Goal: Task Accomplishment & Management: Use online tool/utility

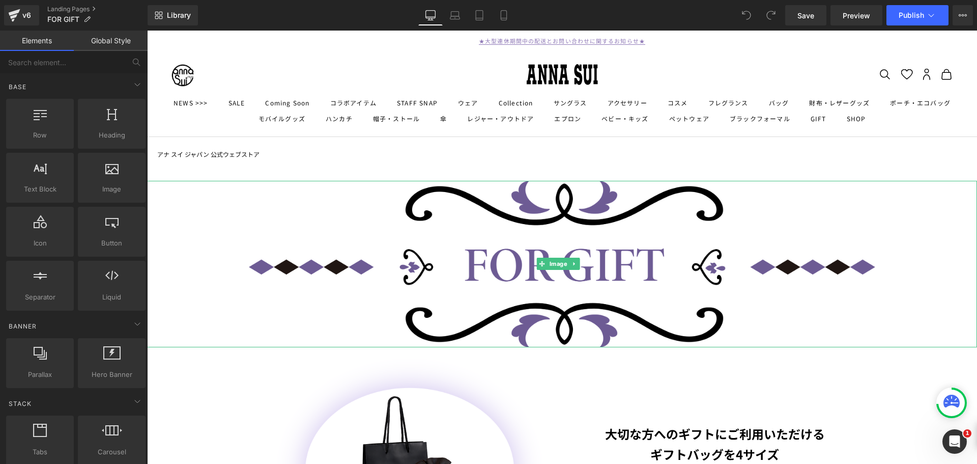
click at [415, 208] on img at bounding box center [562, 264] width 830 height 167
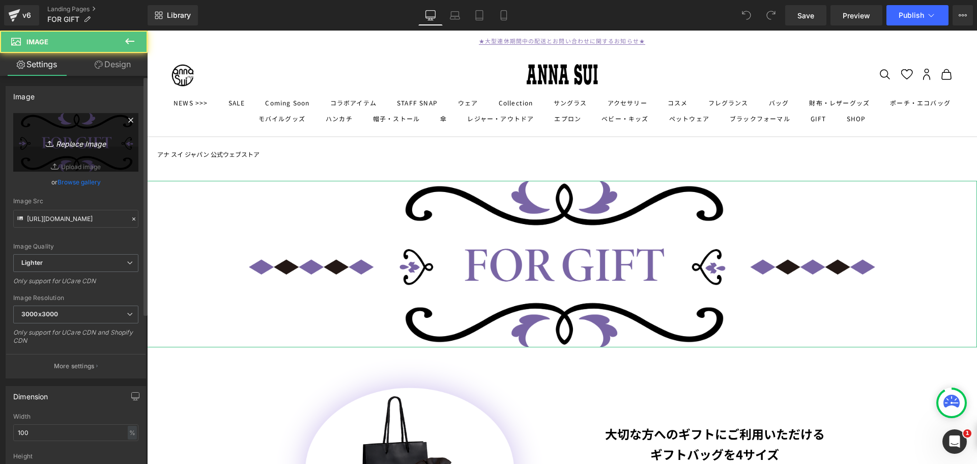
click at [89, 145] on icon "Replace Image" at bounding box center [75, 142] width 81 height 13
type input "C:\fakepath\wrapping_banner2100.png"
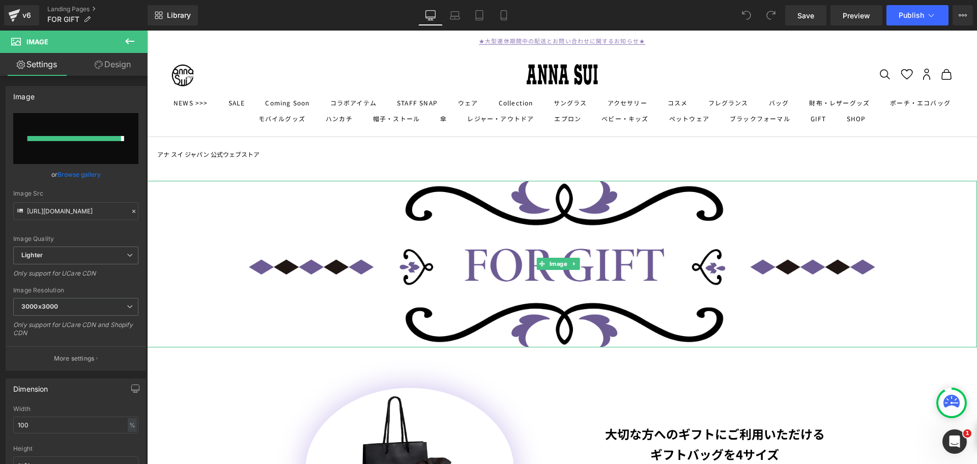
type input "[URL][DOMAIN_NAME]"
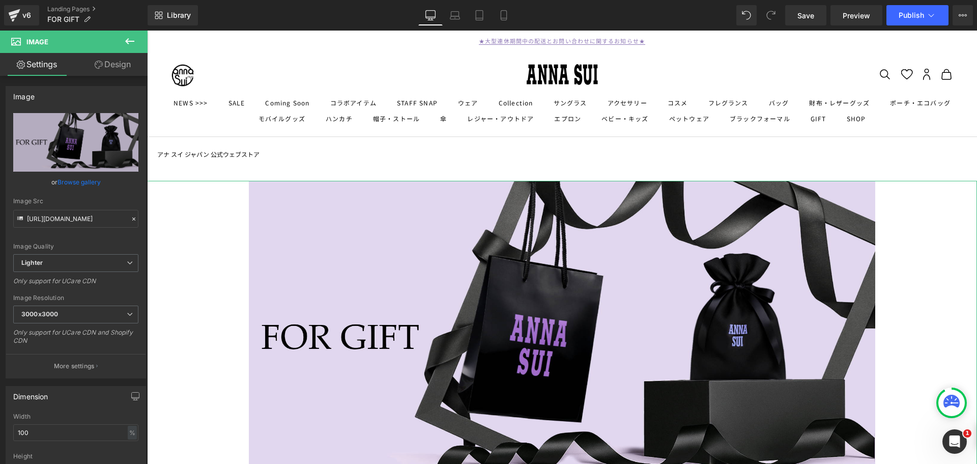
click at [124, 62] on link "Design" at bounding box center [113, 64] width 74 height 23
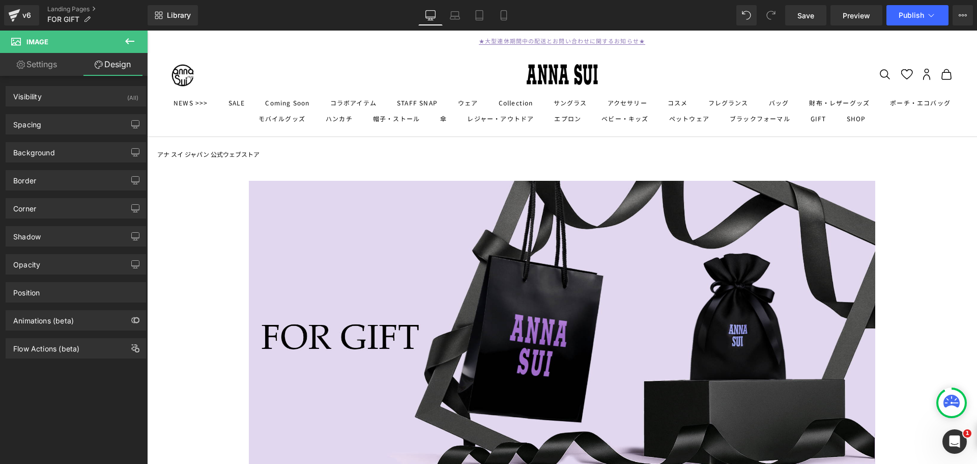
click at [118, 43] on button at bounding box center [130, 42] width 36 height 22
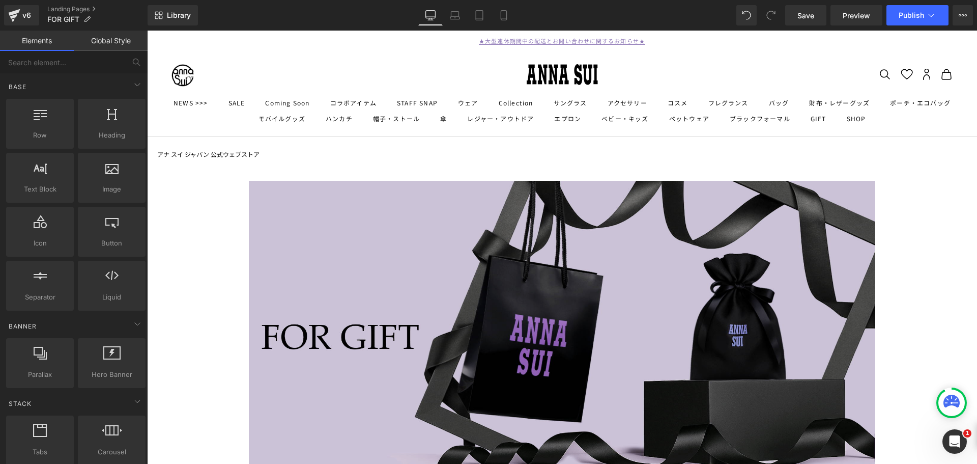
click at [438, 253] on img at bounding box center [562, 338] width 830 height 314
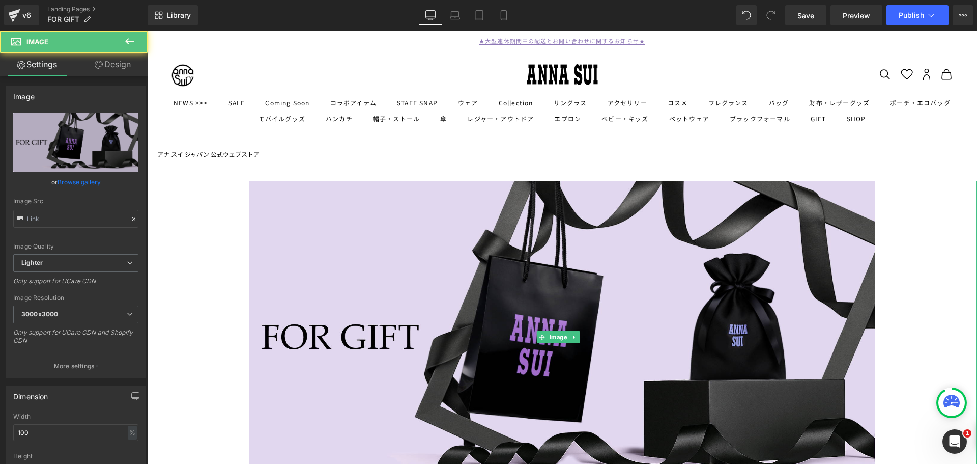
type input "[URL][DOMAIN_NAME]"
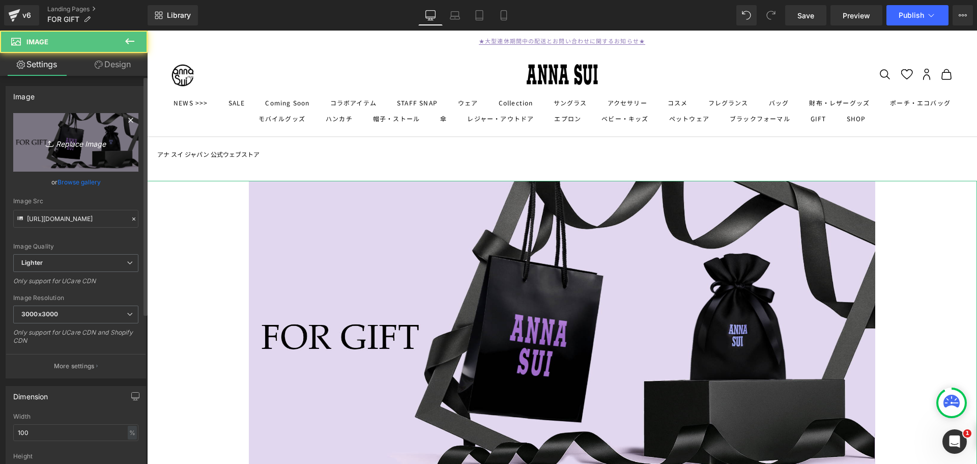
click at [36, 131] on link "Replace Image" at bounding box center [75, 142] width 125 height 59
type input "C:\fakepath\wrapping_banner2100877.png"
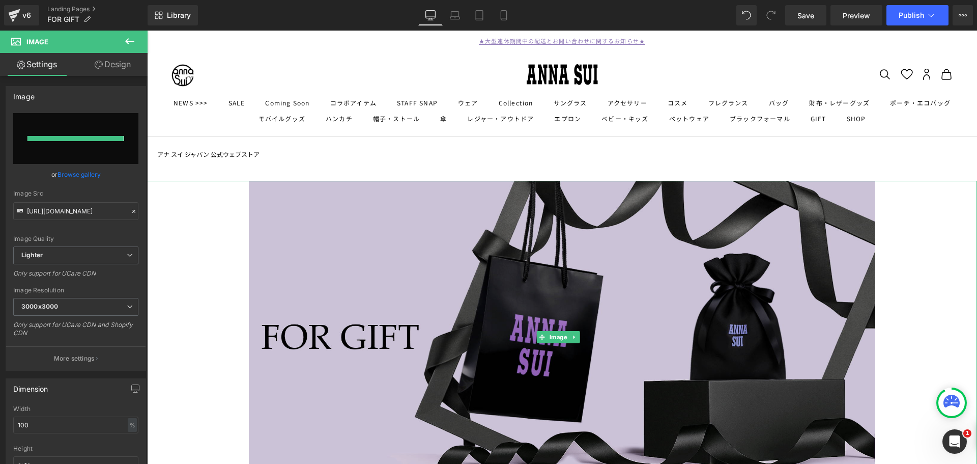
type input "[URL][DOMAIN_NAME]"
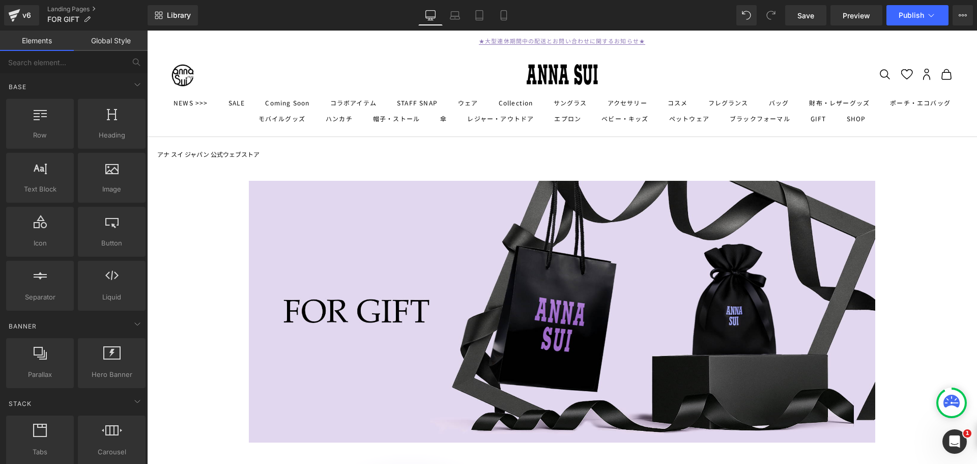
click at [501, 159] on nav "アナ スイ ジャパン 公式ウェブストア" at bounding box center [562, 151] width 814 height 29
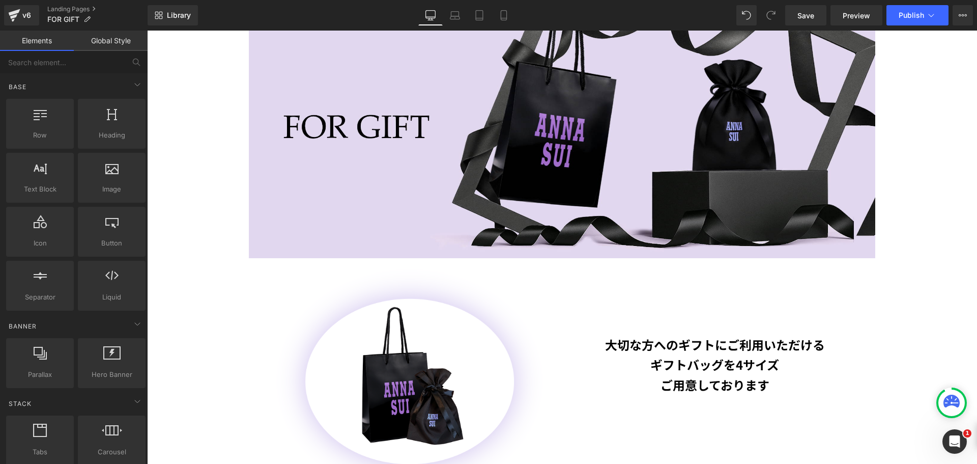
scroll to position [254, 0]
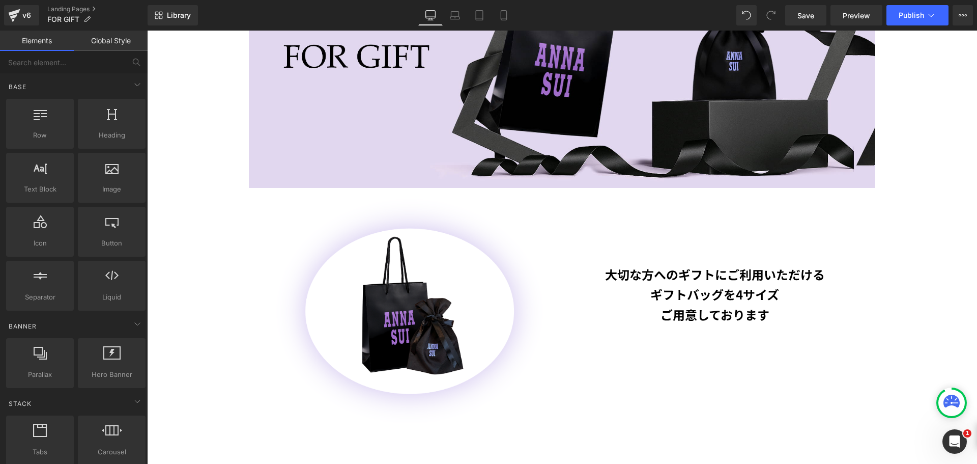
click at [653, 191] on div "大切な方へのギフトにご利用いただける ギフトバッグを 4サイズ ご用意しております Text Block" at bounding box center [714, 256] width 305 height 137
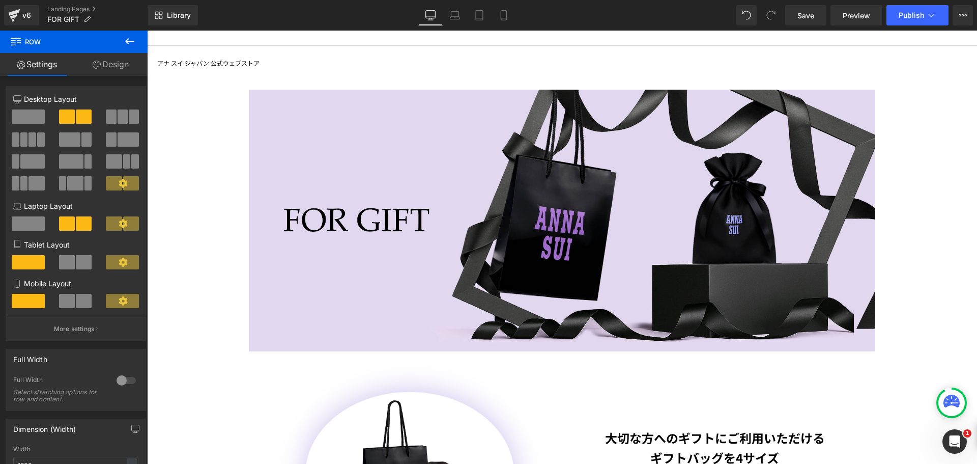
scroll to position [0, 0]
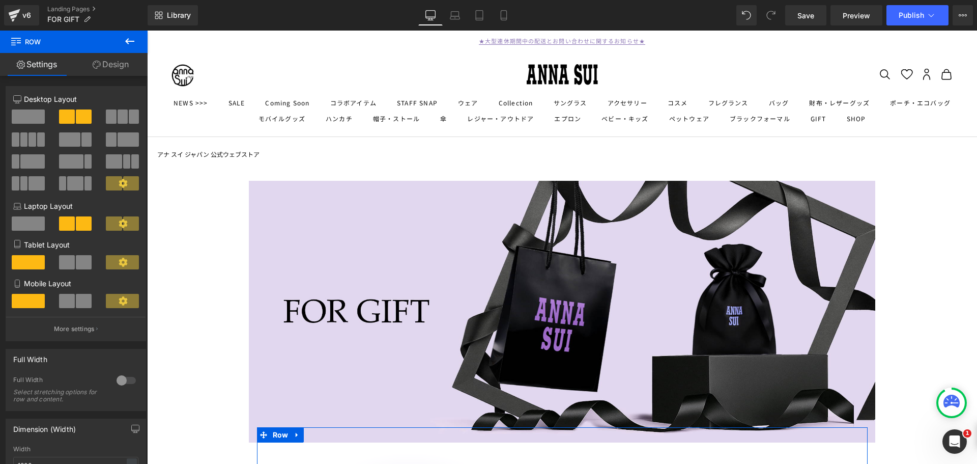
click at [48, 65] on link "Settings" at bounding box center [37, 64] width 74 height 23
click at [101, 40] on span "Row" at bounding box center [61, 42] width 102 height 22
click at [140, 39] on button at bounding box center [130, 42] width 36 height 22
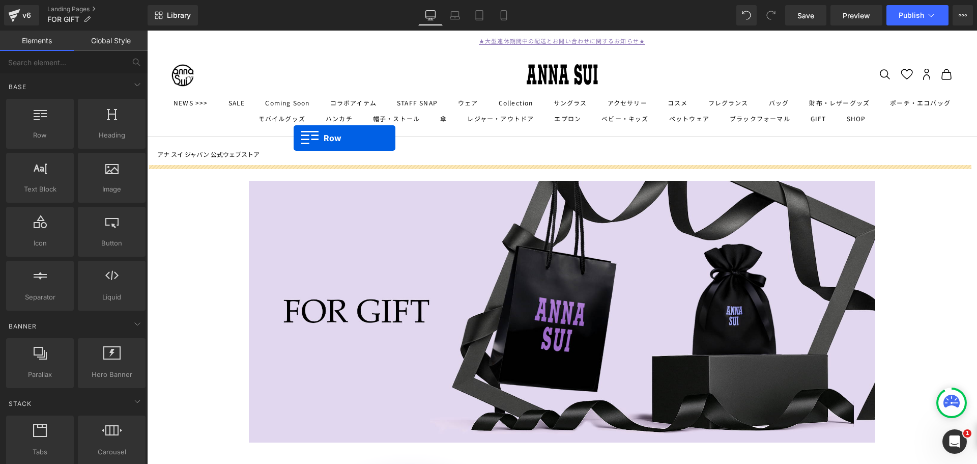
drag, startPoint x: 181, startPoint y: 145, endPoint x: 294, endPoint y: 138, distance: 113.2
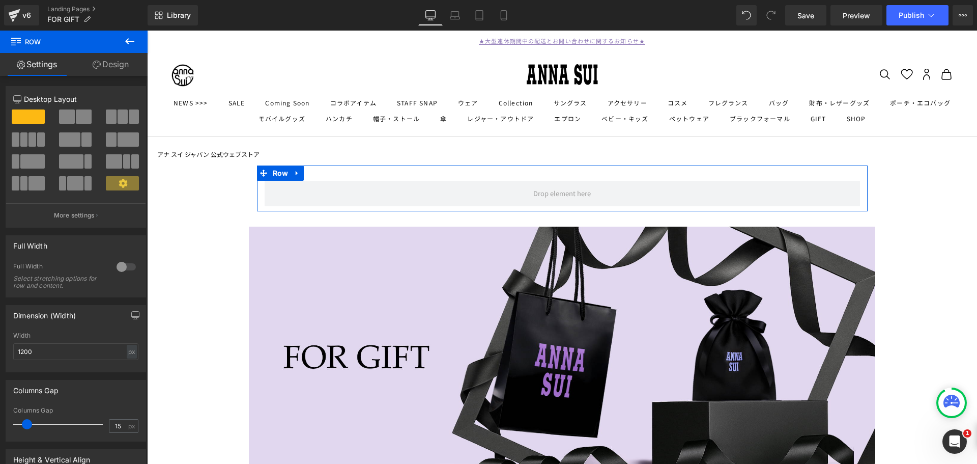
click at [126, 267] on div at bounding box center [126, 267] width 24 height 16
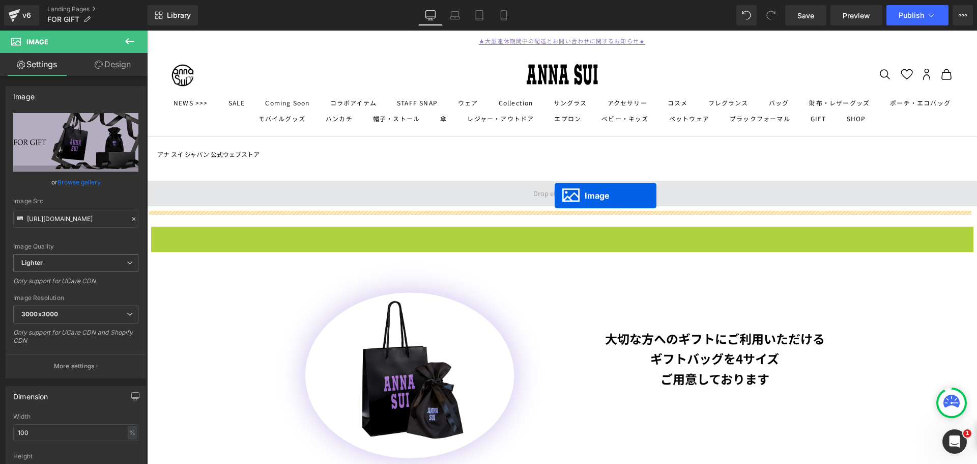
drag, startPoint x: 537, startPoint y: 354, endPoint x: 555, endPoint y: 195, distance: 159.2
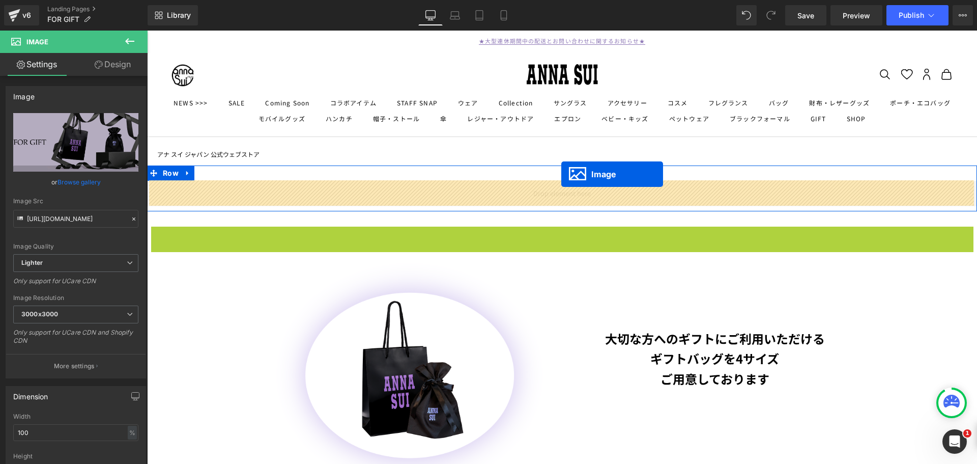
drag, startPoint x: 541, startPoint y: 355, endPoint x: 561, endPoint y: 174, distance: 181.8
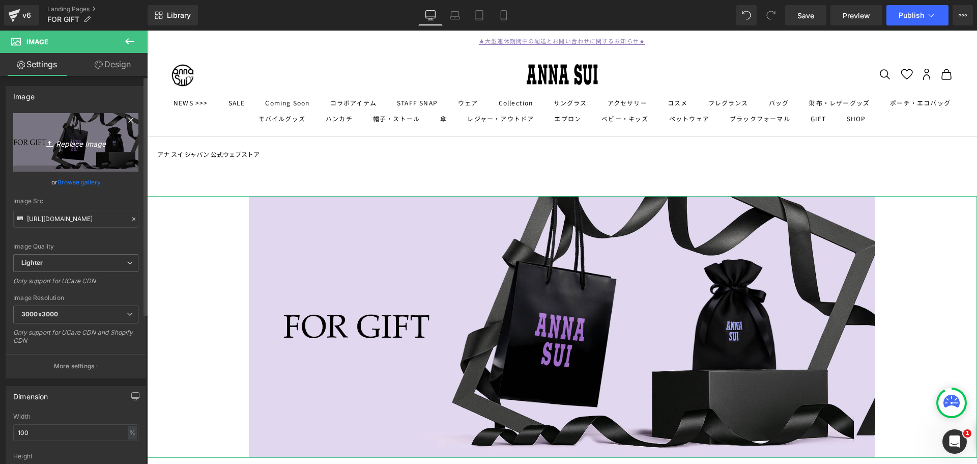
click at [89, 120] on link "Replace Image" at bounding box center [75, 142] width 125 height 59
type input "C:\fakepath\wrapping_banner2100877.png"
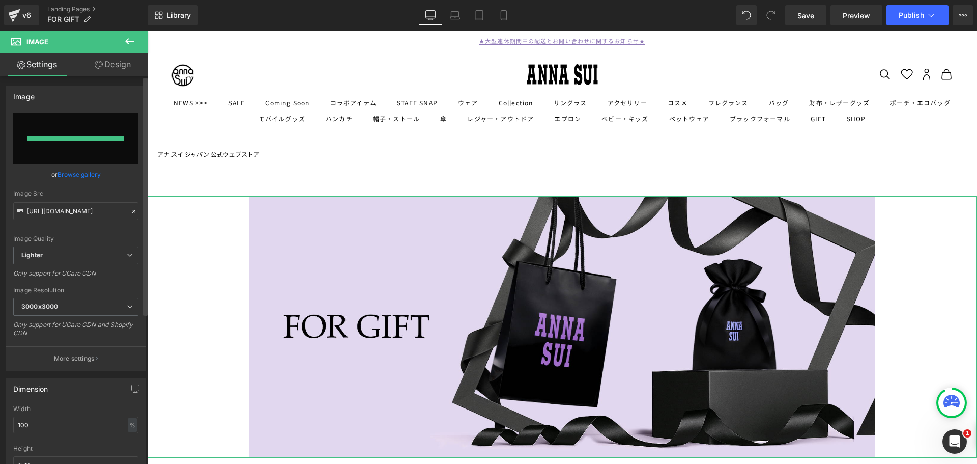
type input "[URL][DOMAIN_NAME]"
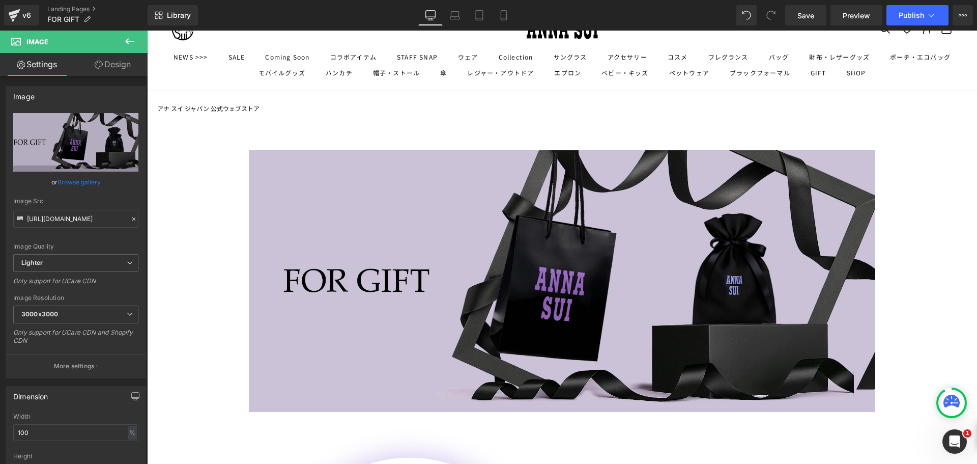
scroll to position [102, 0]
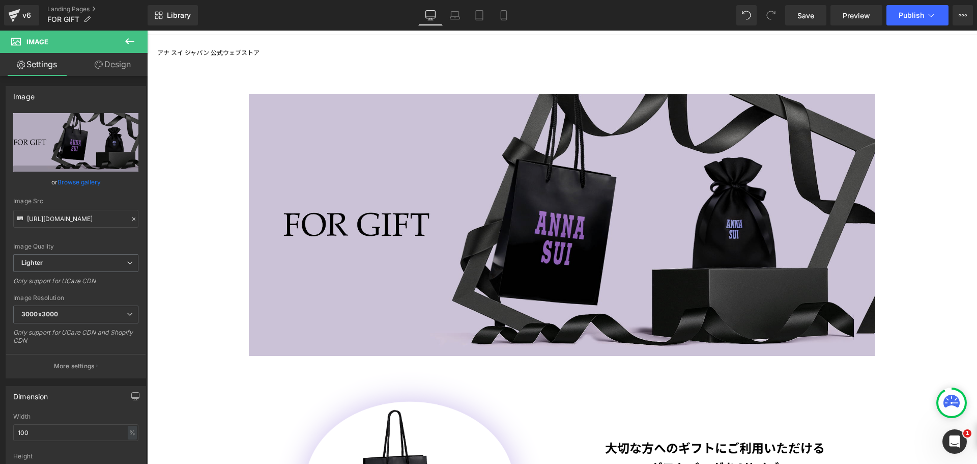
click at [385, 202] on img at bounding box center [562, 225] width 830 height 262
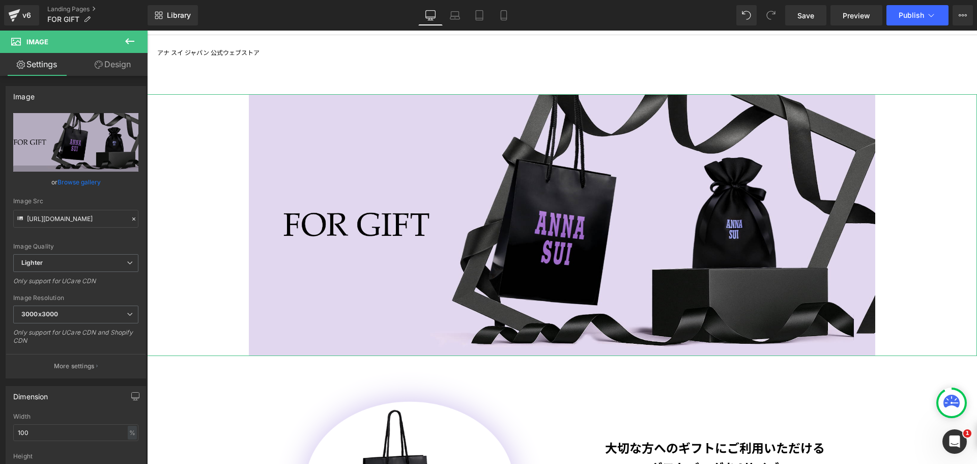
click at [120, 66] on link "Design" at bounding box center [113, 64] width 74 height 23
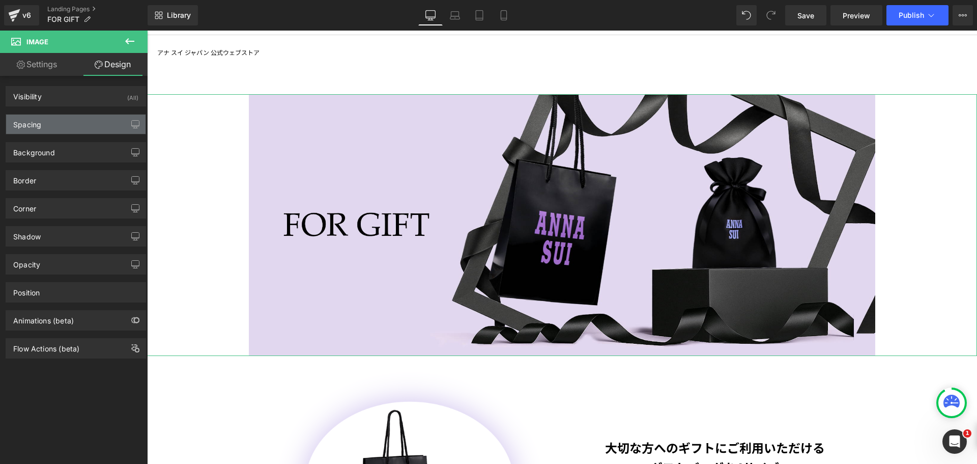
type input "30"
type input "0"
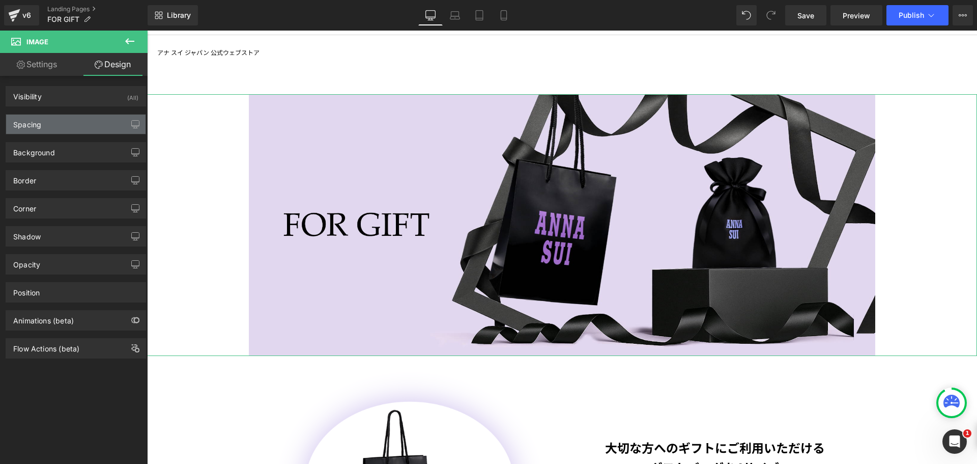
type input "200"
type input "0"
click at [97, 124] on div "Spacing" at bounding box center [75, 124] width 139 height 19
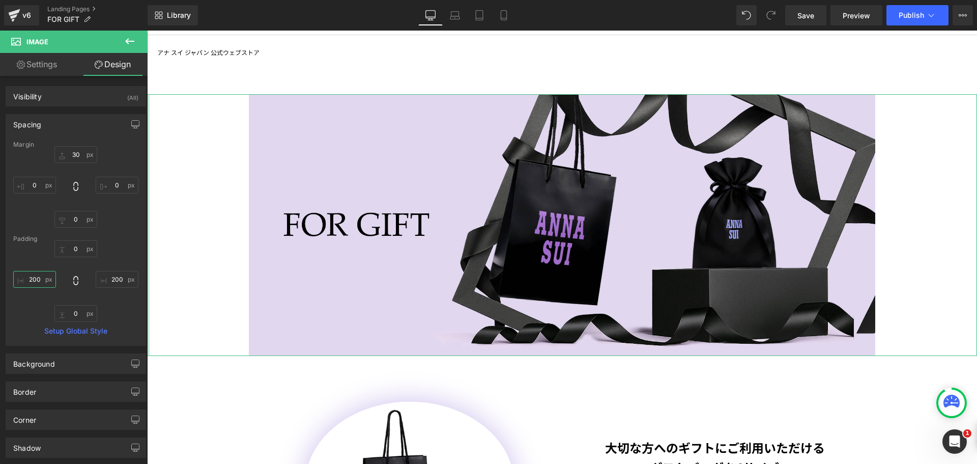
click at [36, 278] on input "200" at bounding box center [34, 279] width 43 height 17
type input "[DATE]"
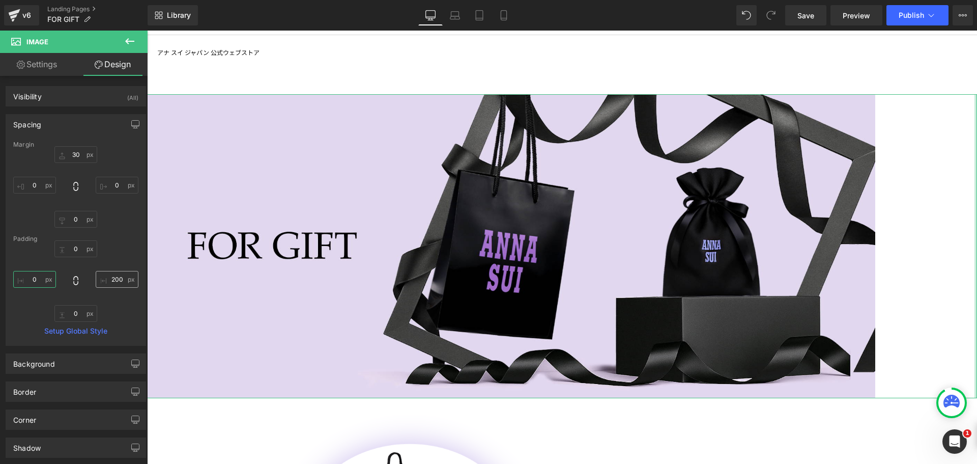
type input "０"
click at [116, 281] on input "200" at bounding box center [117, 279] width 43 height 17
type input "０"
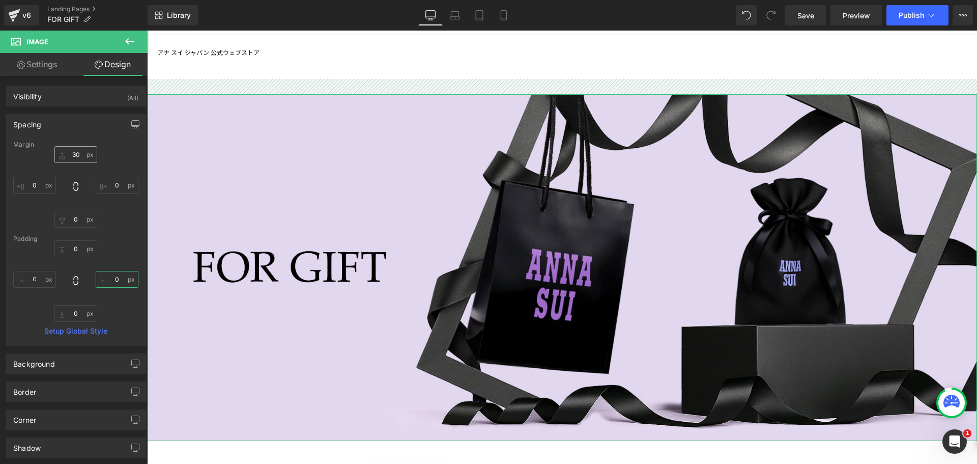
type input "０"
click at [73, 154] on input "30" at bounding box center [75, 154] width 43 height 17
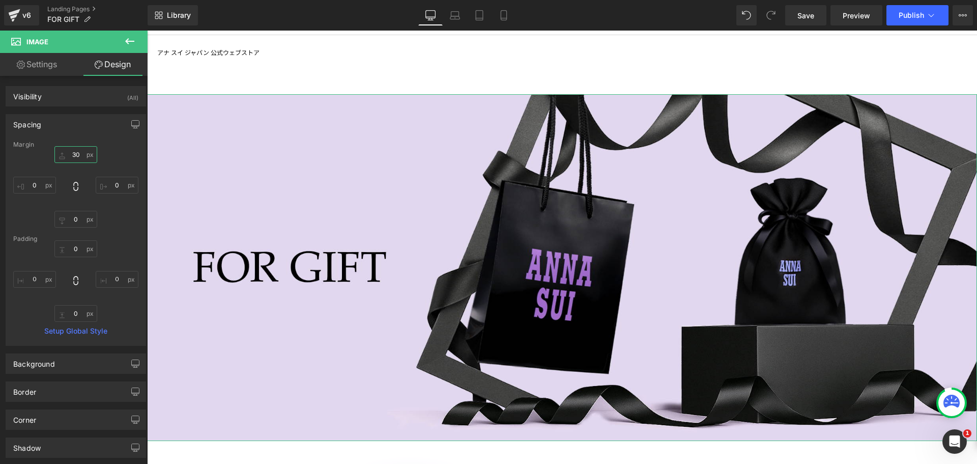
type input "０"
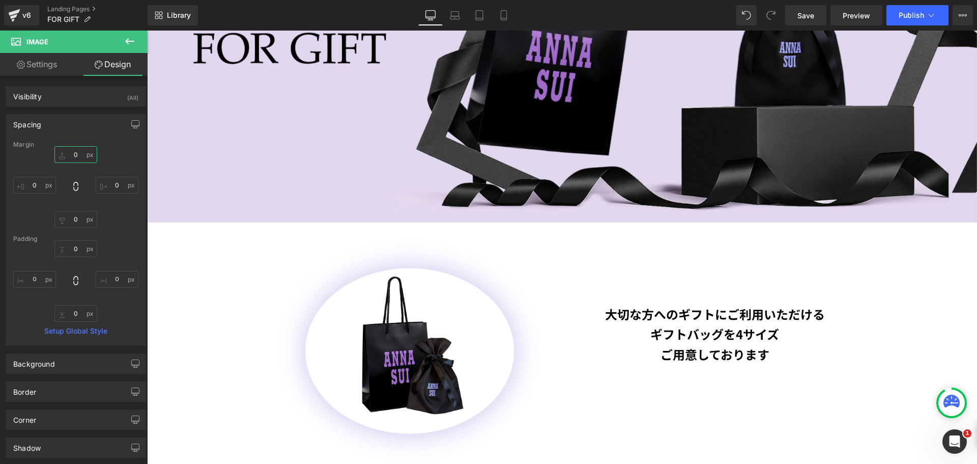
scroll to position [458, 0]
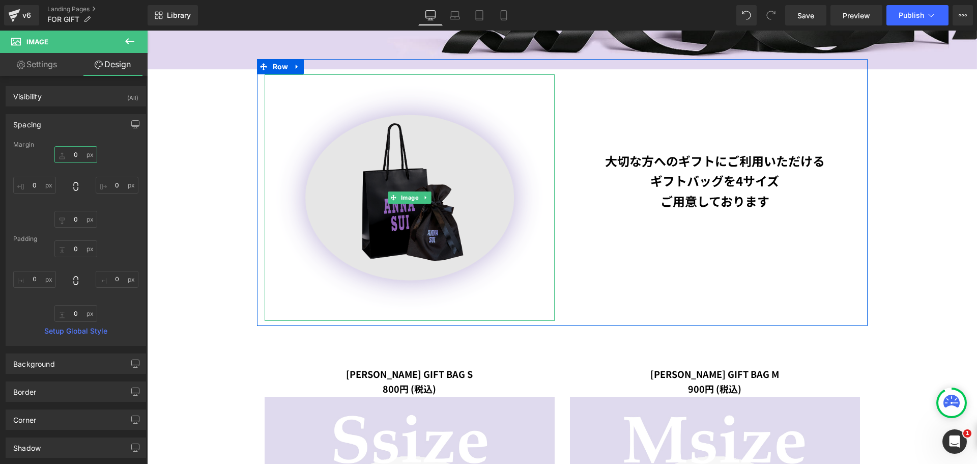
type input "０"
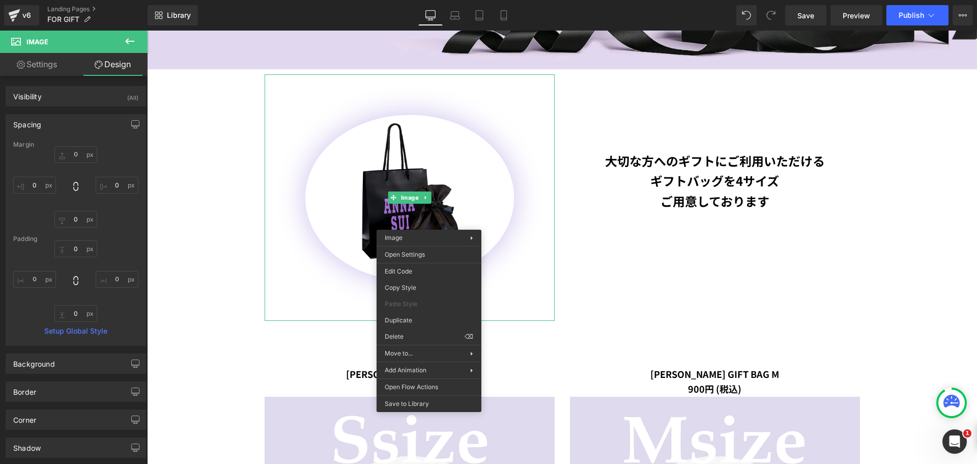
click at [128, 42] on icon at bounding box center [130, 41] width 12 height 12
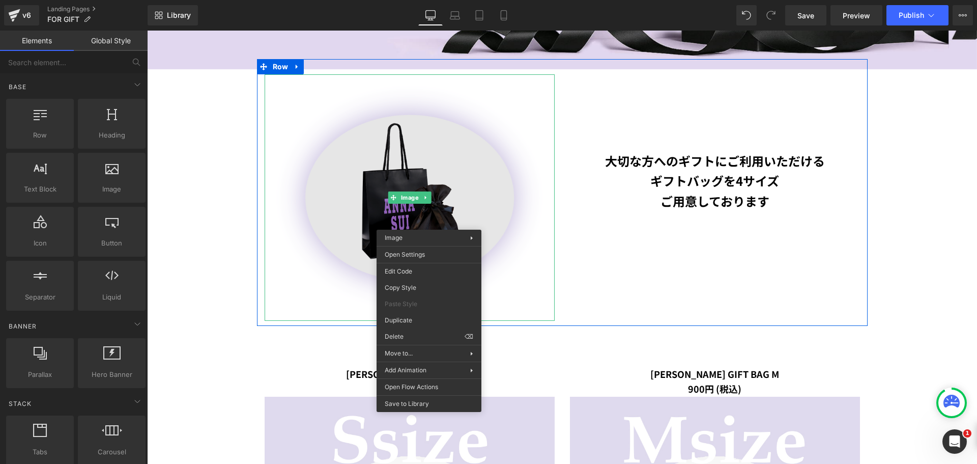
click at [434, 182] on img at bounding box center [410, 197] width 290 height 246
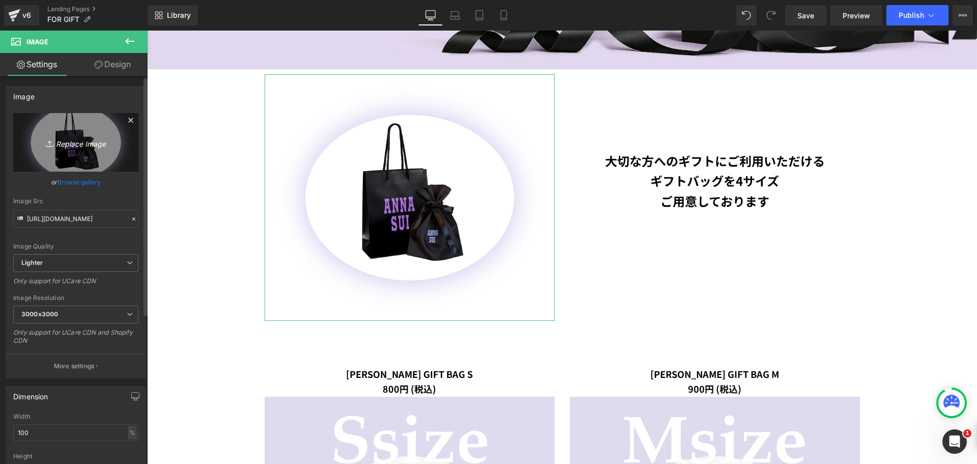
click at [91, 149] on link "Replace Image" at bounding box center [75, 142] width 125 height 59
type input "C:\fakepath\WrappingServise.png"
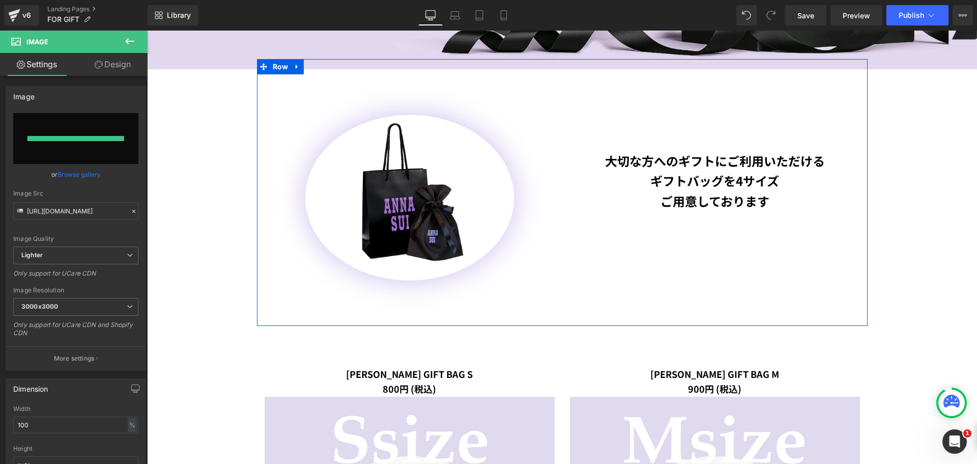
type input "[URL][DOMAIN_NAME]"
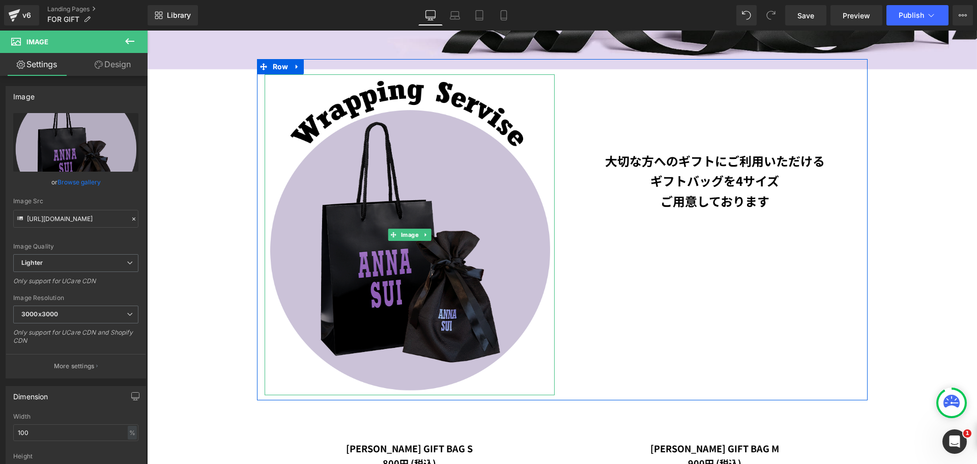
click at [450, 184] on img at bounding box center [410, 234] width 290 height 321
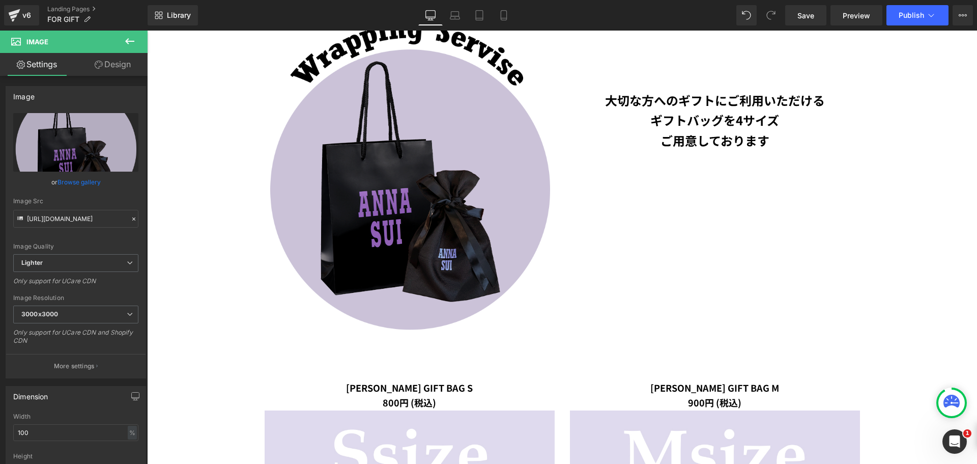
scroll to position [611, 0]
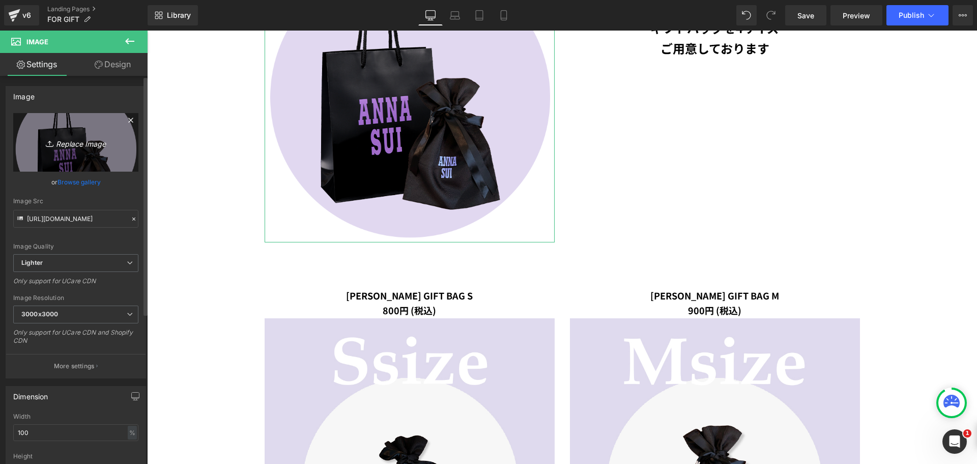
click at [90, 134] on link "Replace Image" at bounding box center [75, 142] width 125 height 59
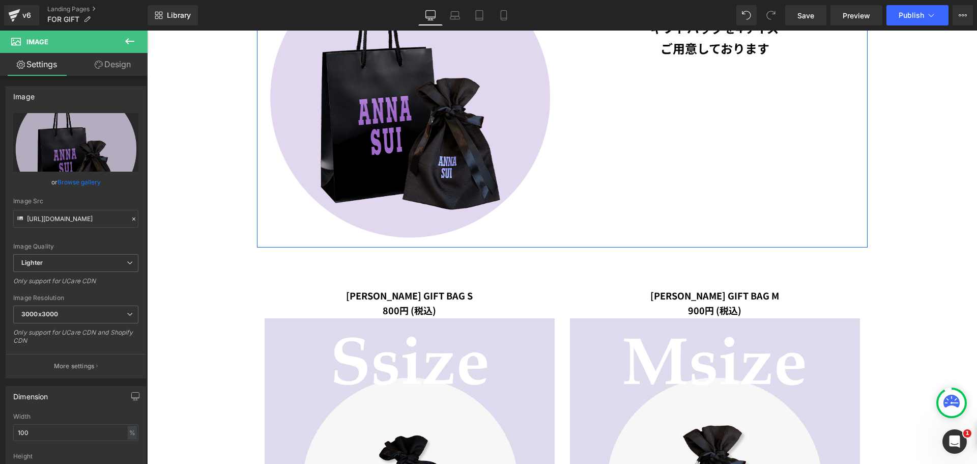
scroll to position [356, 0]
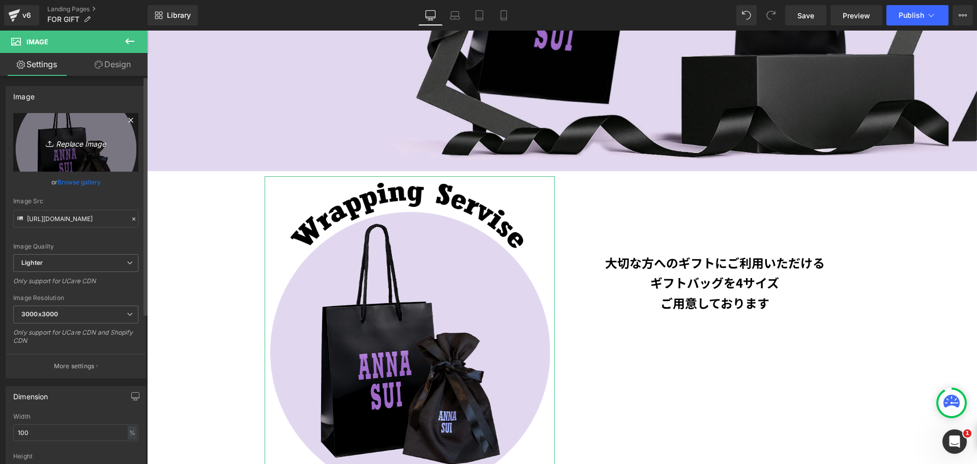
click at [80, 139] on icon "Replace Image" at bounding box center [75, 142] width 81 height 13
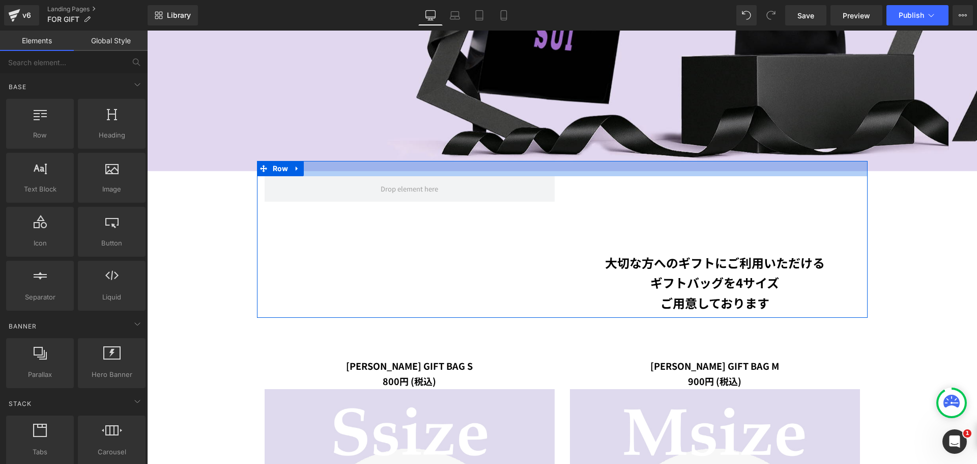
click at [460, 167] on div at bounding box center [562, 168] width 611 height 15
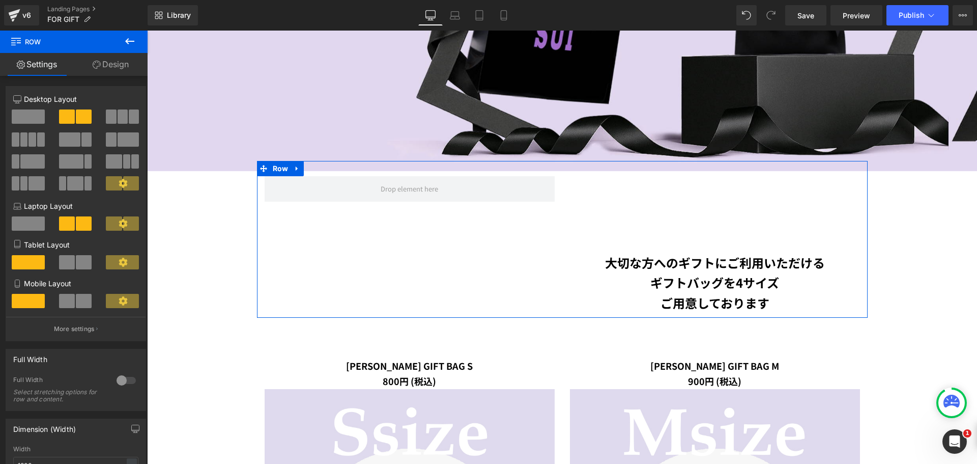
click at [34, 107] on div at bounding box center [75, 153] width 125 height 99
click at [34, 110] on span at bounding box center [28, 116] width 33 height 14
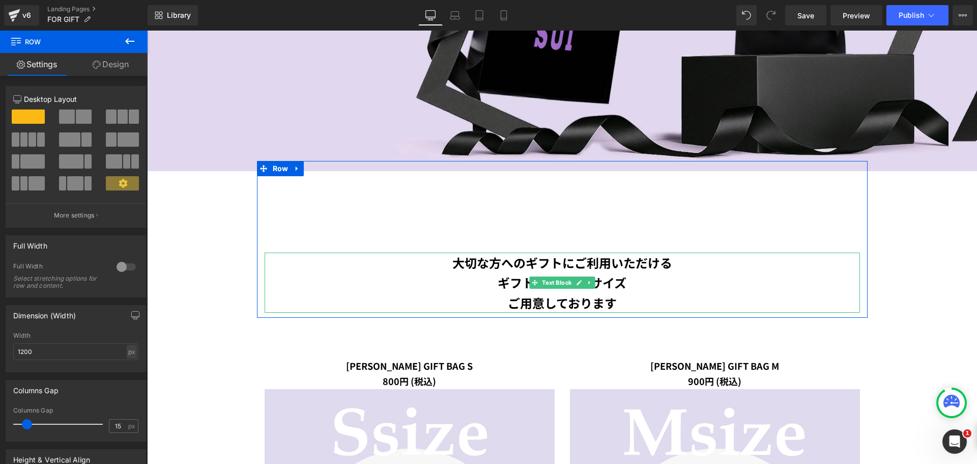
click at [538, 268] on strong "大切な方へのギフトにご利用いただける" at bounding box center [562, 262] width 220 height 18
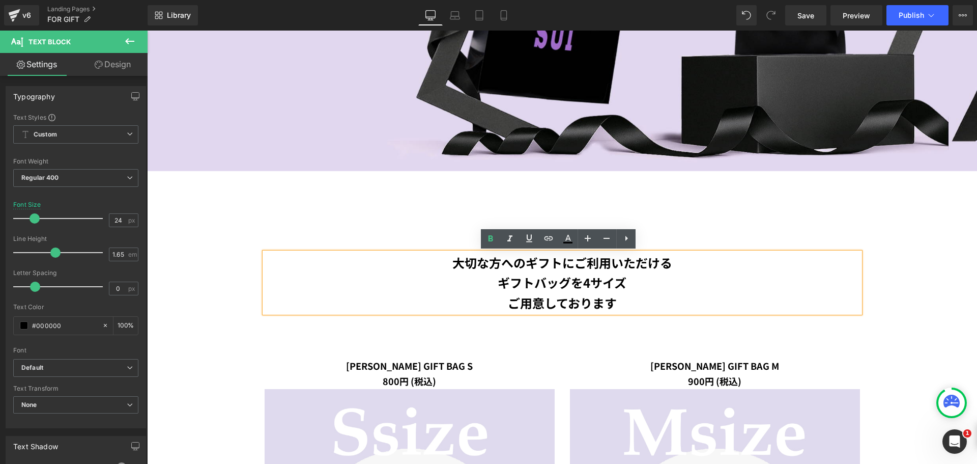
click at [496, 272] on p "ギフトバッグを 4サイズ" at bounding box center [562, 282] width 595 height 20
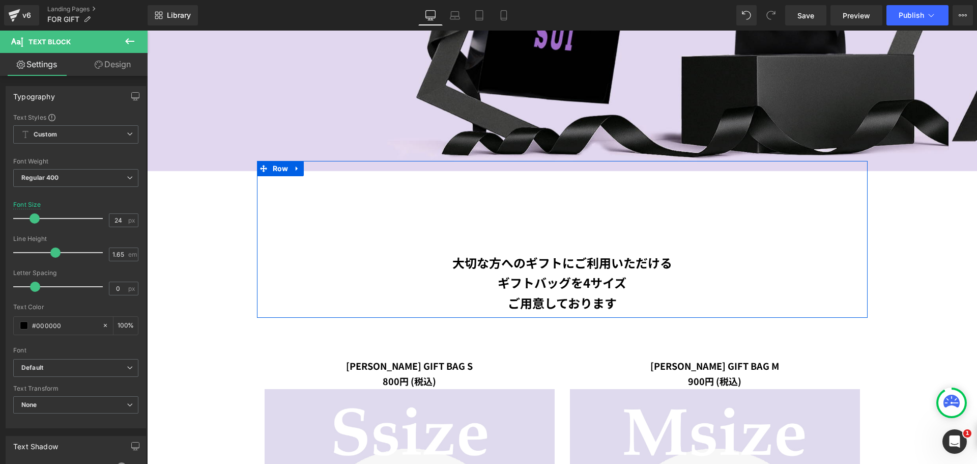
click at [514, 209] on div "大切な方へのギフトにご利用いただける ギフトバッグを 4サイズ ご用意しております Text Block" at bounding box center [562, 244] width 611 height 137
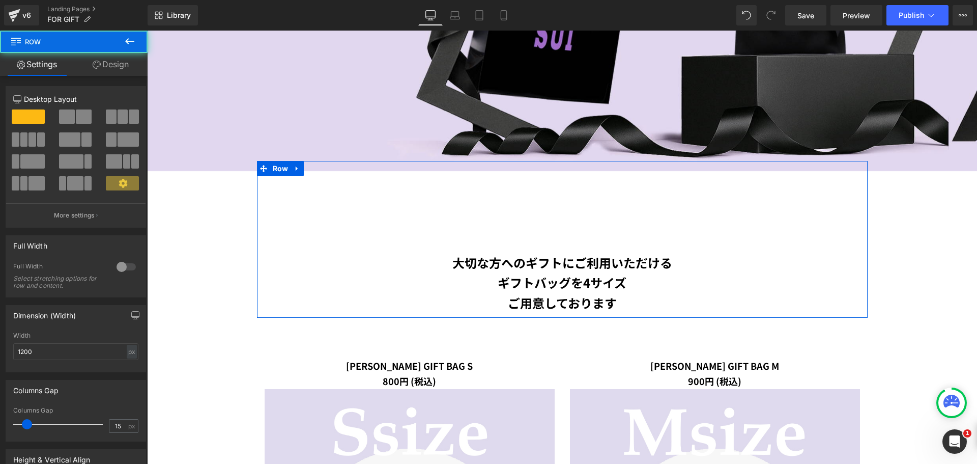
click at [102, 58] on link "Design" at bounding box center [111, 64] width 74 height 23
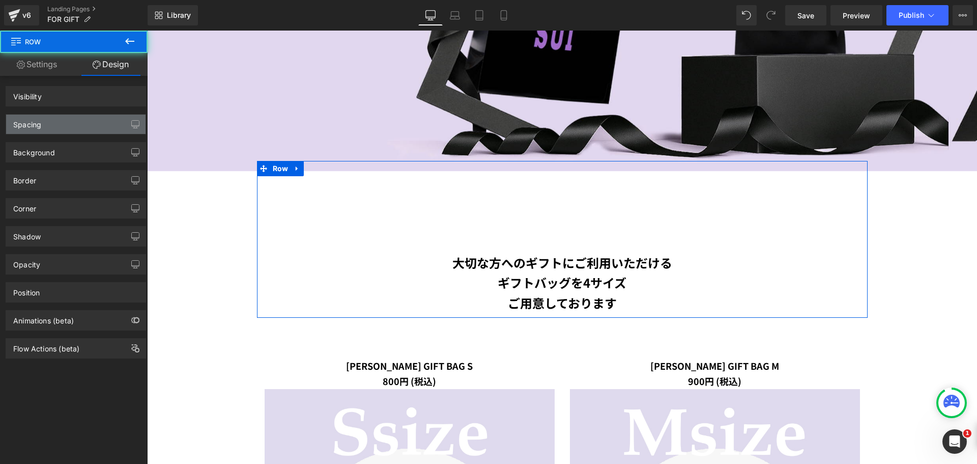
click at [69, 121] on div "Spacing" at bounding box center [75, 124] width 139 height 19
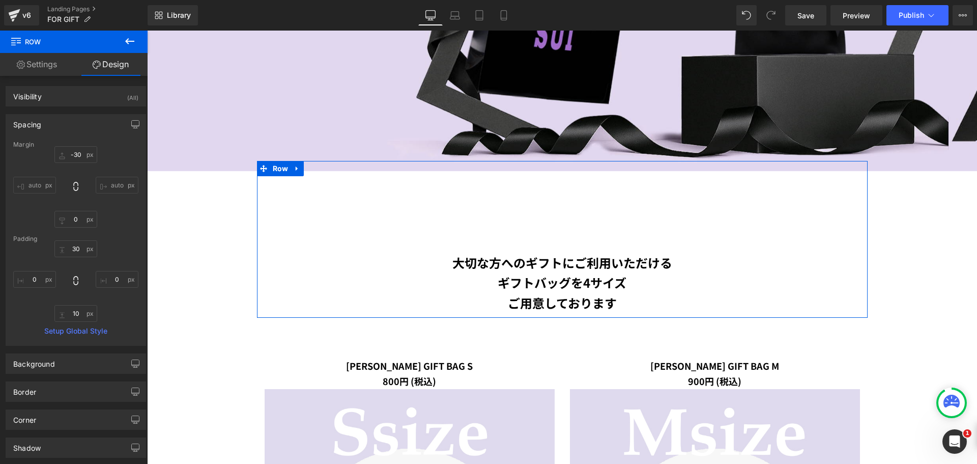
type input "-30"
type input "0"
type input "30"
type input "0"
type input "10"
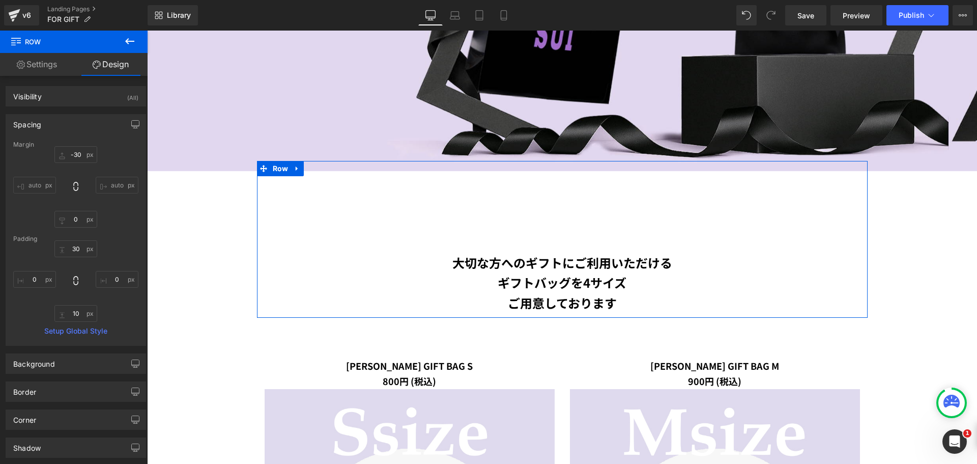
type input "0"
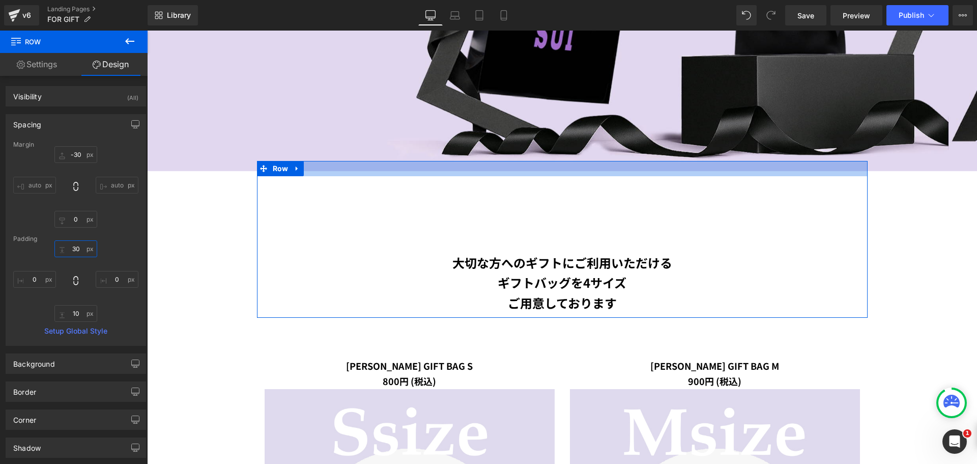
click at [72, 248] on input "30" at bounding box center [75, 248] width 43 height 17
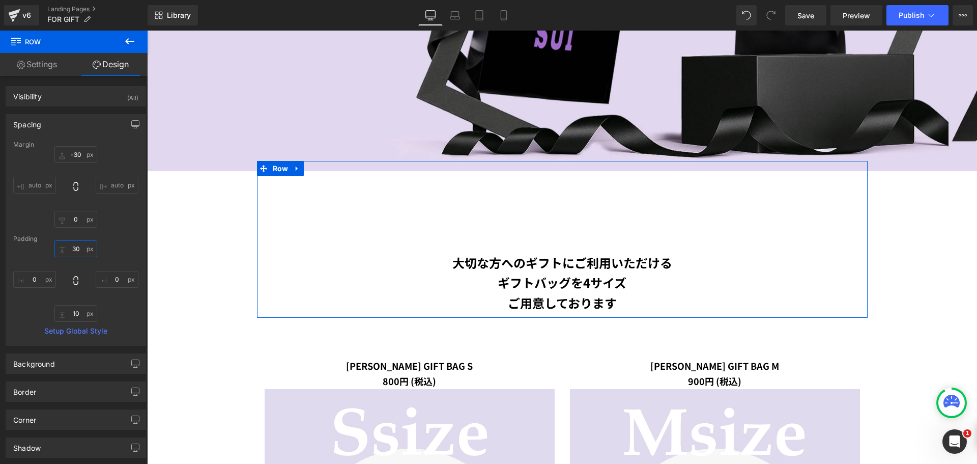
type input "ー"
click at [75, 156] on input "-30" at bounding box center [75, 154] width 43 height 17
type input "ー"
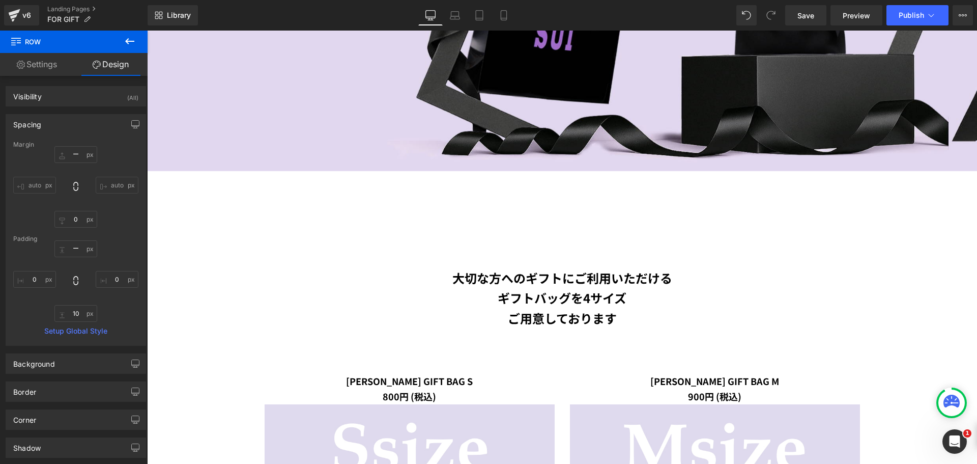
click at [288, 280] on p "大切な方へのギフトにご利用いただける" at bounding box center [562, 278] width 595 height 20
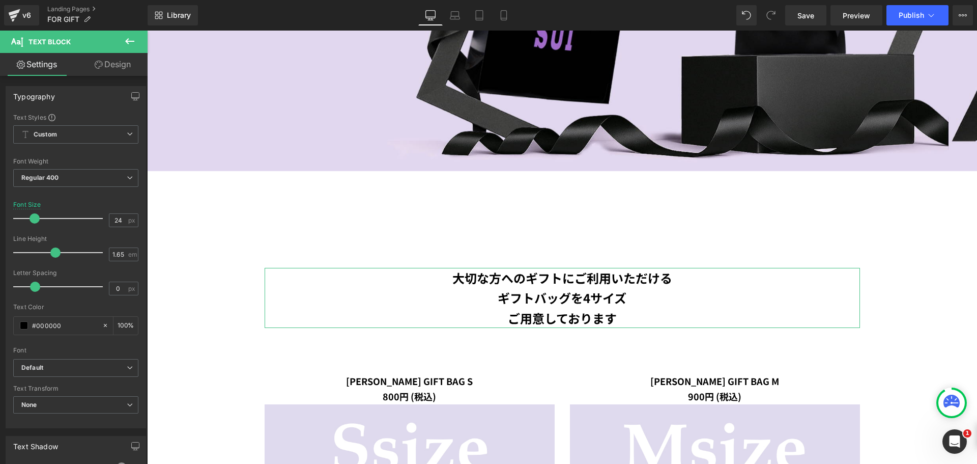
drag, startPoint x: 128, startPoint y: 59, endPoint x: 84, endPoint y: 133, distance: 86.9
click at [128, 59] on link "Design" at bounding box center [113, 64] width 74 height 23
click at [0, 0] on div "Spacing" at bounding box center [0, 0] width 0 height 0
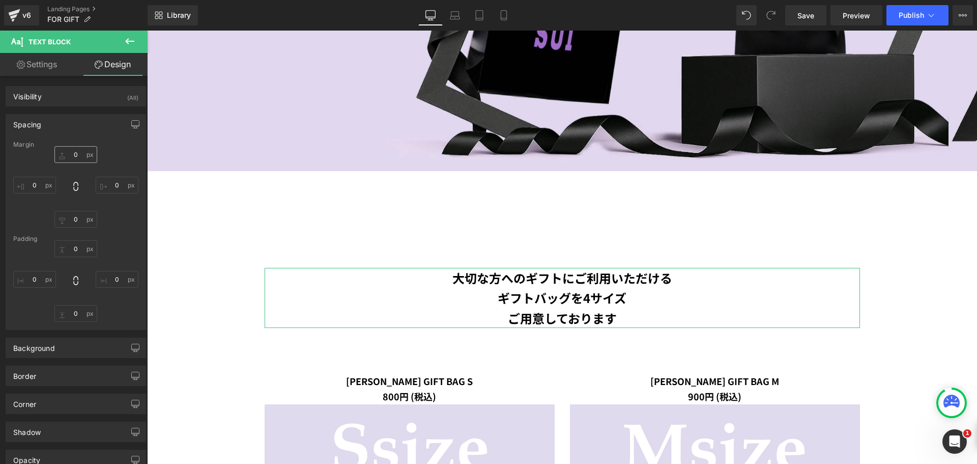
type input "150"
type input "0"
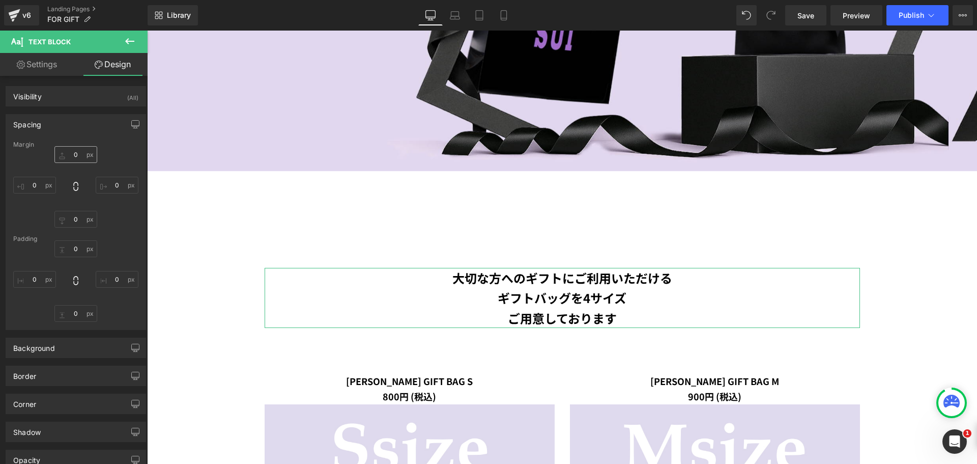
type input "0"
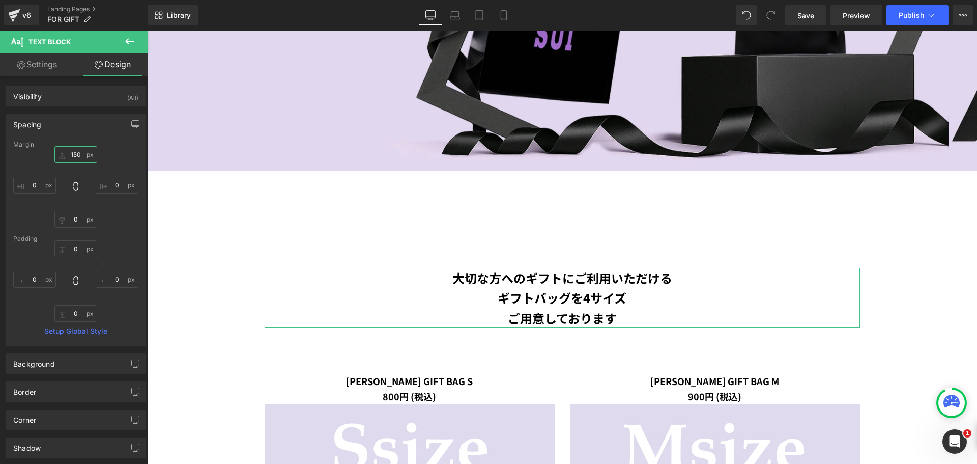
click at [75, 148] on input "150" at bounding box center [75, 154] width 43 height 17
type input "０"
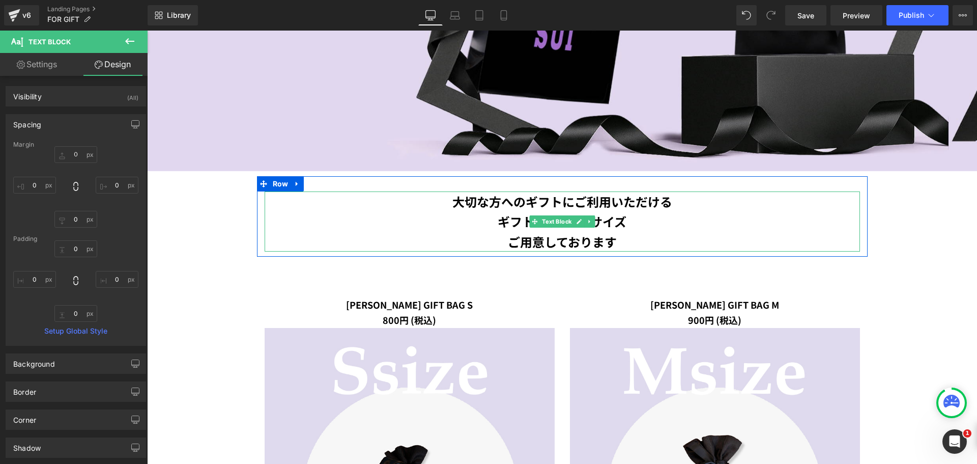
click at [565, 206] on strong "大切な方へのギフトにご利用いただける" at bounding box center [562, 201] width 220 height 18
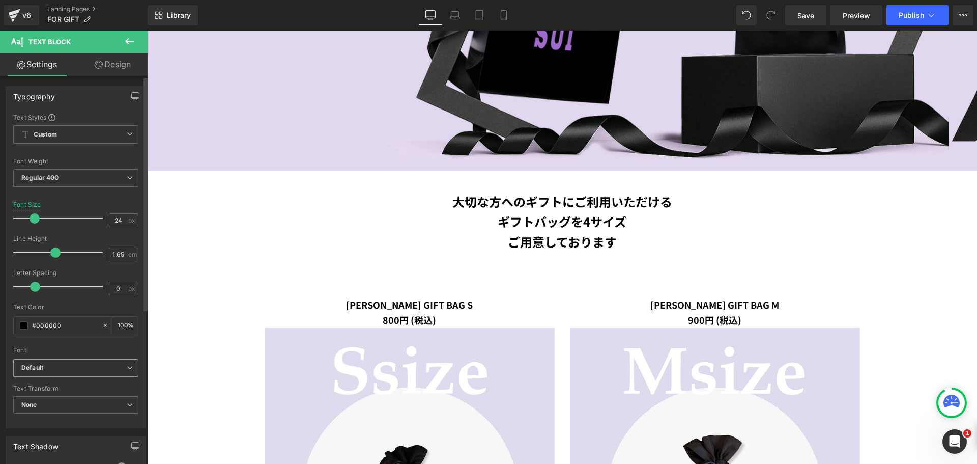
click at [69, 368] on b "Default" at bounding box center [73, 367] width 105 height 9
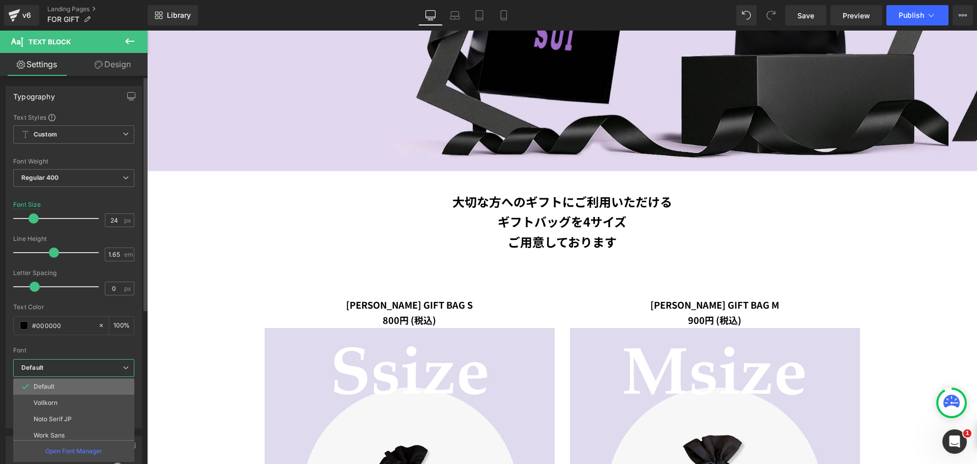
click at [68, 383] on li "Default" at bounding box center [76, 386] width 126 height 16
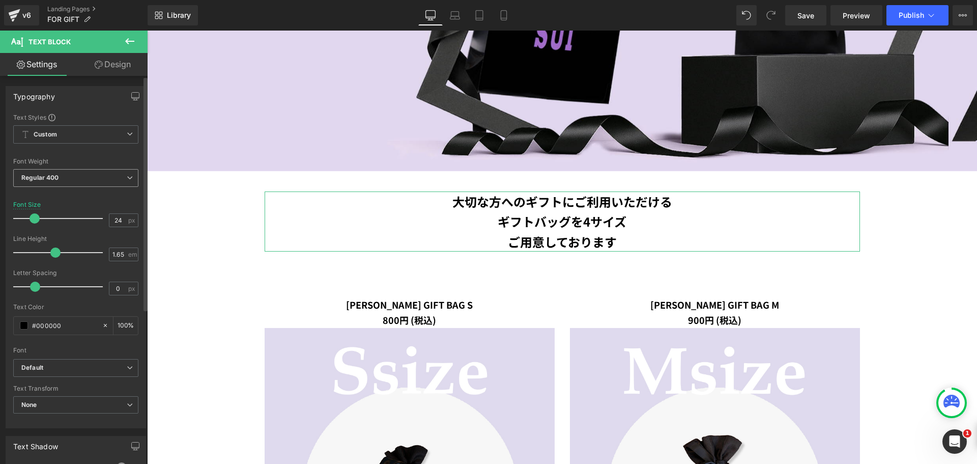
click at [119, 172] on span "Regular 400" at bounding box center [75, 178] width 125 height 18
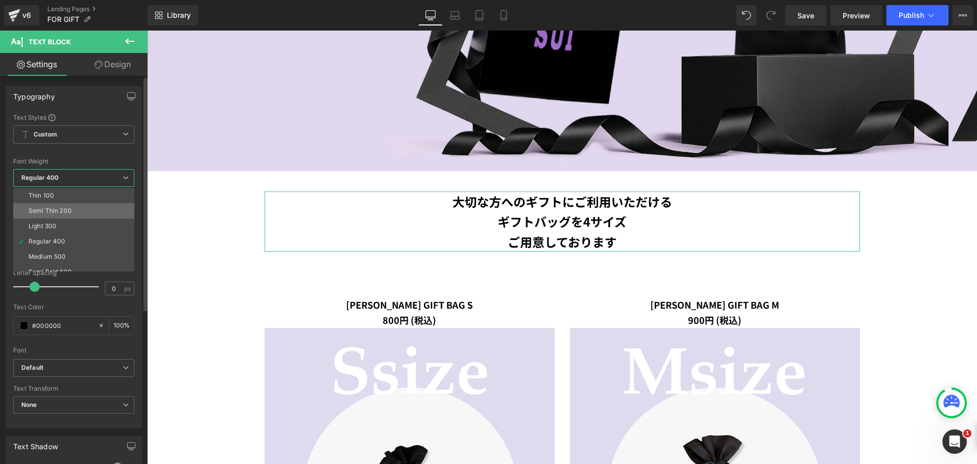
click at [97, 205] on li "Semi Thin 200" at bounding box center [76, 210] width 126 height 15
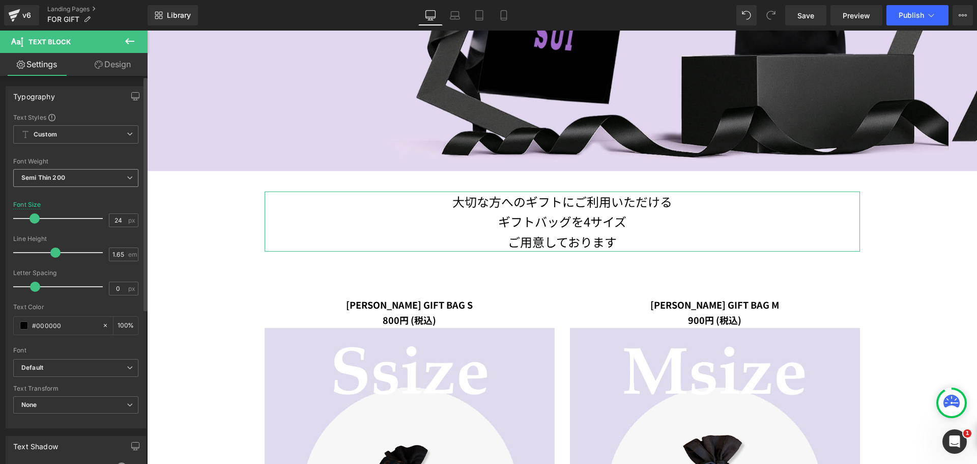
click at [102, 179] on span "Semi Thin 200" at bounding box center [75, 178] width 125 height 18
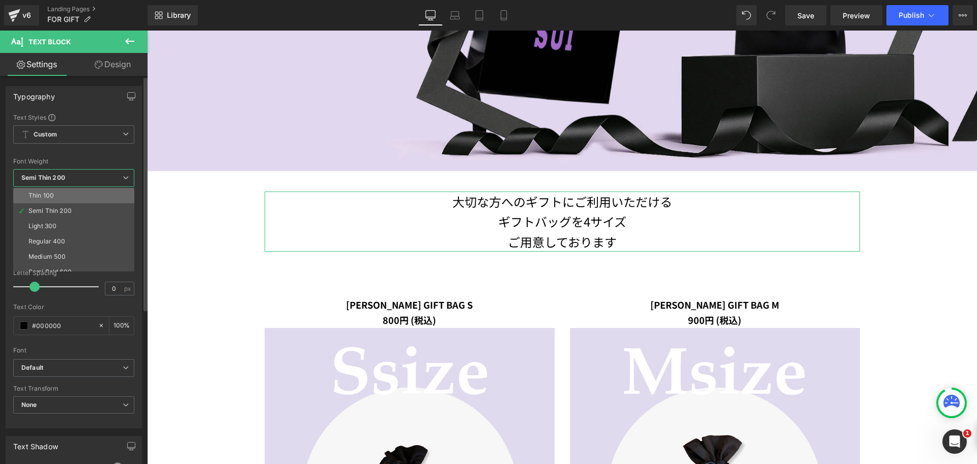
click at [94, 198] on li "Thin 100" at bounding box center [76, 195] width 126 height 15
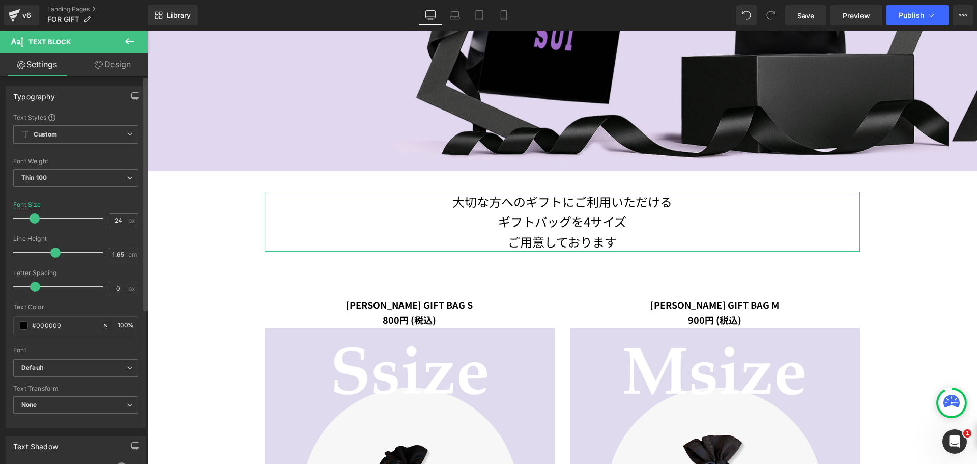
click at [107, 164] on div "Font Weight" at bounding box center [75, 161] width 125 height 7
click at [107, 179] on span "Thin 100" at bounding box center [75, 178] width 125 height 18
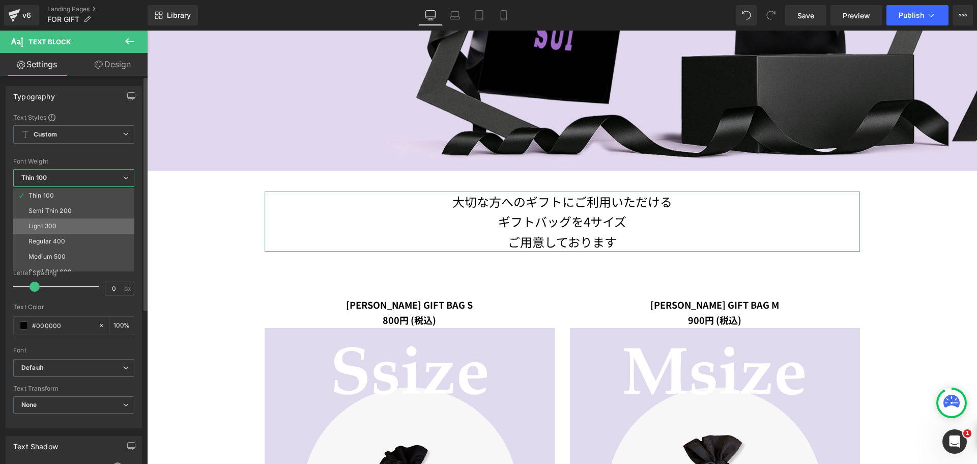
click at [76, 229] on li "Light 300" at bounding box center [76, 225] width 126 height 15
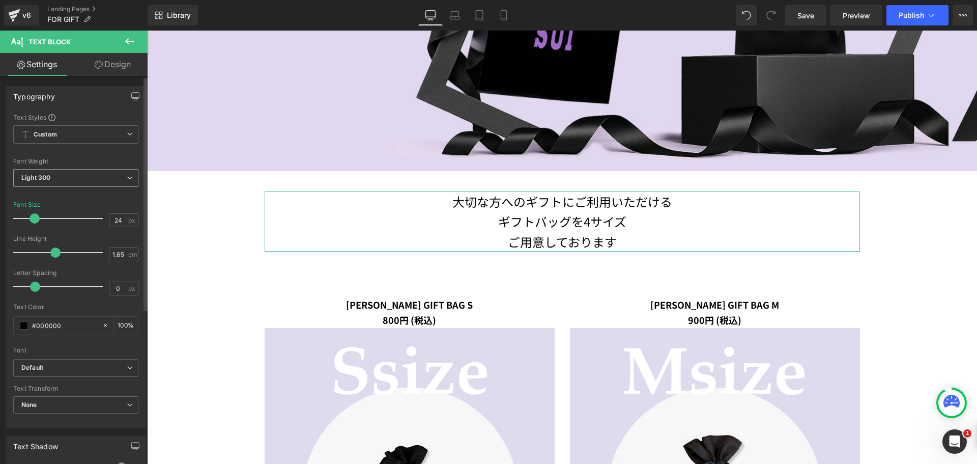
drag, startPoint x: 102, startPoint y: 174, endPoint x: 82, endPoint y: 225, distance: 55.1
click at [102, 174] on span "Light 300" at bounding box center [75, 178] width 125 height 18
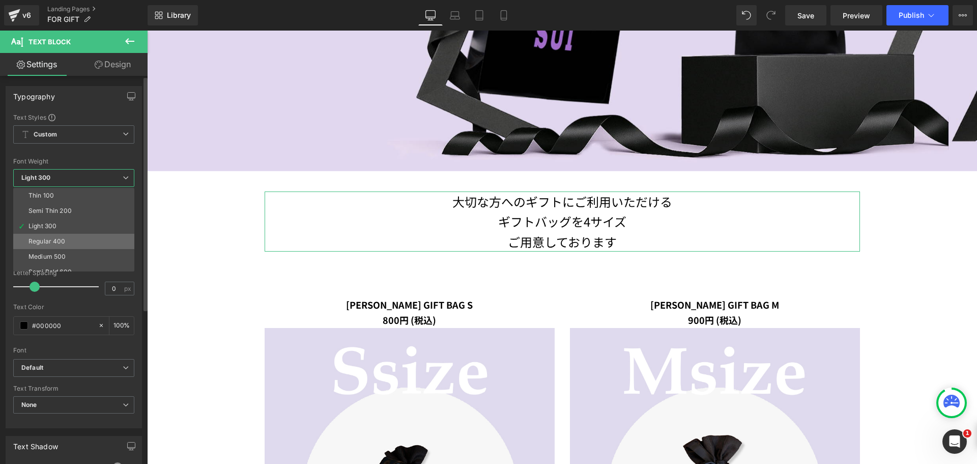
click at [78, 235] on li "Regular 400" at bounding box center [76, 241] width 126 height 15
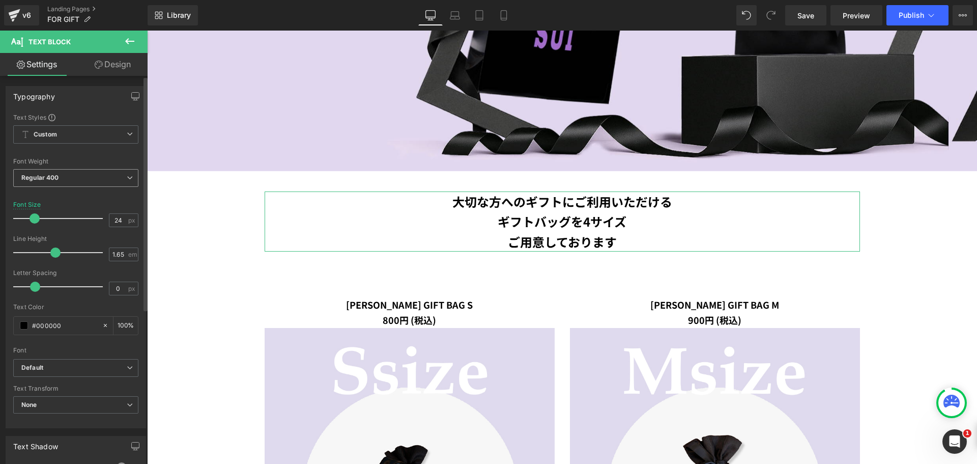
click at [95, 175] on span "Regular 400" at bounding box center [75, 178] width 125 height 18
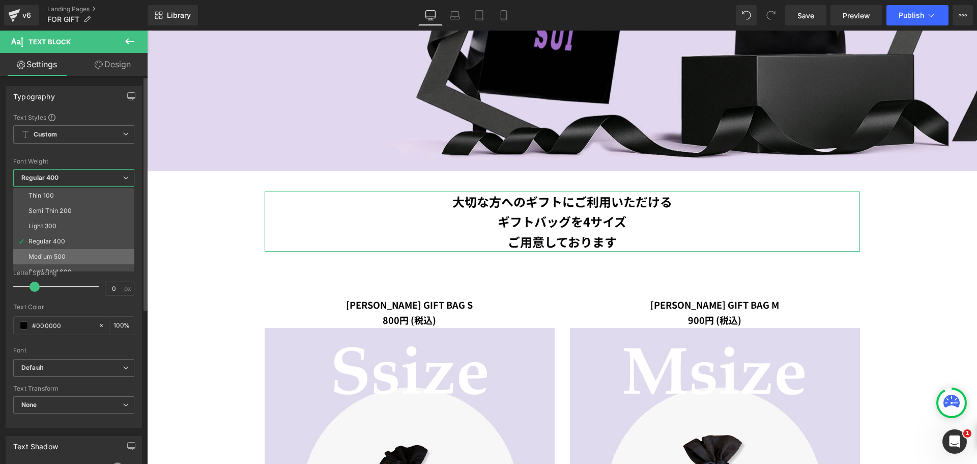
click at [65, 251] on li "Medium 500" at bounding box center [76, 256] width 126 height 15
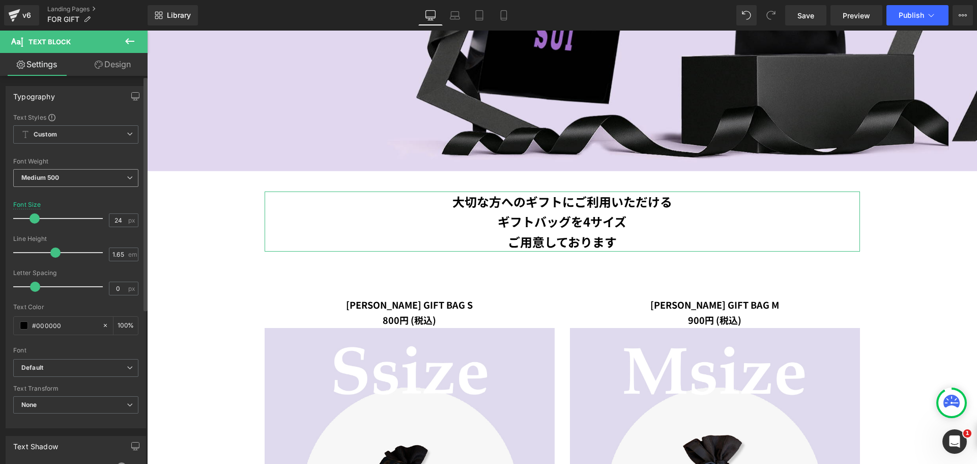
click at [87, 174] on span "Medium 500" at bounding box center [75, 178] width 125 height 18
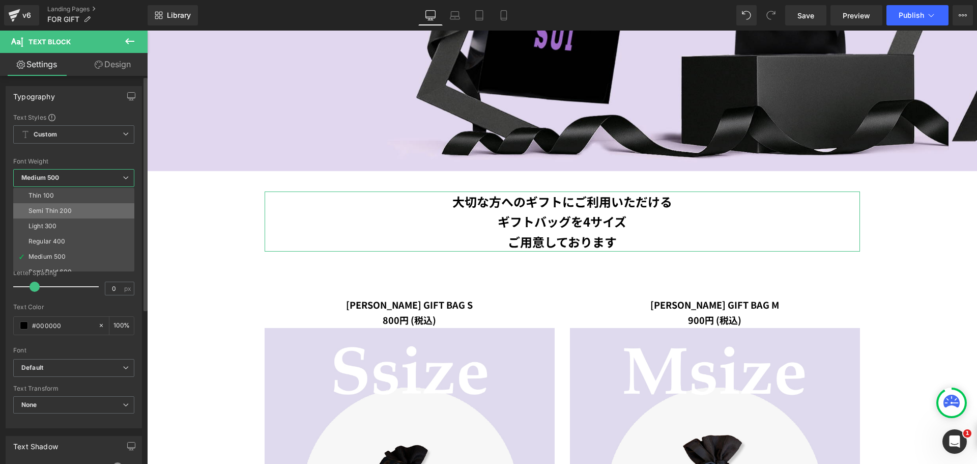
click at [72, 208] on li "Semi Thin 200" at bounding box center [76, 210] width 126 height 15
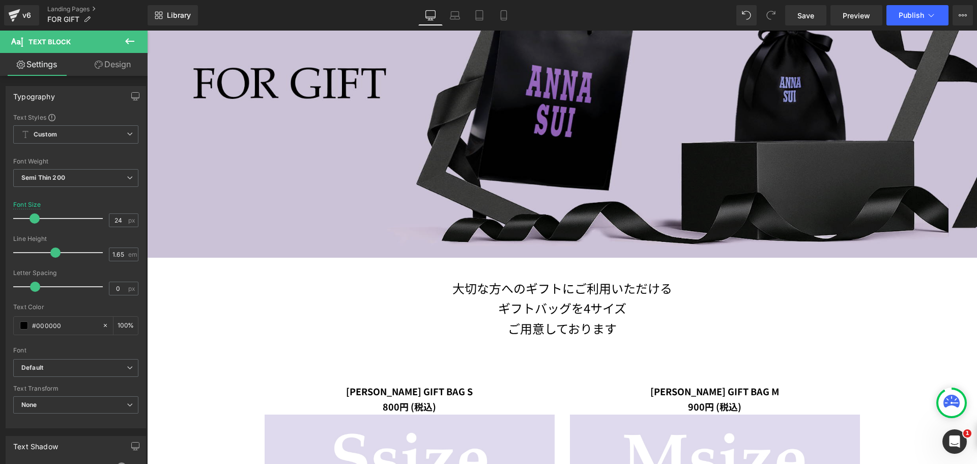
scroll to position [407, 0]
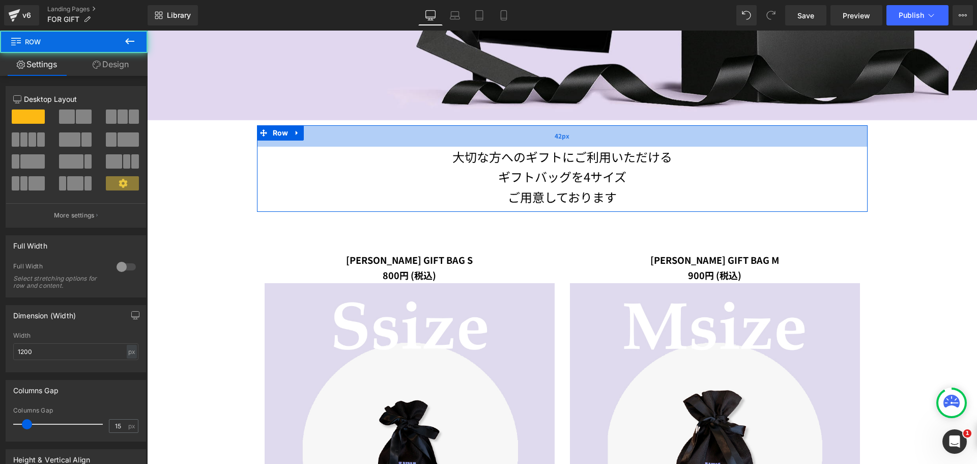
drag, startPoint x: 559, startPoint y: 131, endPoint x: 559, endPoint y: 137, distance: 6.1
click at [559, 137] on span "42px" at bounding box center [562, 136] width 15 height 10
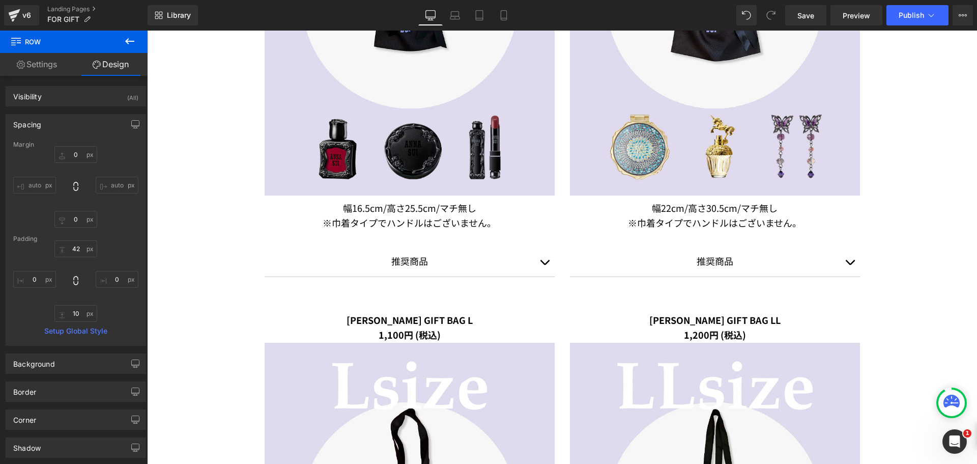
scroll to position [967, 0]
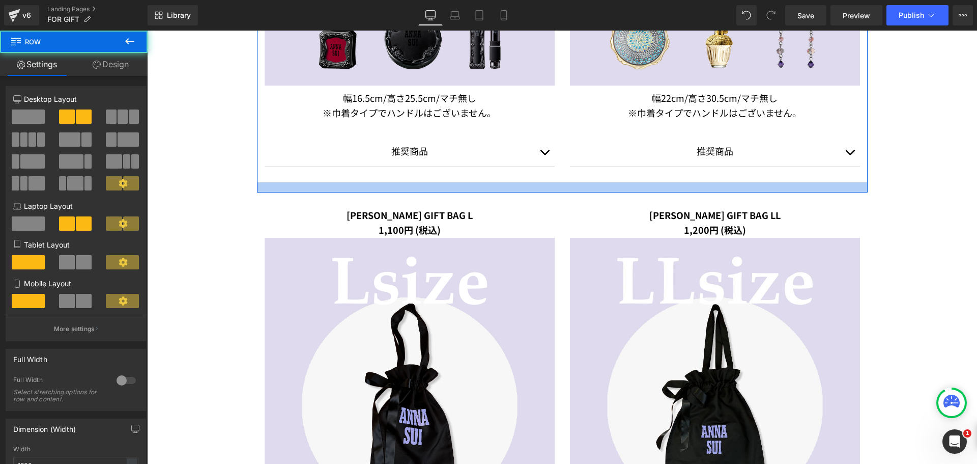
click at [739, 190] on div at bounding box center [562, 187] width 611 height 10
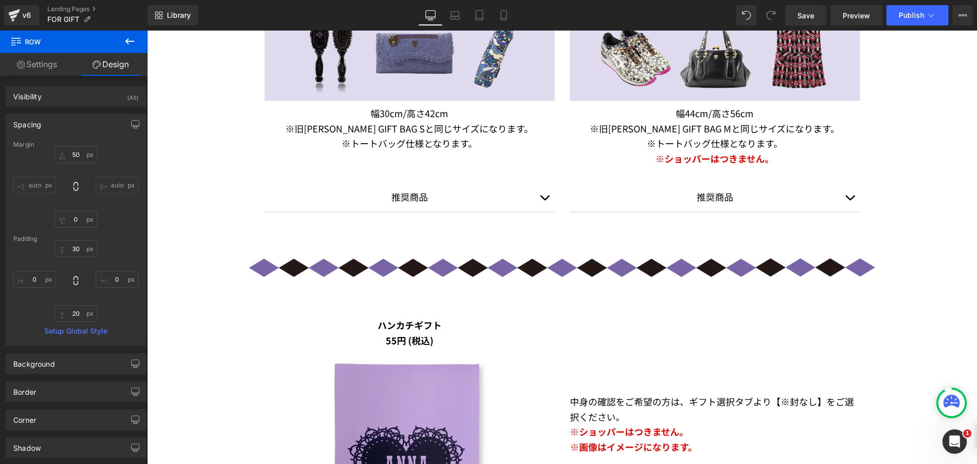
scroll to position [1578, 0]
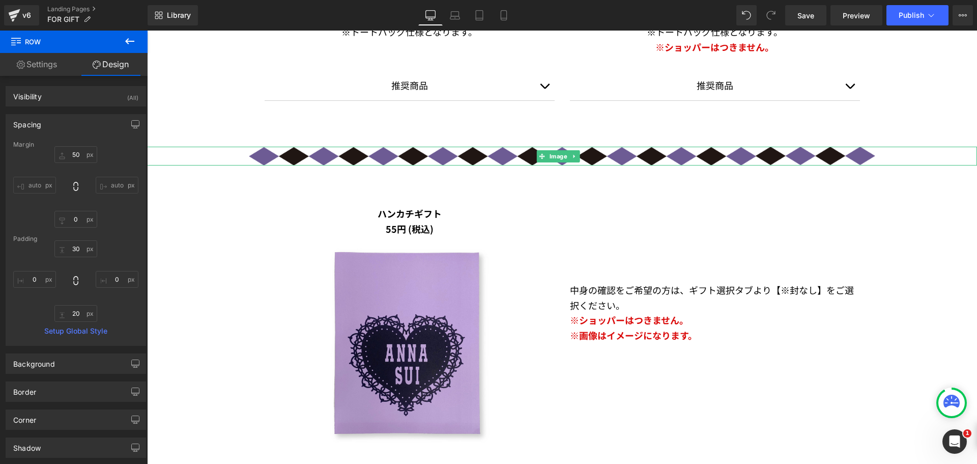
click at [616, 158] on img at bounding box center [562, 156] width 830 height 19
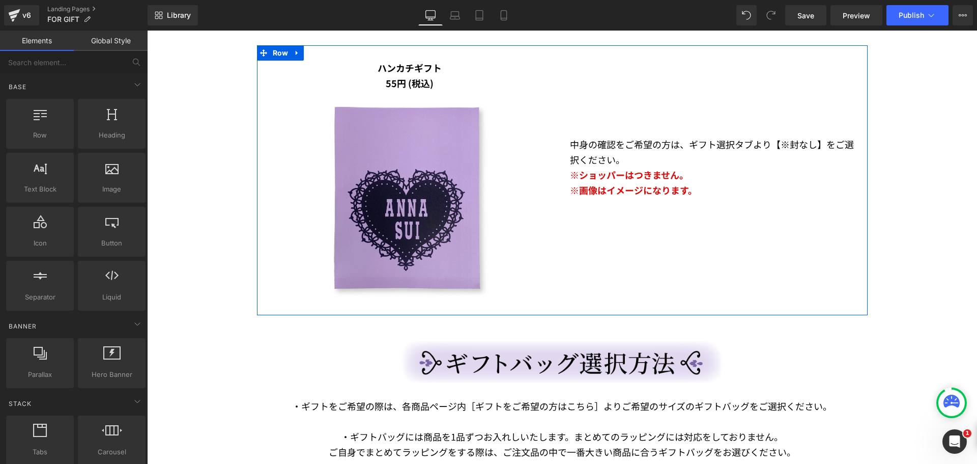
scroll to position [1679, 0]
click at [644, 189] on span "※画像はイメージになります。" at bounding box center [633, 189] width 127 height 13
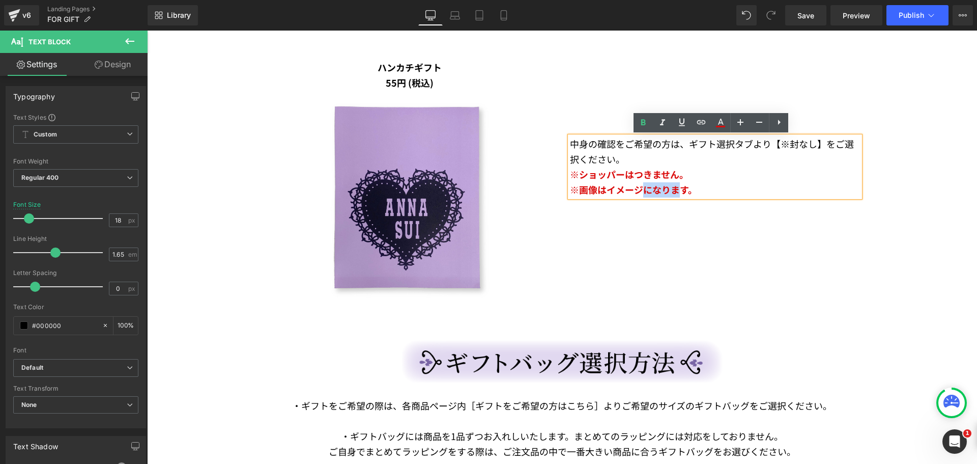
drag, startPoint x: 639, startPoint y: 190, endPoint x: 674, endPoint y: 193, distance: 35.8
click at [674, 193] on span "※画像はイメージになります。" at bounding box center [633, 189] width 127 height 13
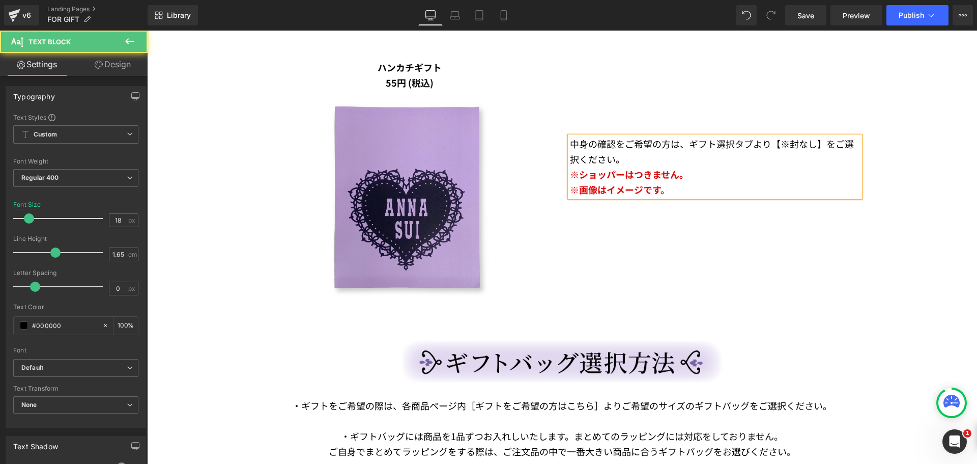
click at [702, 193] on p "※画像はイメージです。" at bounding box center [715, 189] width 290 height 15
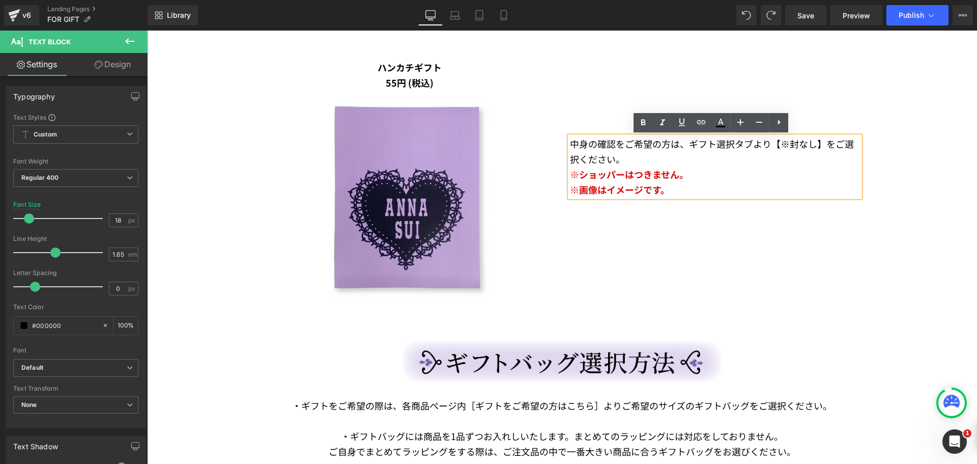
click at [713, 216] on div "ハンカチギフト 55円 (税込) Text Block Image 中身の確認をご希望の方は、ギフト選択タブより【※封なし】をご選択ください。 ※ショッパーは…" at bounding box center [562, 179] width 611 height 269
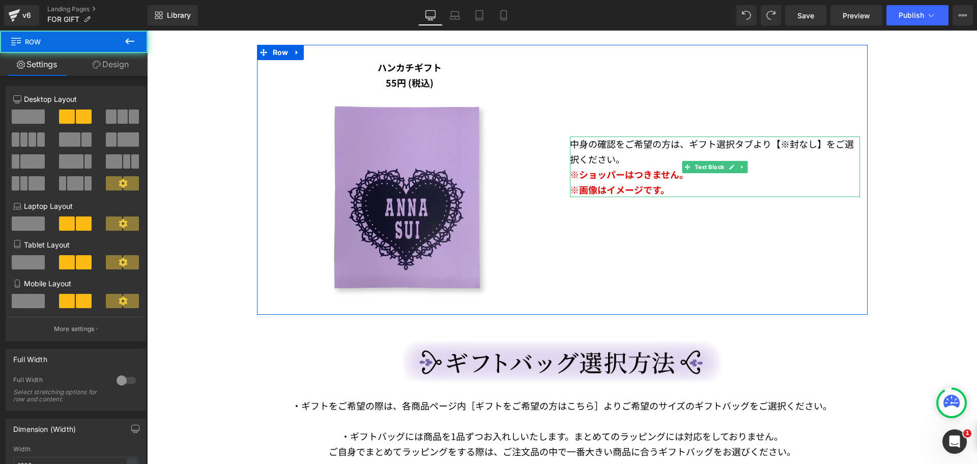
click at [647, 185] on span "※画像はイメージです。" at bounding box center [620, 189] width 100 height 13
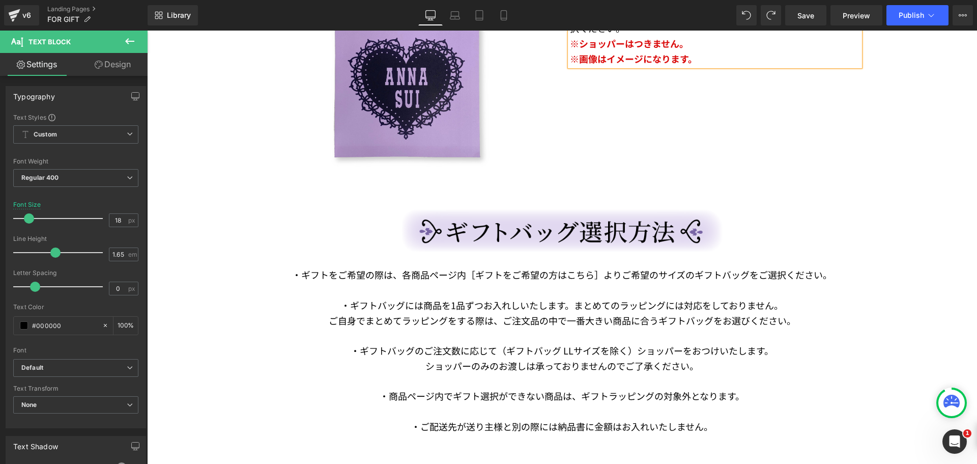
scroll to position [1883, 0]
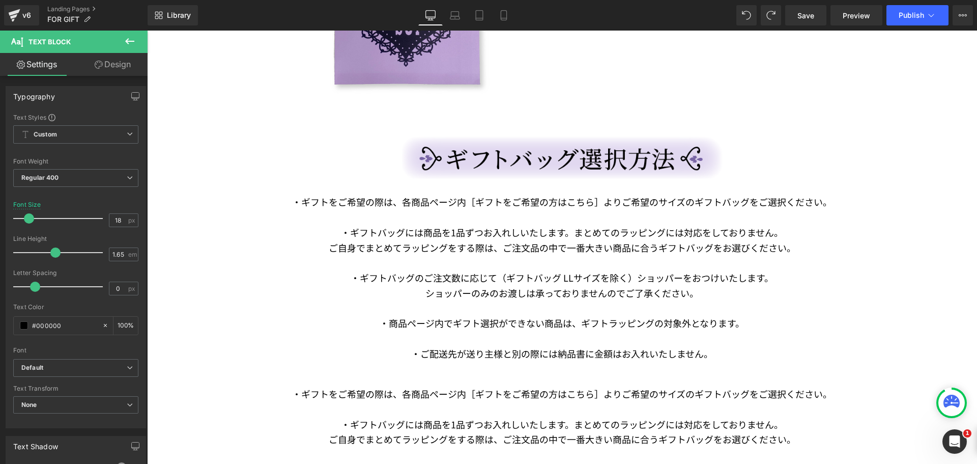
drag, startPoint x: 606, startPoint y: 343, endPoint x: 459, endPoint y: 312, distance: 150.2
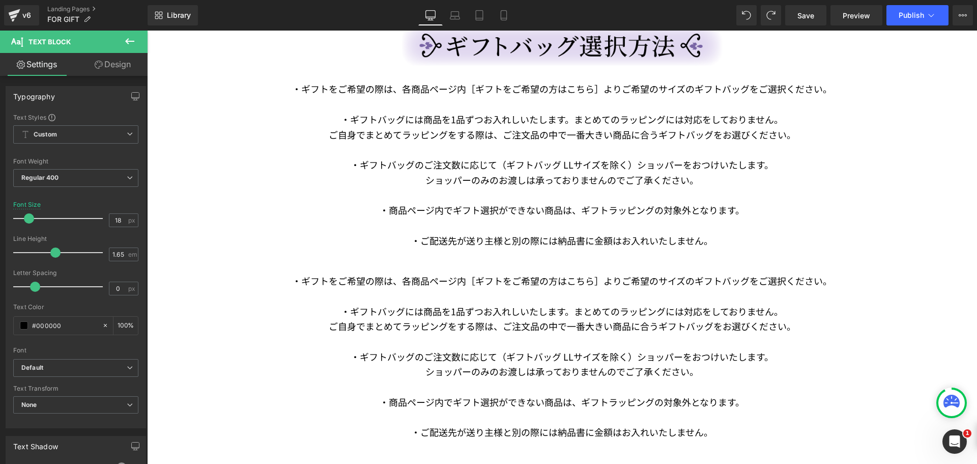
scroll to position [1993, 0]
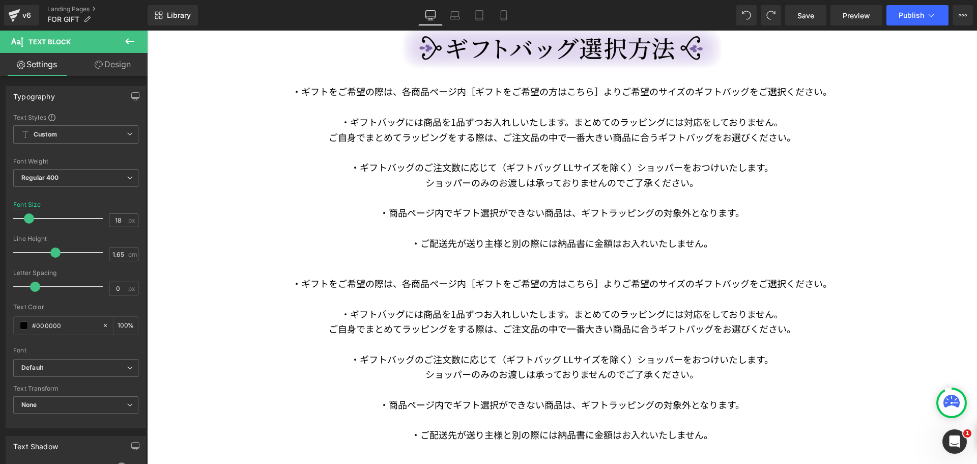
click at [556, 312] on span "1品ずつお入れしいたします。まとめてのラッピングには対応をしておりません。" at bounding box center [617, 313] width 332 height 13
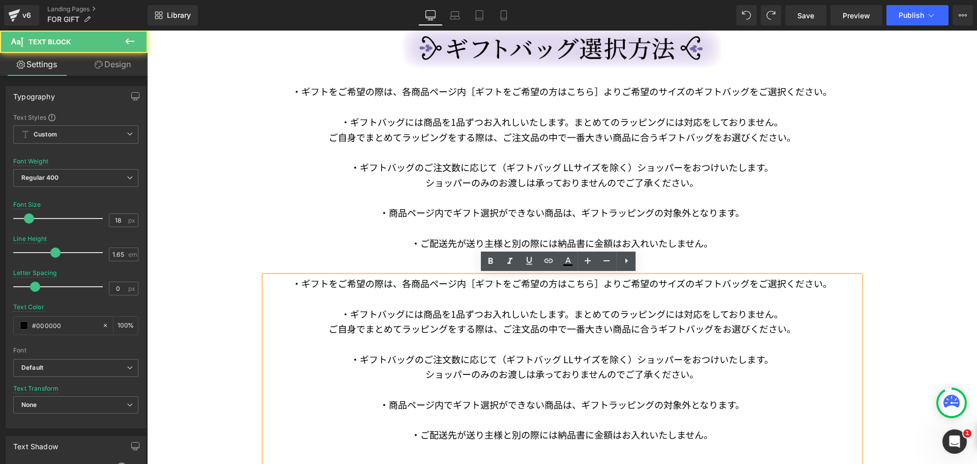
click at [785, 398] on p "・商品ページ内でギフト選択ができない商品は、ギフトラッピングの対象外となります。" at bounding box center [562, 404] width 595 height 15
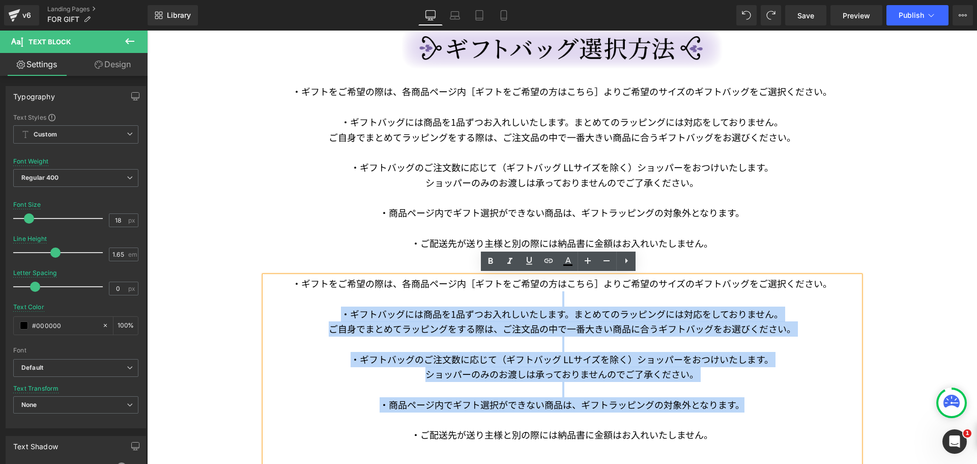
drag, startPoint x: 762, startPoint y: 422, endPoint x: 214, endPoint y: 305, distance: 560.6
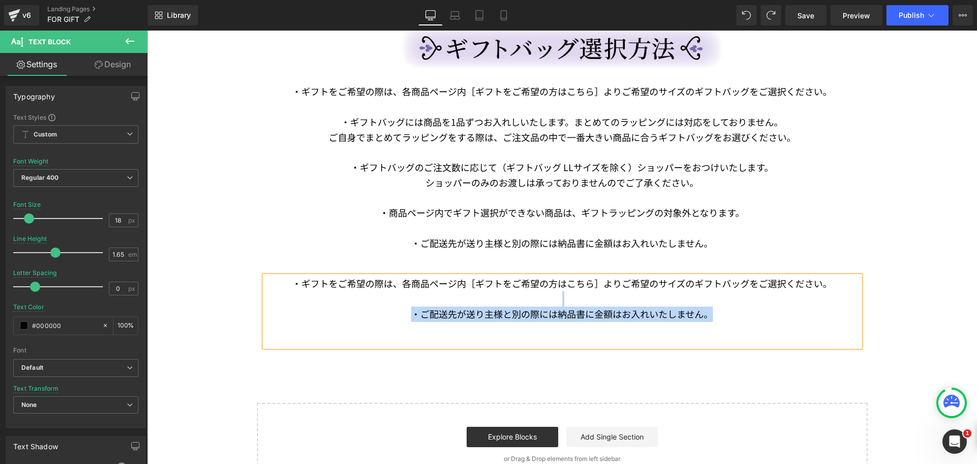
drag, startPoint x: 723, startPoint y: 317, endPoint x: 716, endPoint y: 295, distance: 23.0
click at [716, 295] on div "・ギフトをご希望の際は、各商品ページ内［ギフトをご希望の方はこちら］よりご希望のサイズのギフトバッグをご選択ください。 ・ご配送先が送り主様と別の際には納品書…" at bounding box center [562, 311] width 595 height 71
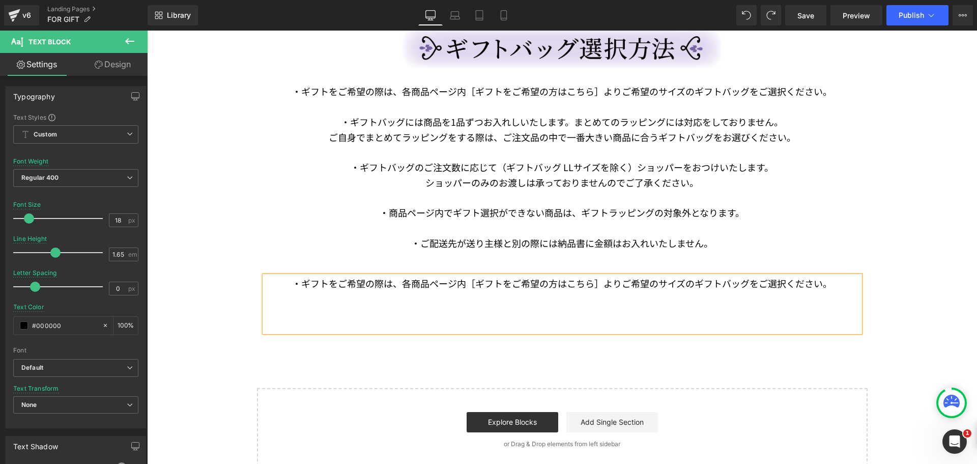
click at [714, 269] on div "・ギフトをご希望の際は、各商品ページ内［ギフトをご希望の方はこちら］よりご希望のサイズのギフトバッグをご選択ください。 ・ギフトバッグには商品を 1品ずつお入…" at bounding box center [562, 180] width 595 height 192
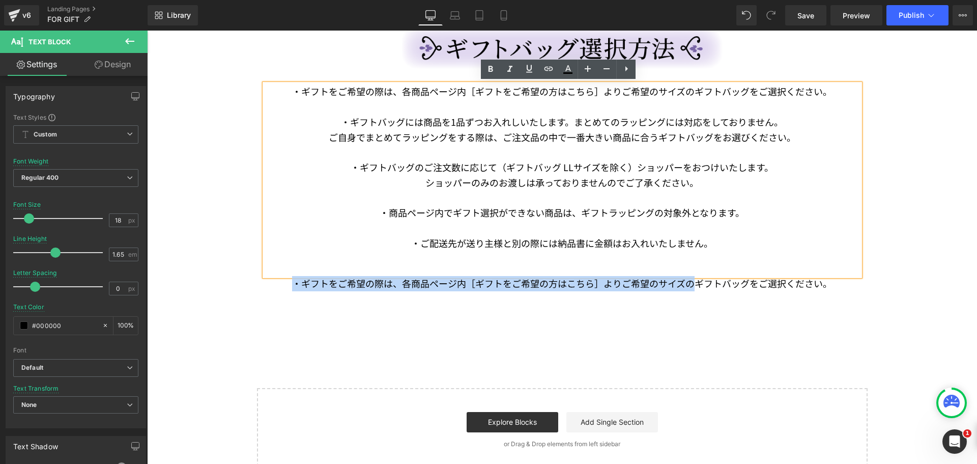
drag, startPoint x: 213, startPoint y: 281, endPoint x: 208, endPoint y: 280, distance: 5.1
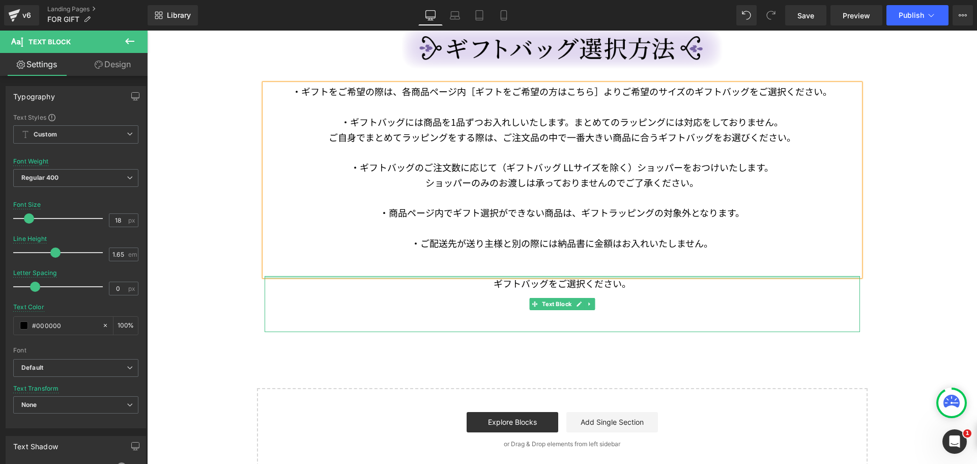
click at [549, 277] on div at bounding box center [562, 277] width 595 height 3
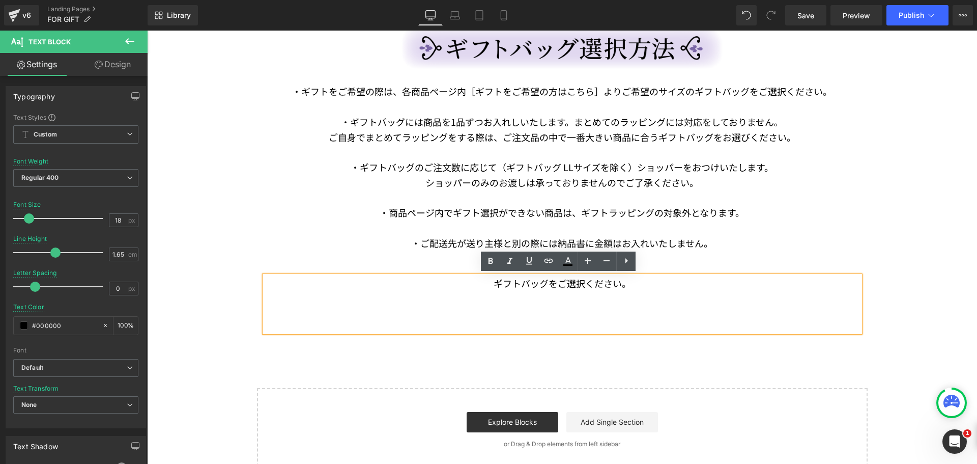
click at [557, 282] on p "ギフトバッグをご選択ください。" at bounding box center [562, 283] width 595 height 15
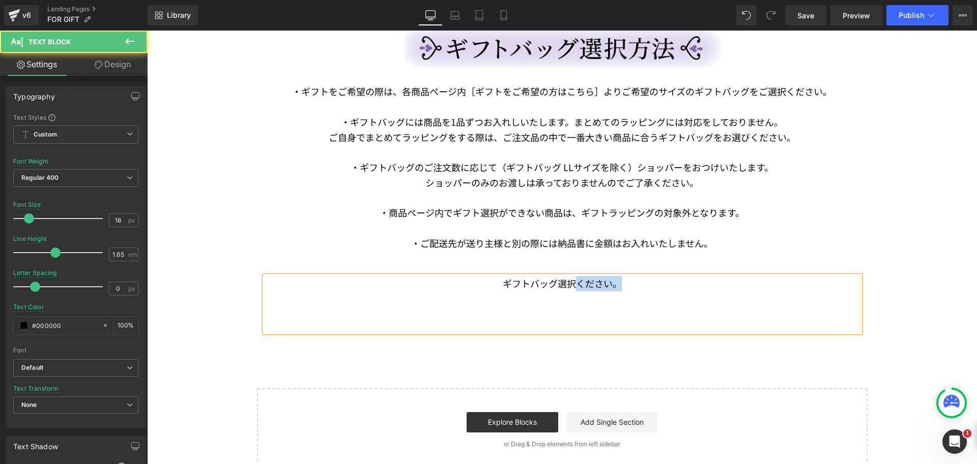
drag, startPoint x: 580, startPoint y: 285, endPoint x: 657, endPoint y: 283, distance: 76.9
click at [640, 290] on div "ギフトバッグ選択ください。" at bounding box center [562, 303] width 595 height 55
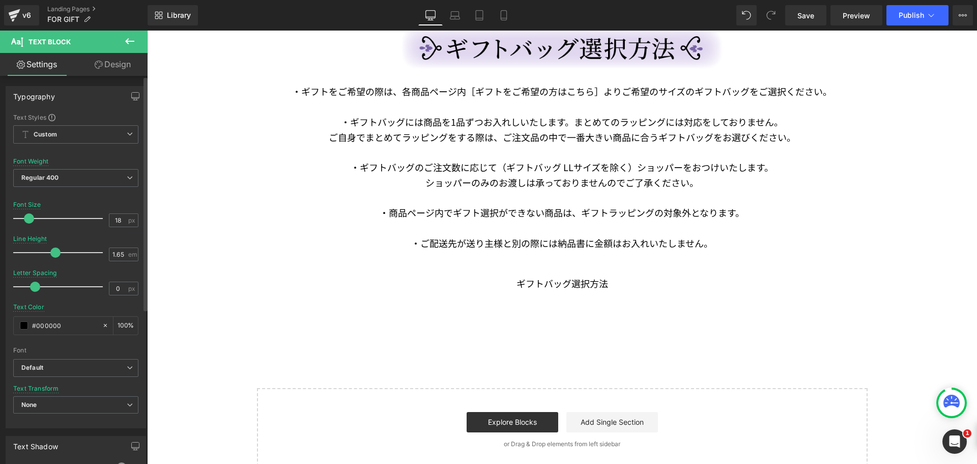
type input "33"
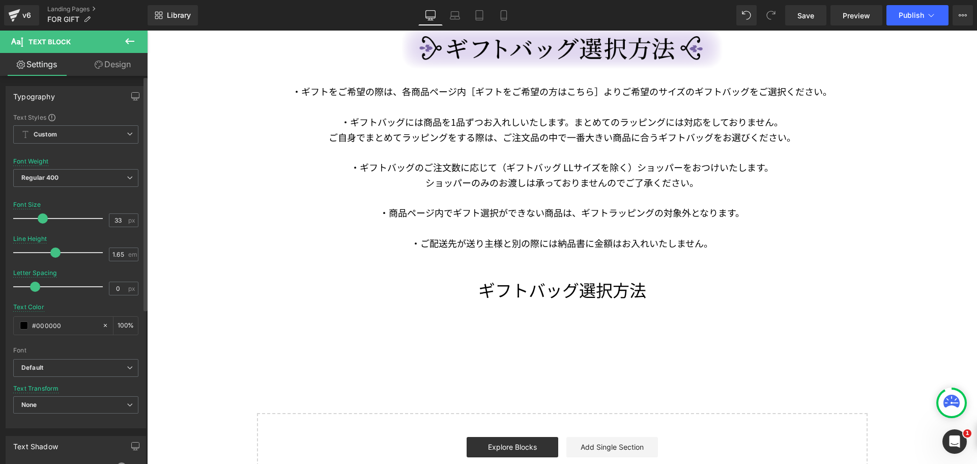
click at [42, 217] on div at bounding box center [60, 218] width 84 height 20
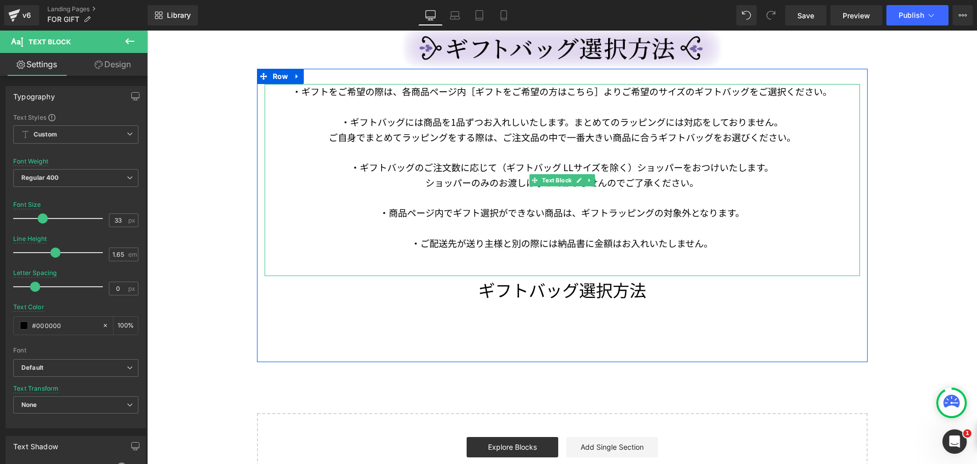
scroll to position [1892, 0]
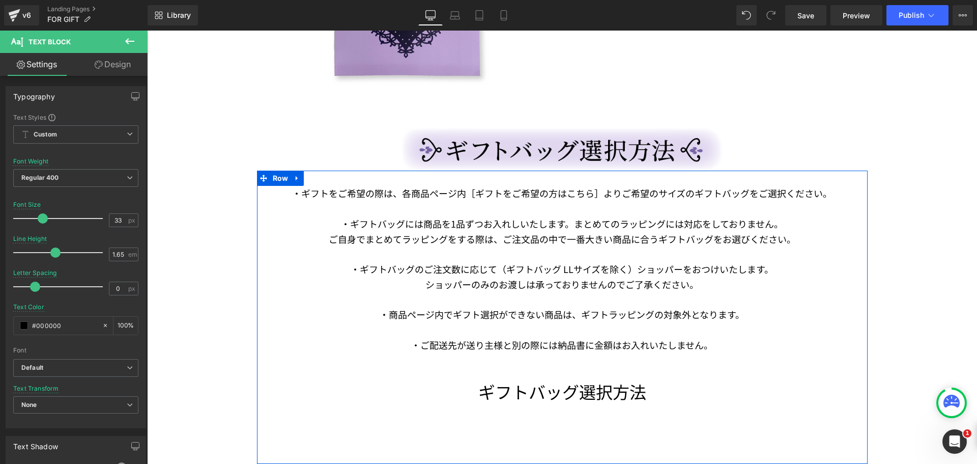
click at [445, 396] on p "ギフトバッグ選択方法" at bounding box center [562, 391] width 595 height 27
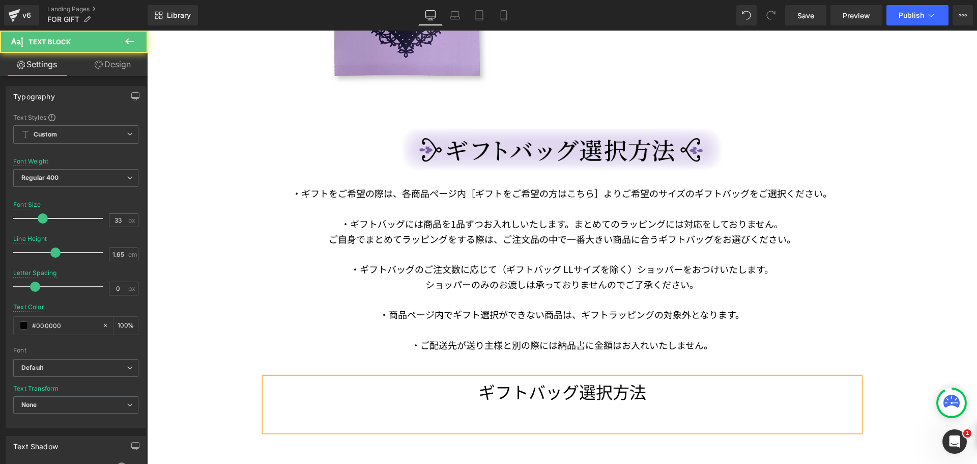
click at [647, 408] on div "ギフトバッグ選択方法" at bounding box center [562, 404] width 595 height 53
click at [637, 418] on div "ギフトバッグ選択方法" at bounding box center [562, 404] width 595 height 53
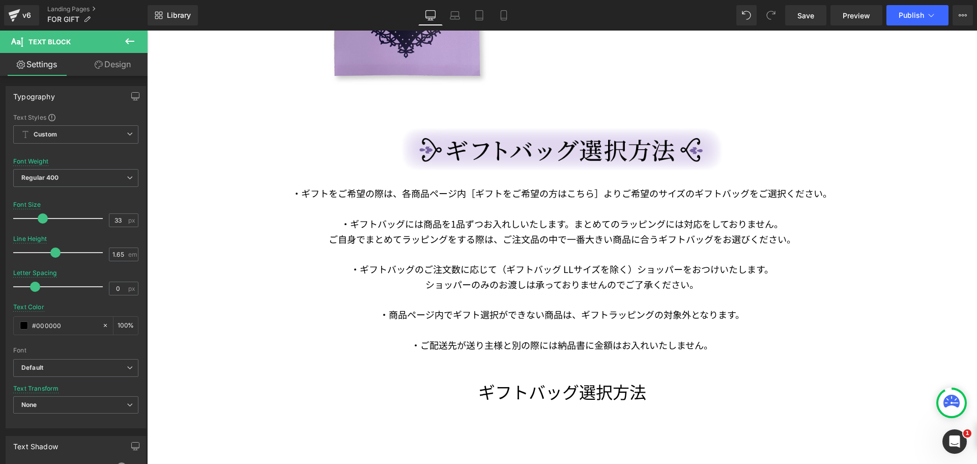
drag, startPoint x: 107, startPoint y: 67, endPoint x: 95, endPoint y: 129, distance: 63.8
click at [107, 66] on link "Design" at bounding box center [113, 64] width 74 height 23
click at [0, 0] on div "Spacing" at bounding box center [0, 0] width 0 height 0
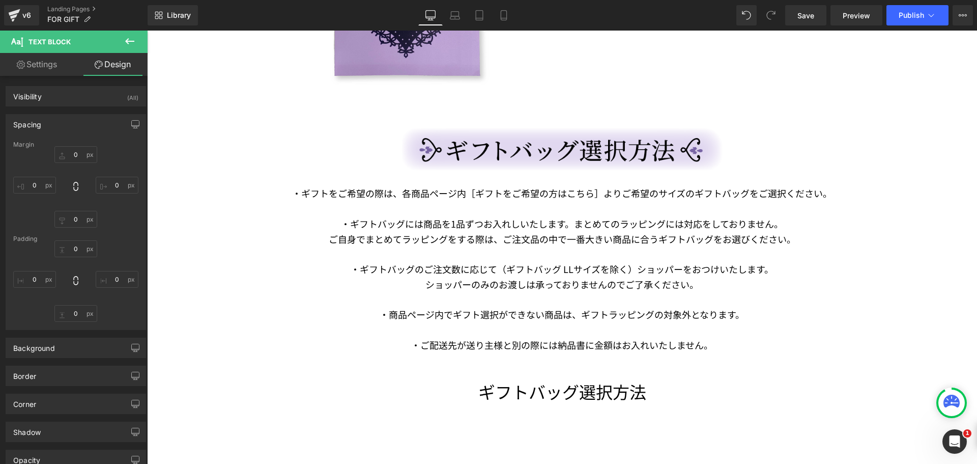
type input "0"
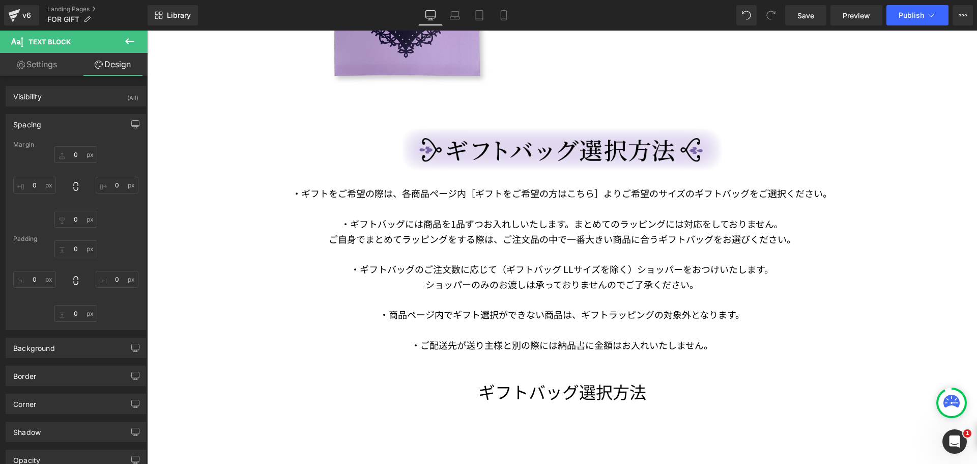
type input "0"
type input "50"
type input "0"
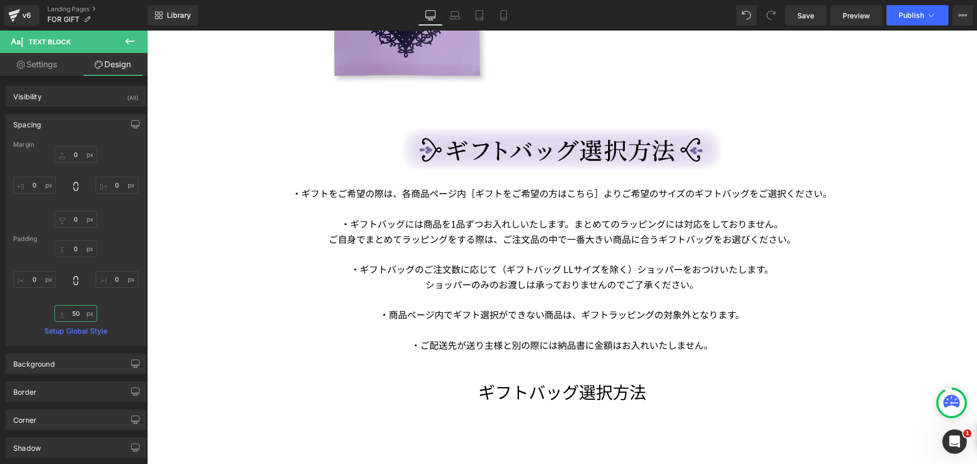
click at [72, 311] on input "50" at bounding box center [75, 313] width 43 height 17
type input "０"
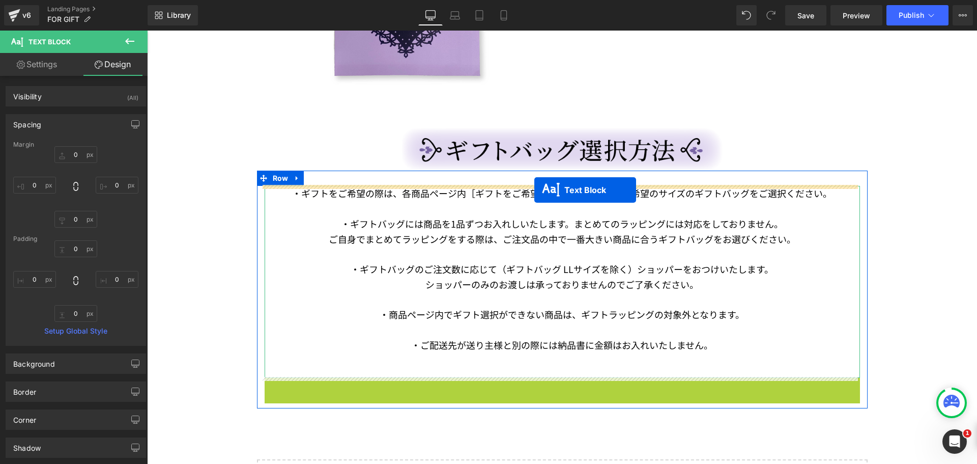
drag, startPoint x: 530, startPoint y: 373, endPoint x: 534, endPoint y: 190, distance: 182.8
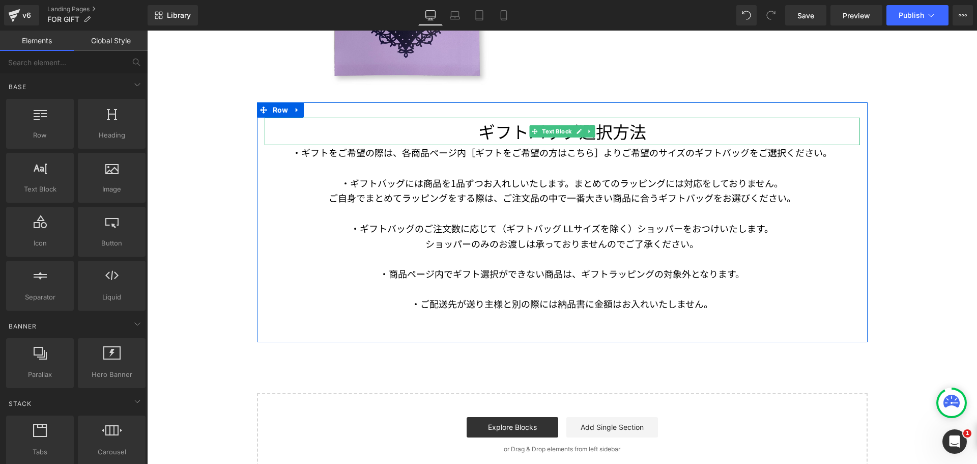
click at [574, 124] on p "ギフトバッグ選択方法" at bounding box center [562, 131] width 595 height 27
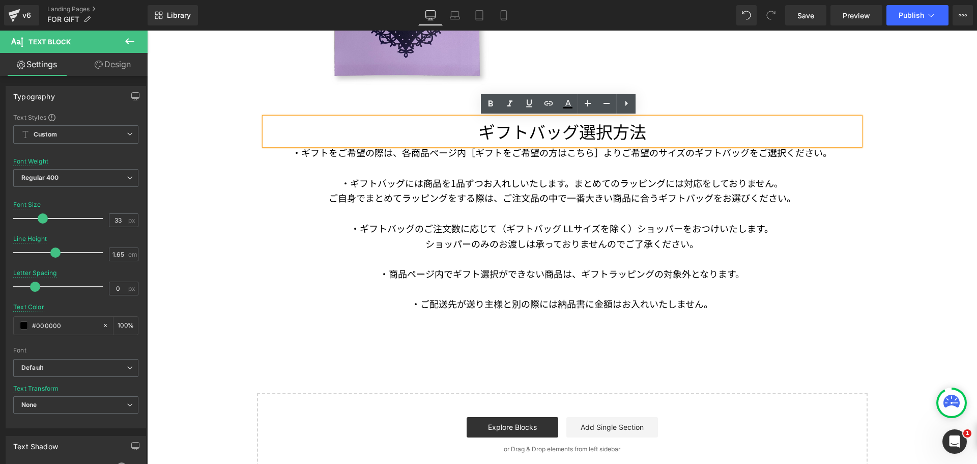
click at [116, 64] on link "Design" at bounding box center [113, 64] width 74 height 23
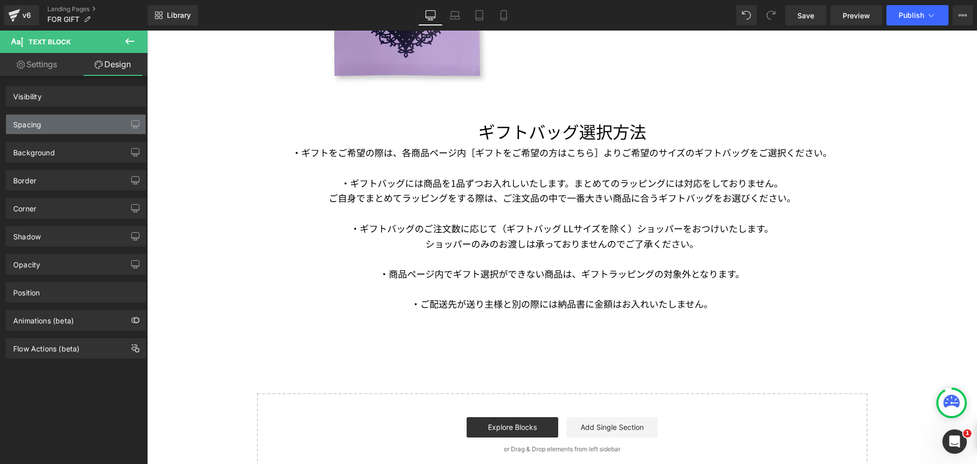
click at [82, 120] on div "Spacing" at bounding box center [75, 124] width 139 height 19
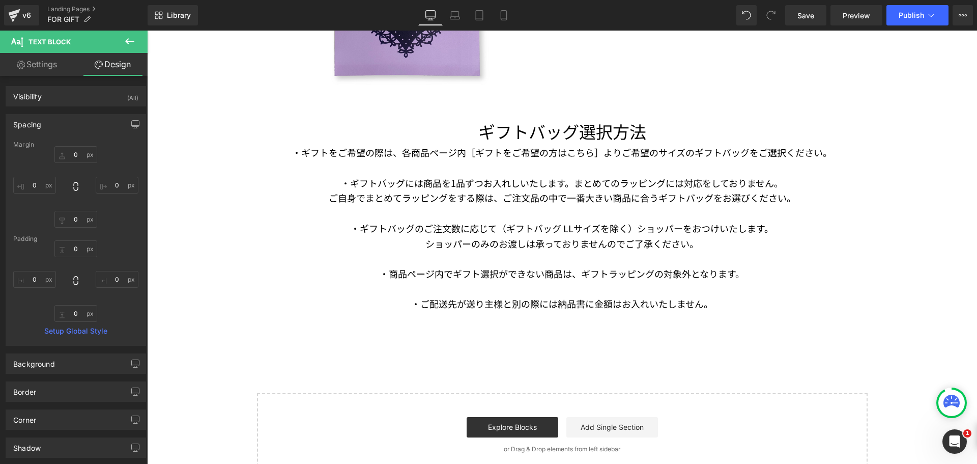
type input "0"
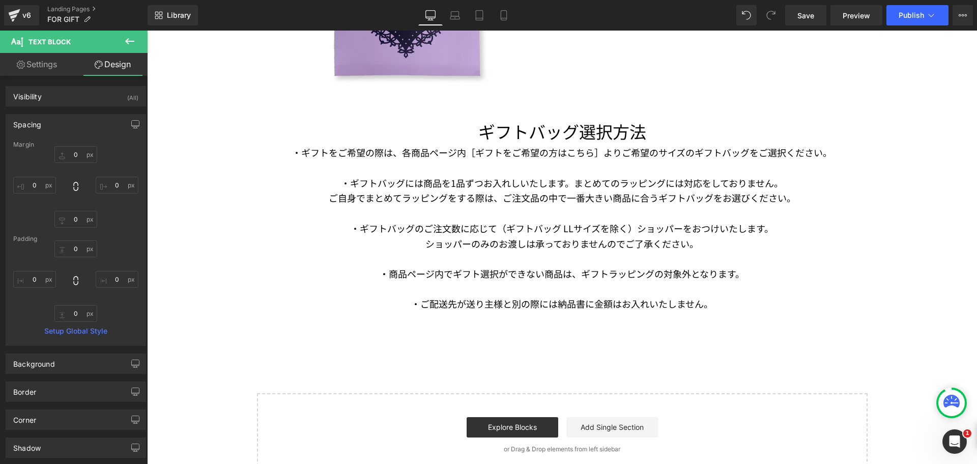
type input "0"
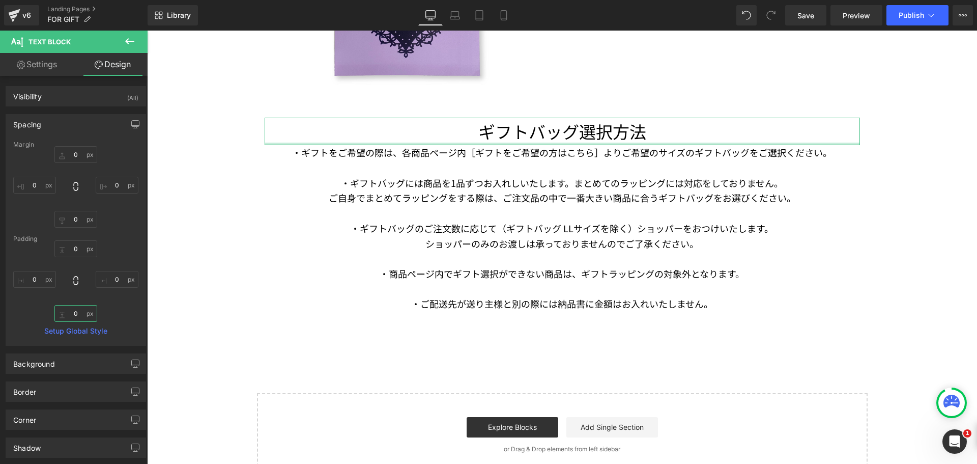
click at [78, 315] on input "0" at bounding box center [75, 313] width 43 height 17
type input "５０"
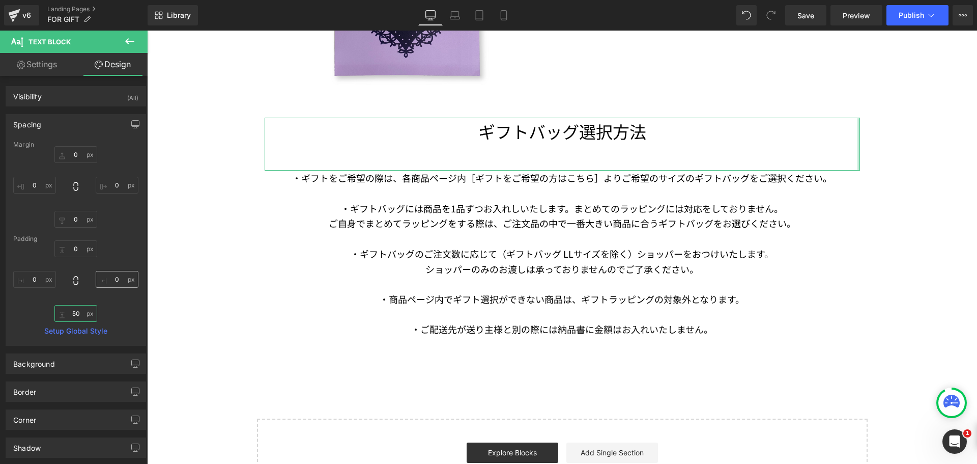
type input "5"
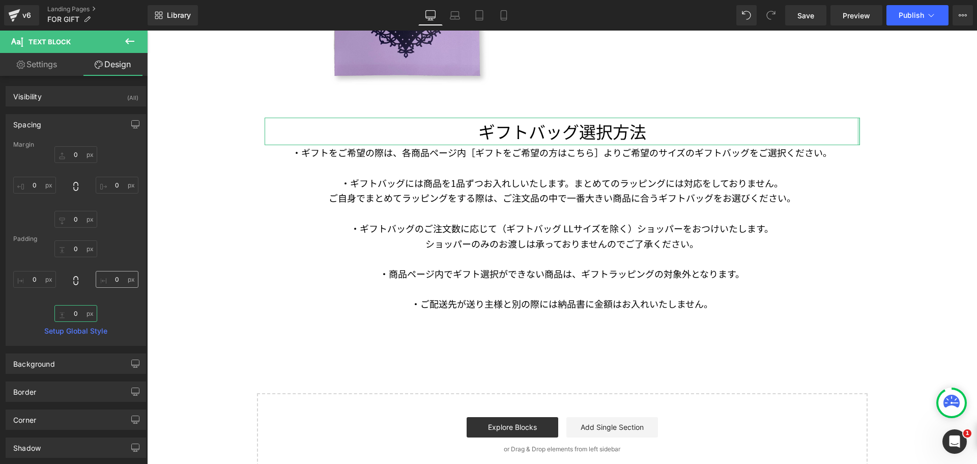
type input "３"
type input "３０"
type input "30"
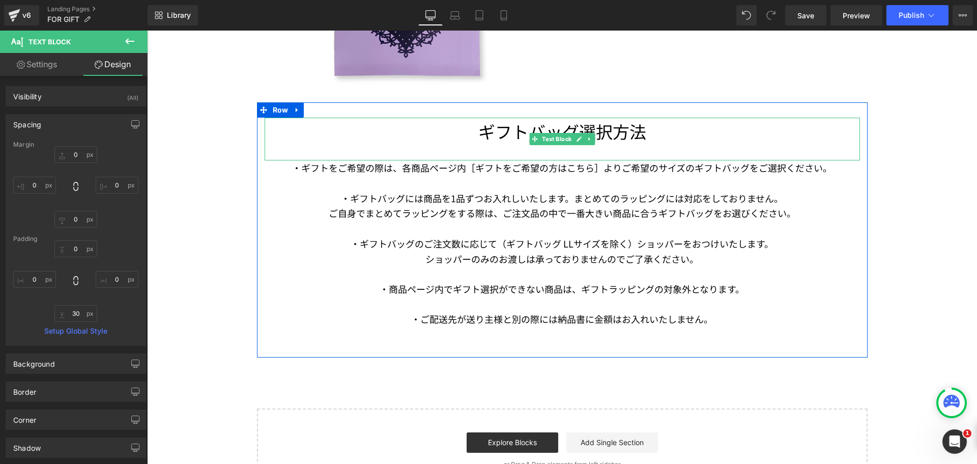
click at [555, 130] on p "ギフトバッグ選択方法" at bounding box center [562, 131] width 595 height 27
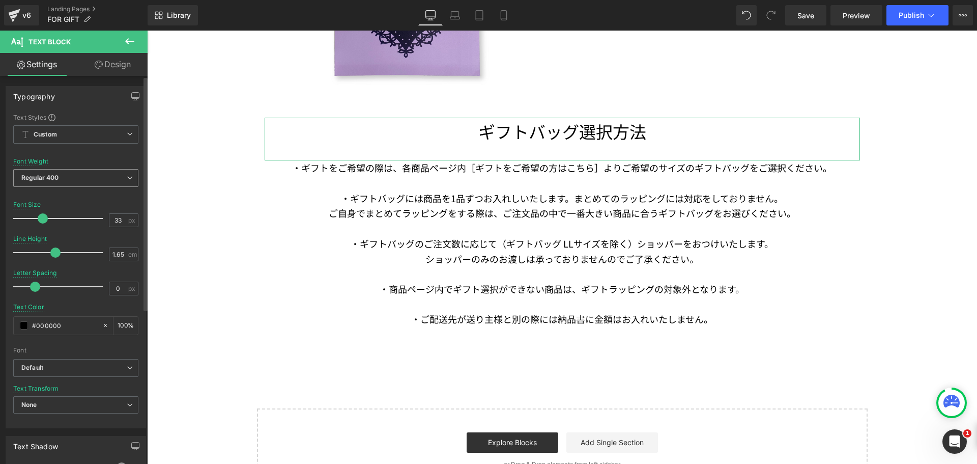
click at [70, 181] on span "Regular 400" at bounding box center [75, 178] width 125 height 18
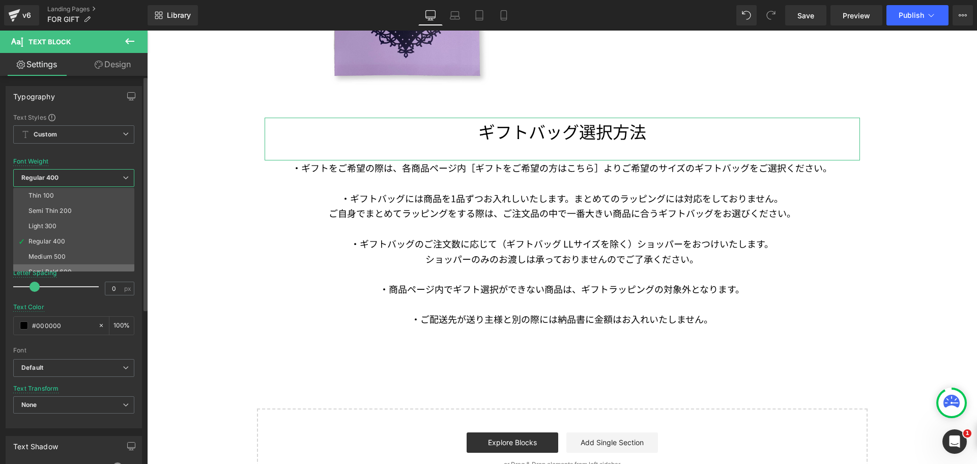
click at [78, 267] on li "Semi Bold 600" at bounding box center [76, 271] width 126 height 15
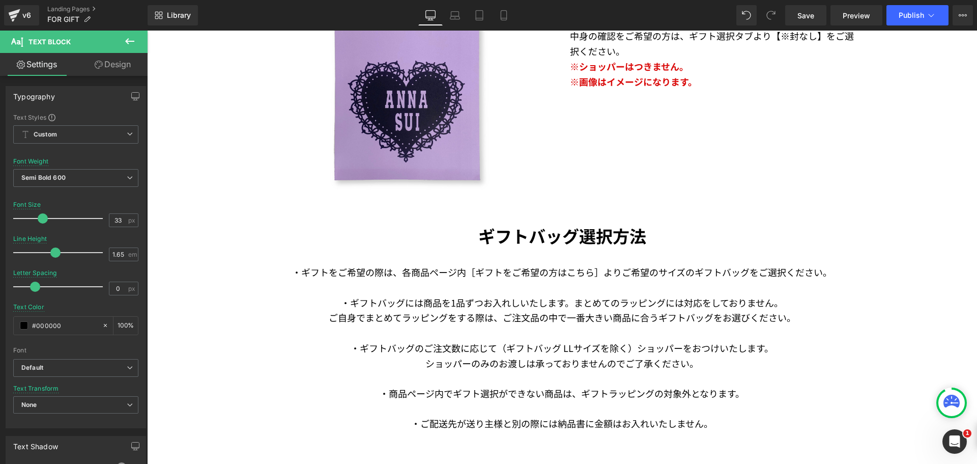
scroll to position [1790, 0]
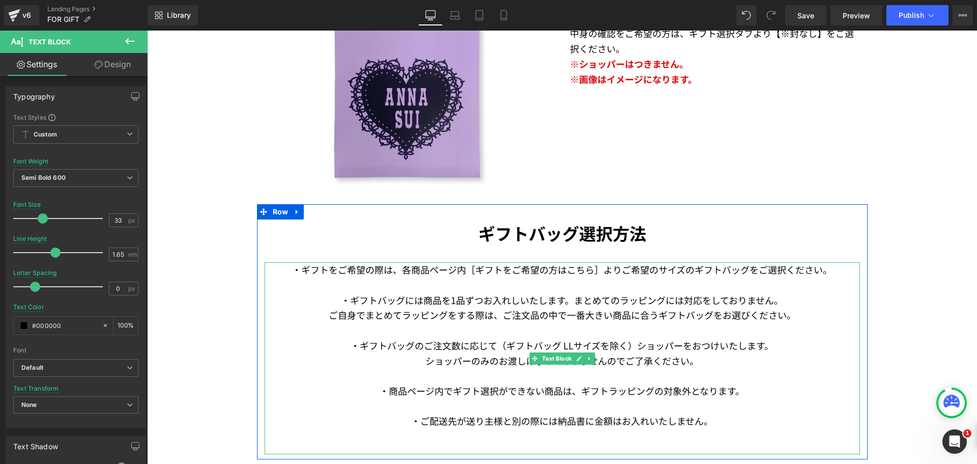
click at [583, 307] on p "・ギフトバッグには商品を 1品ずつお入れしいたします。まとめてのラッピングには対応をしておりません。" at bounding box center [562, 300] width 595 height 15
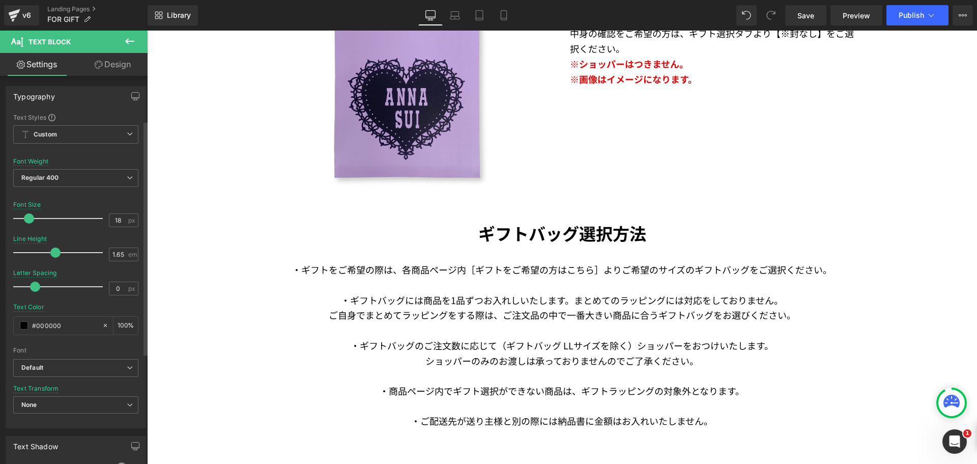
scroll to position [153, 0]
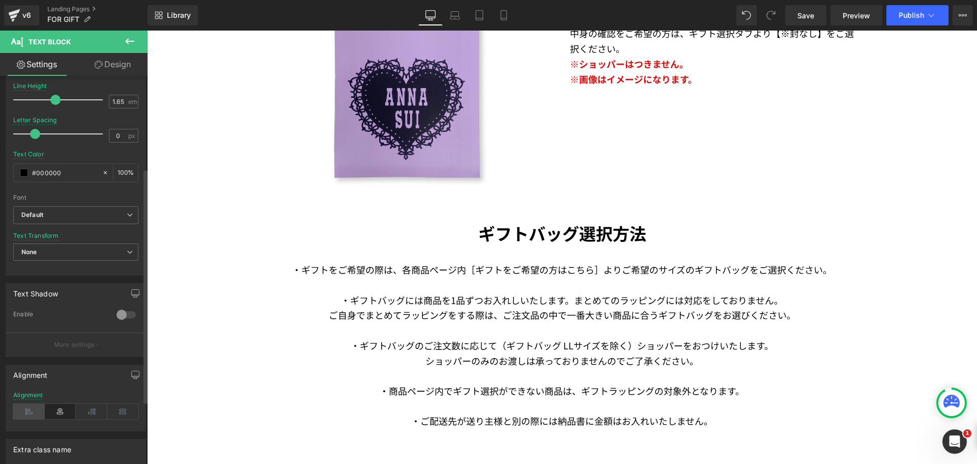
click at [27, 414] on icon at bounding box center [29, 411] width 32 height 15
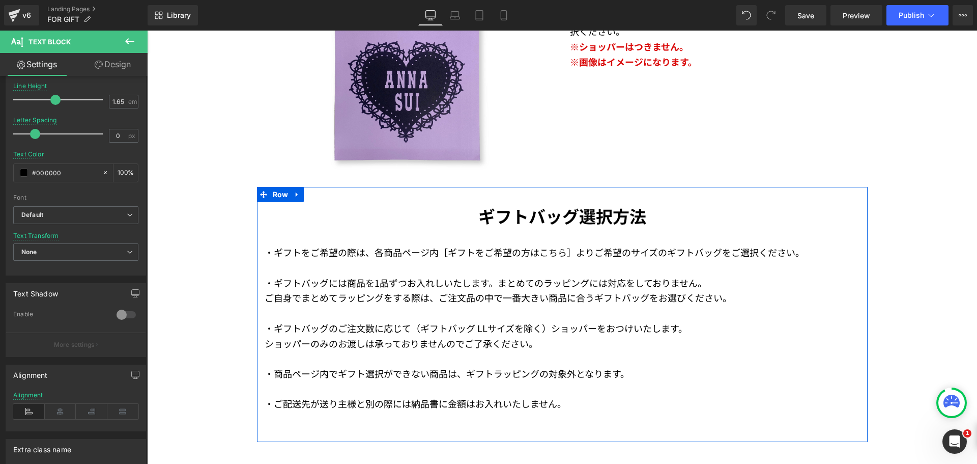
scroll to position [1790, 0]
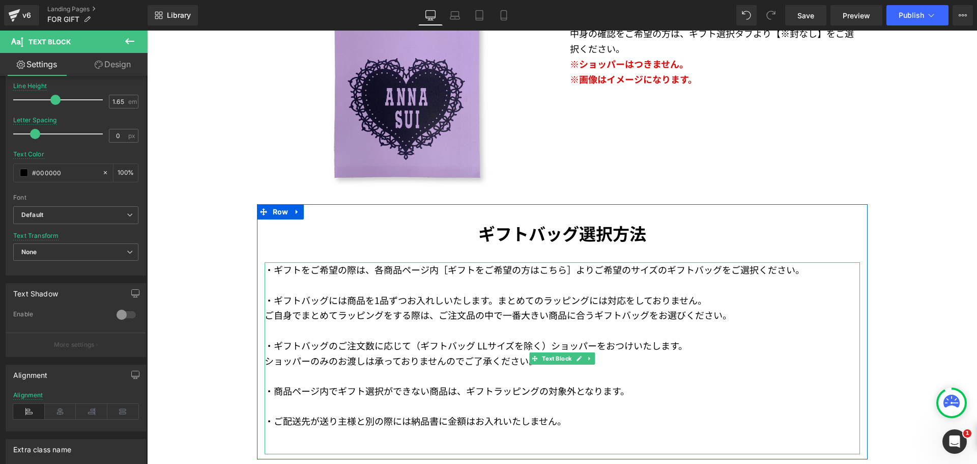
click at [282, 319] on span "ご自身でまとめてラッピングをする際は、ご注文品の中で一番大きい商品に合うギフトバッグをお選びください。" at bounding box center [498, 314] width 467 height 13
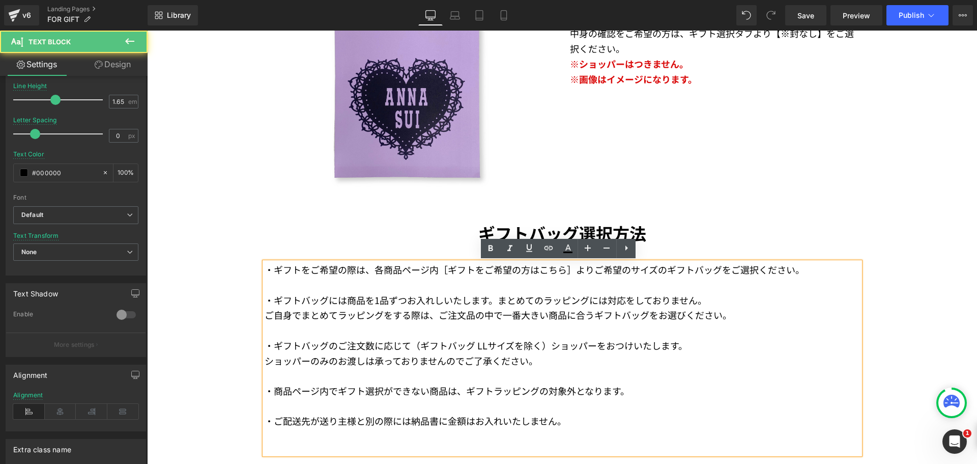
click at [265, 314] on span "ご自身でまとめてラッピングをする際は、ご注文品の中で一番大きい商品に合うギフトバッグをお選びください。" at bounding box center [498, 314] width 467 height 13
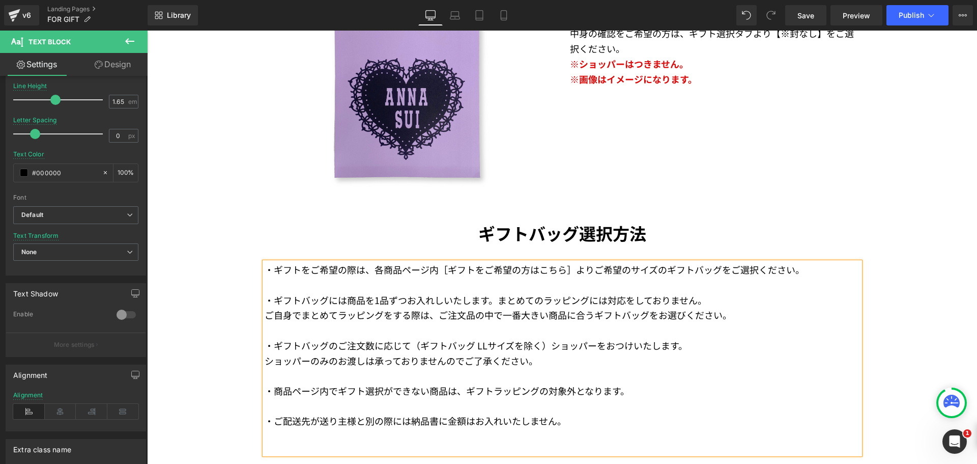
click at [273, 313] on span "ご自身でまとめてラッピングをする際は、ご注文品の中で一番大きい商品に合うギフトバッグをお選びください。" at bounding box center [498, 314] width 467 height 13
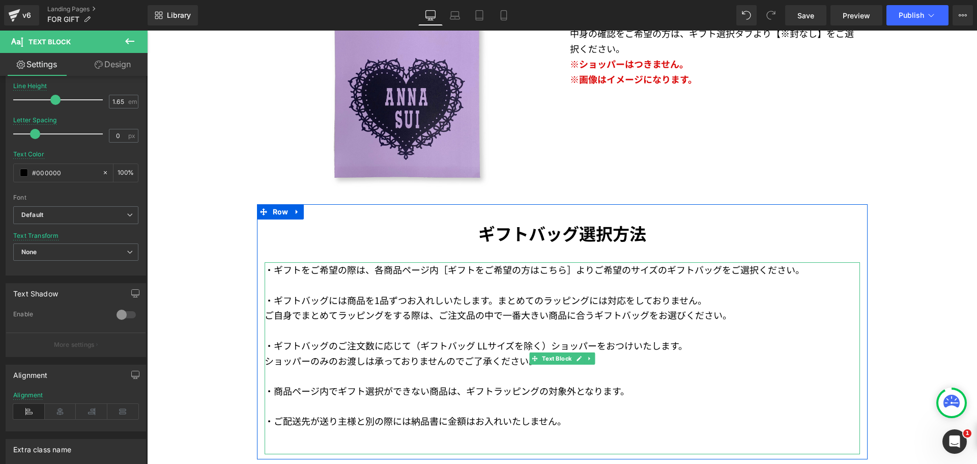
click at [268, 363] on span "ショッパーのみのお渡しは承っておりませんのでご了承ください。" at bounding box center [401, 360] width 273 height 13
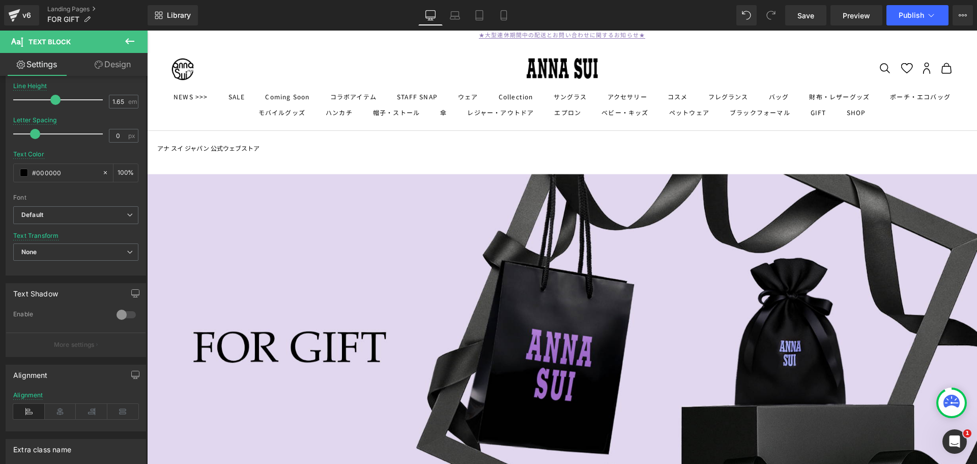
scroll to position [0, 0]
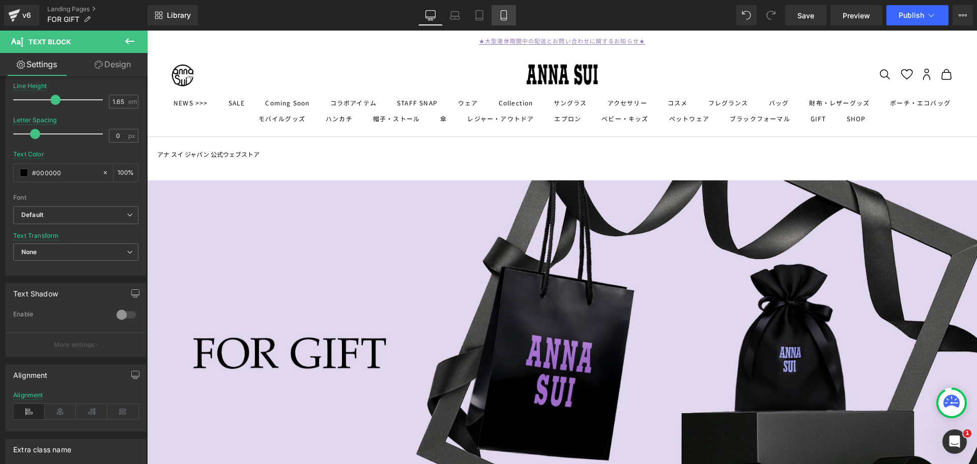
click at [508, 14] on icon at bounding box center [504, 15] width 10 height 10
type input "15"
type input "100"
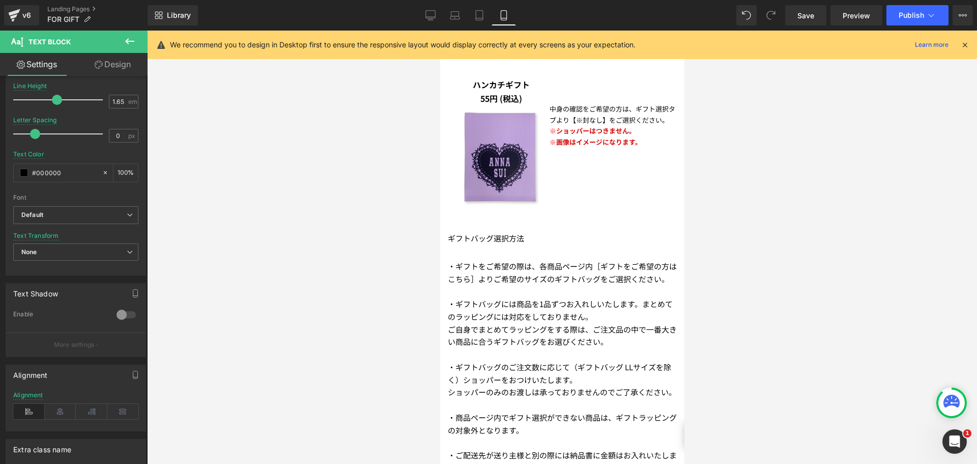
scroll to position [1986, 0]
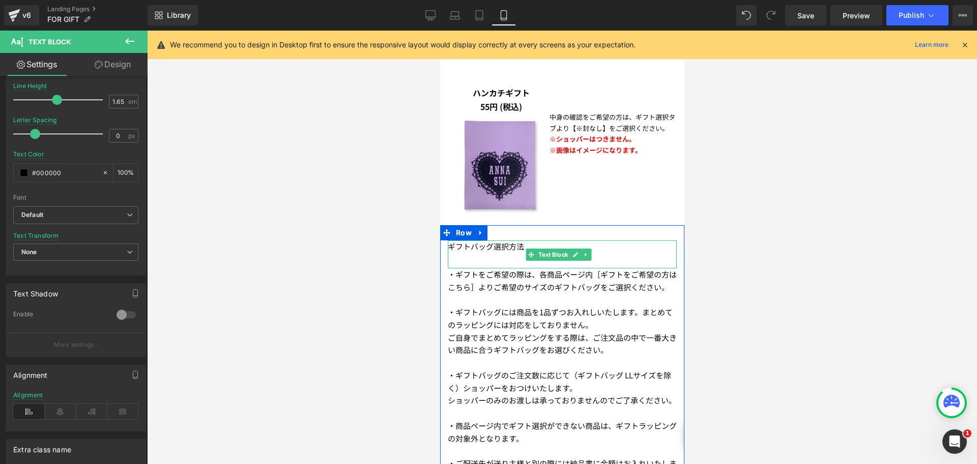
click at [514, 240] on p "ギフトバッグ選択方法" at bounding box center [561, 246] width 229 height 13
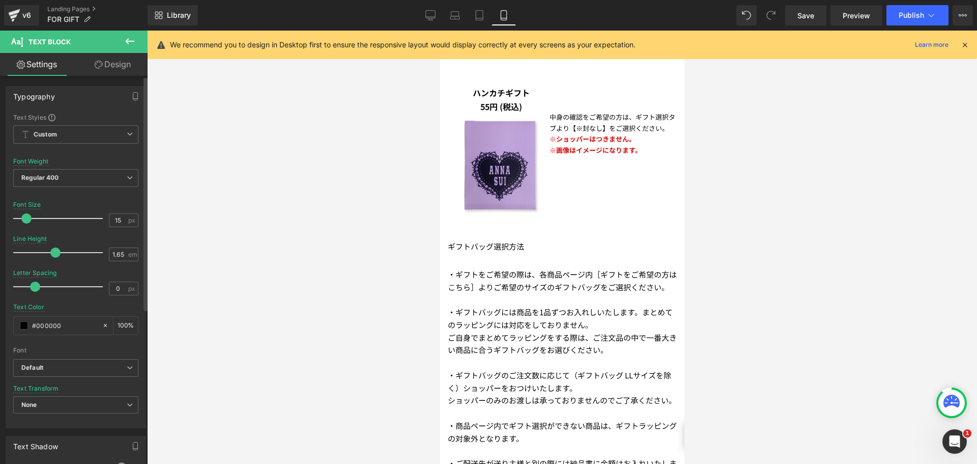
click at [31, 216] on span at bounding box center [26, 218] width 10 height 10
click at [35, 218] on div at bounding box center [60, 218] width 84 height 20
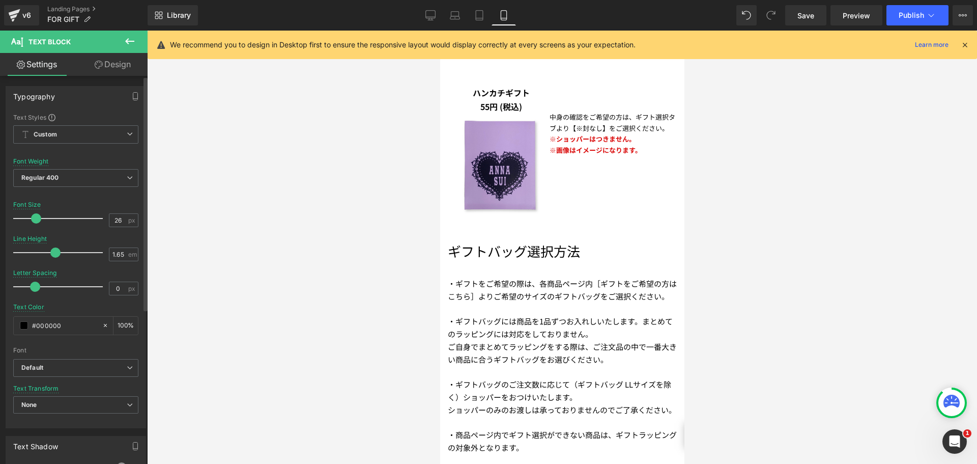
click at [59, 167] on div "Font Weight Regular 400 Thin 100 Semi Thin 200 Light 300 Regular 400 Medium 500…" at bounding box center [75, 178] width 125 height 41
click at [61, 178] on span "Regular 400" at bounding box center [75, 178] width 125 height 18
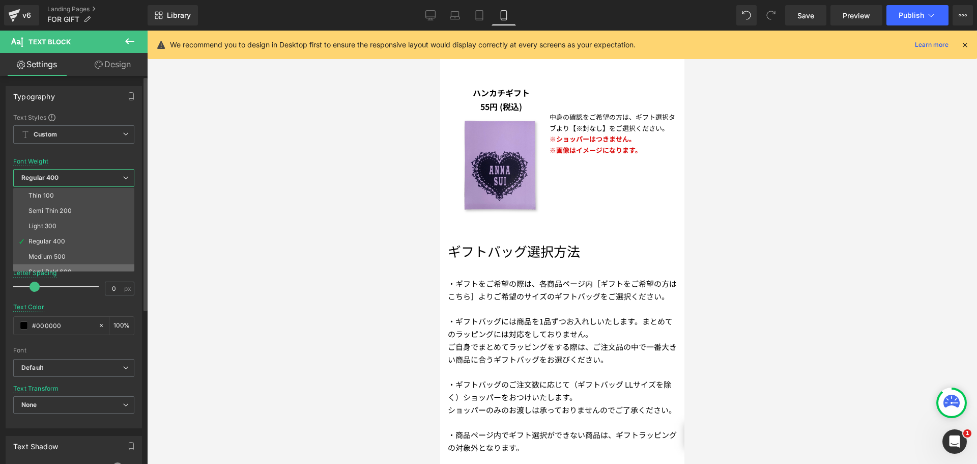
click at [64, 267] on li "Semi Bold 600" at bounding box center [76, 271] width 126 height 15
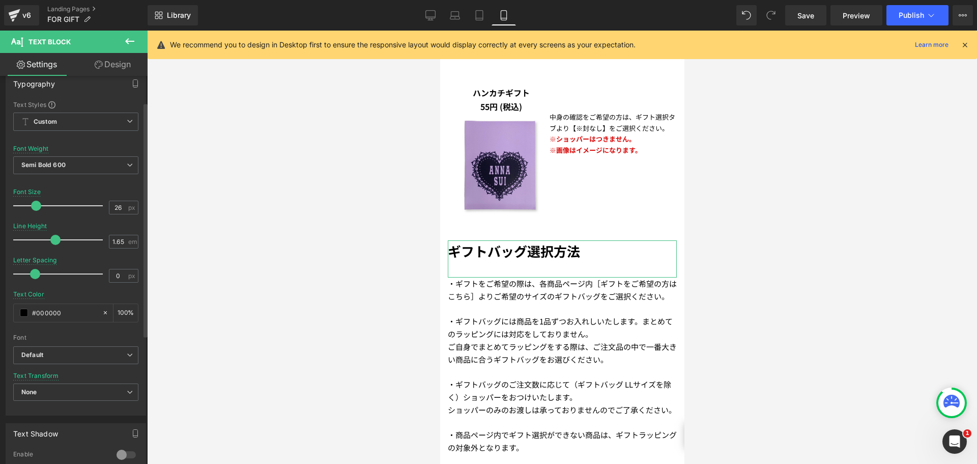
scroll to position [0, 0]
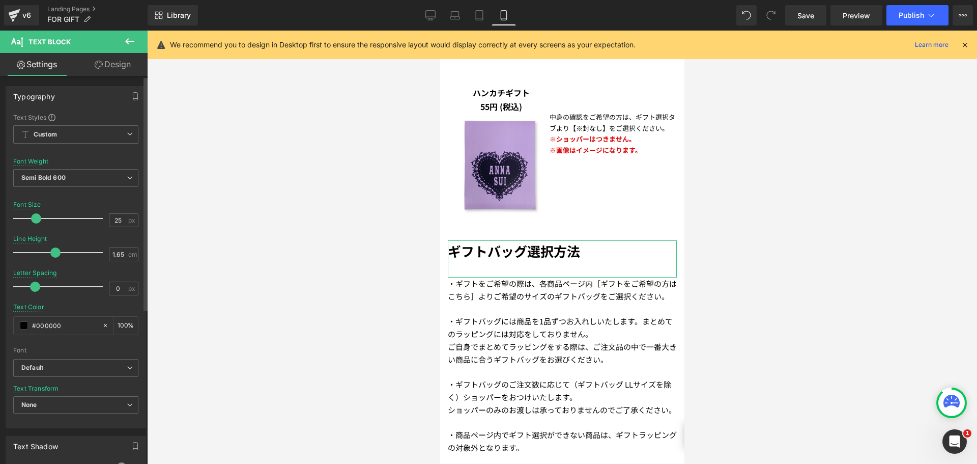
click at [31, 219] on span at bounding box center [36, 218] width 10 height 10
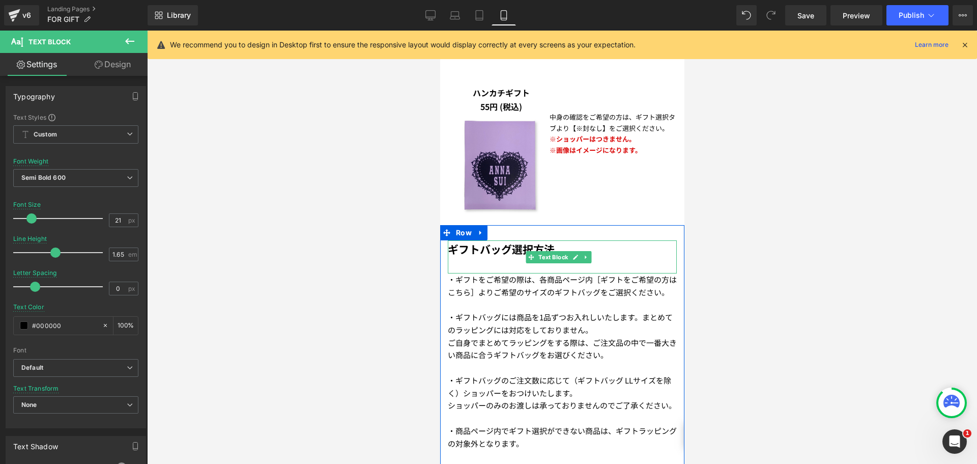
type input "20"
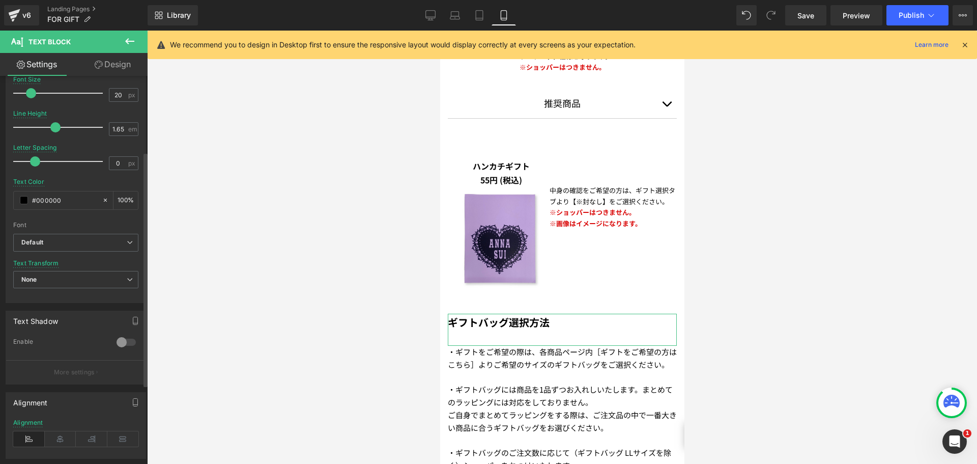
scroll to position [153, 0]
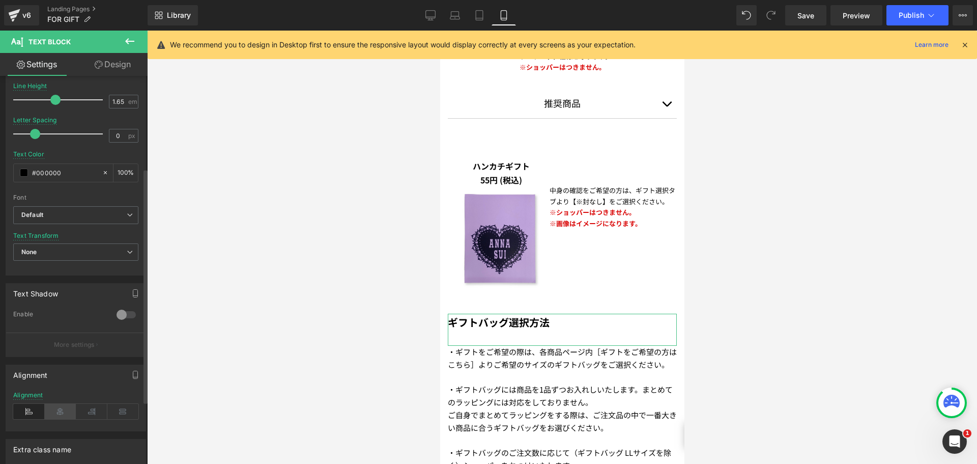
click at [56, 406] on icon at bounding box center [61, 411] width 32 height 15
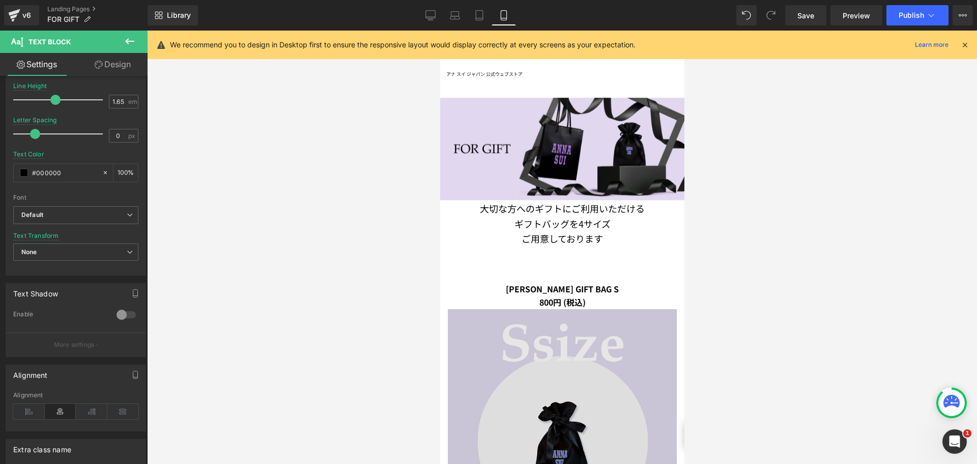
scroll to position [0, 0]
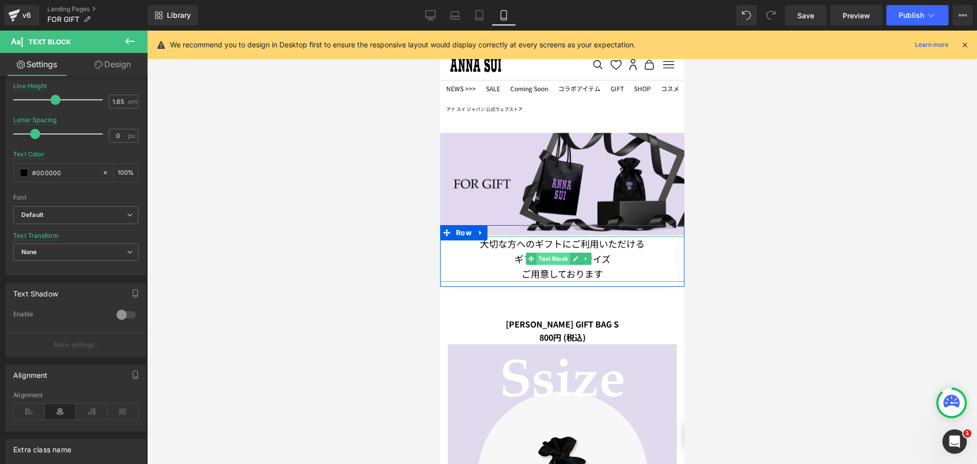
click at [562, 259] on span "Text Block" at bounding box center [553, 258] width 34 height 12
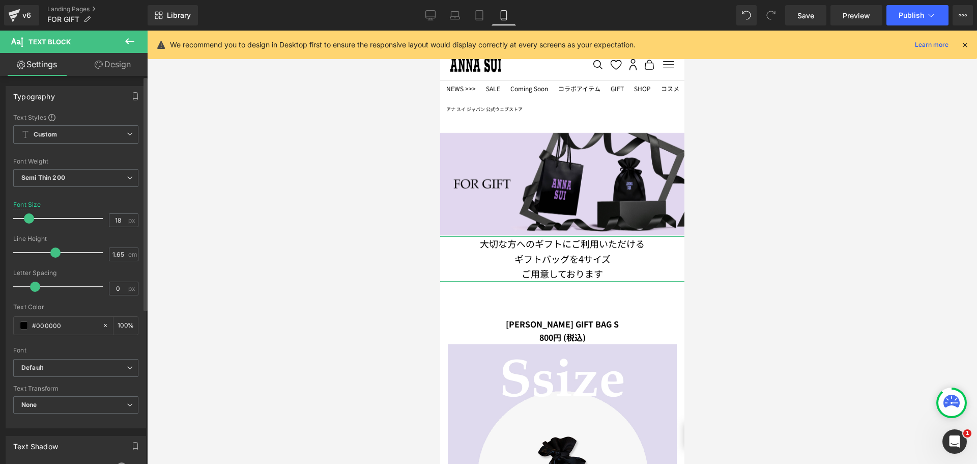
click at [25, 215] on span at bounding box center [29, 218] width 10 height 10
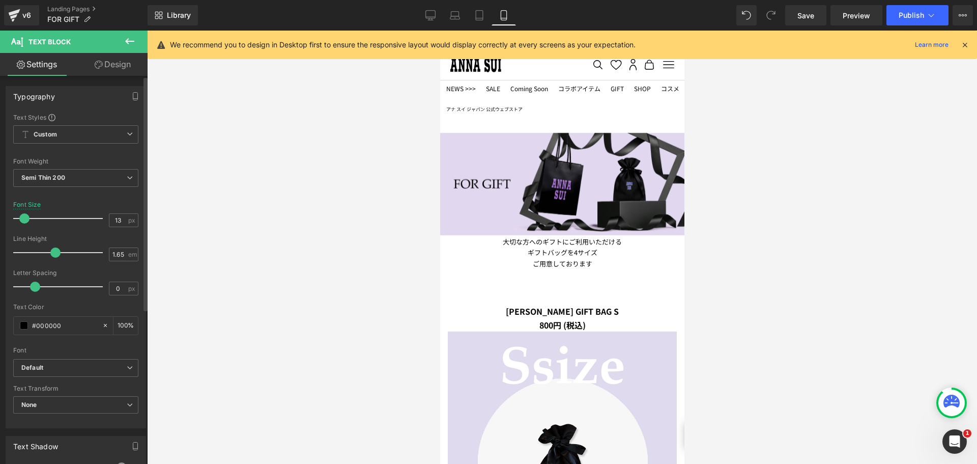
type input "12"
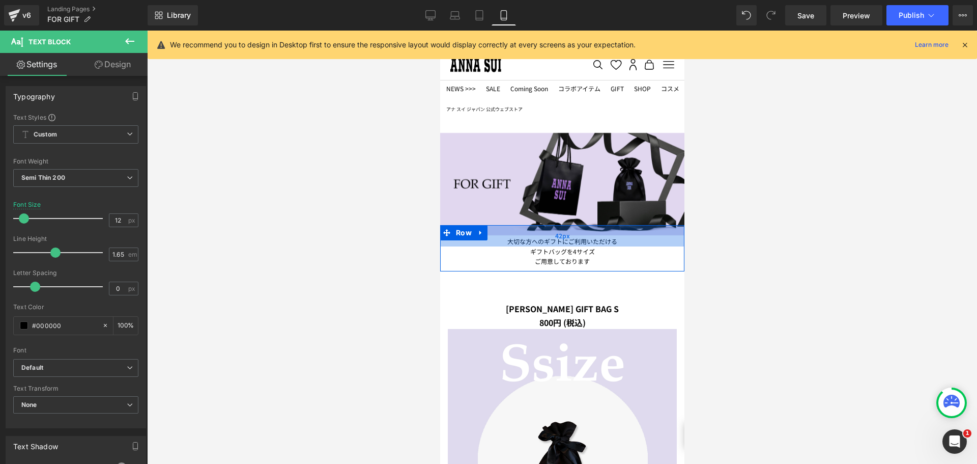
click at [480, 240] on div "42px" at bounding box center [562, 235] width 244 height 21
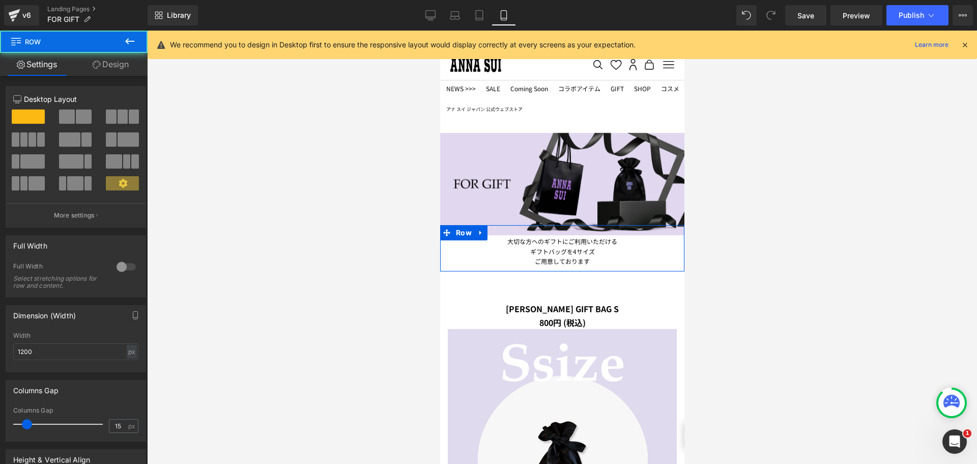
click at [118, 69] on link "Design" at bounding box center [111, 64] width 74 height 23
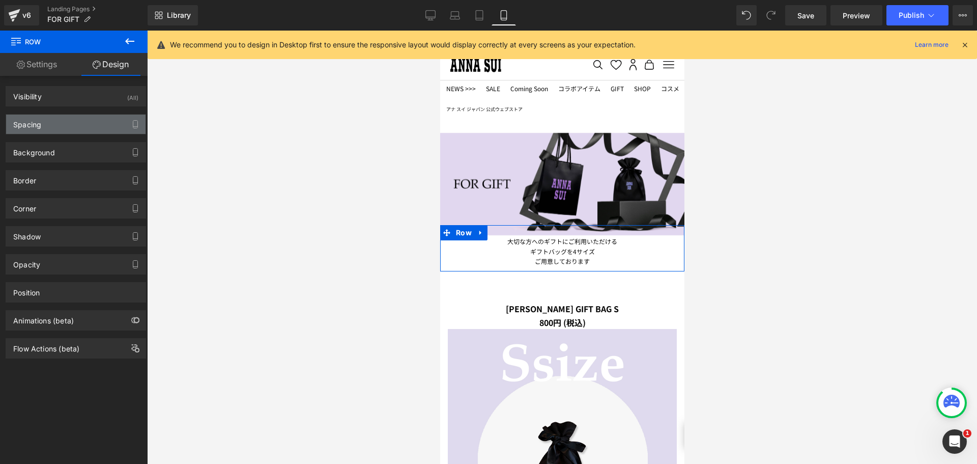
click at [93, 116] on div "Spacing" at bounding box center [75, 124] width 139 height 19
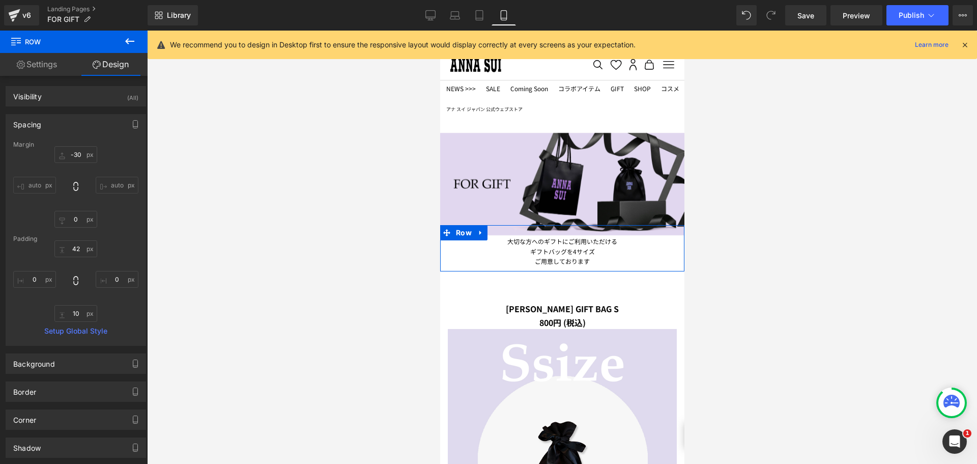
type input "-30"
type input "0"
type input "42"
type input "0"
type input "10"
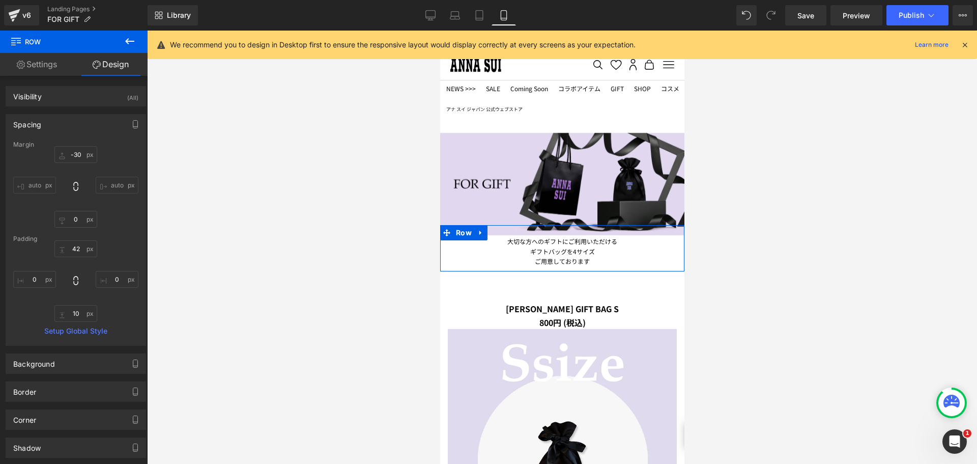
type input "0"
click at [75, 151] on input "-30" at bounding box center [75, 154] width 43 height 17
type input "０"
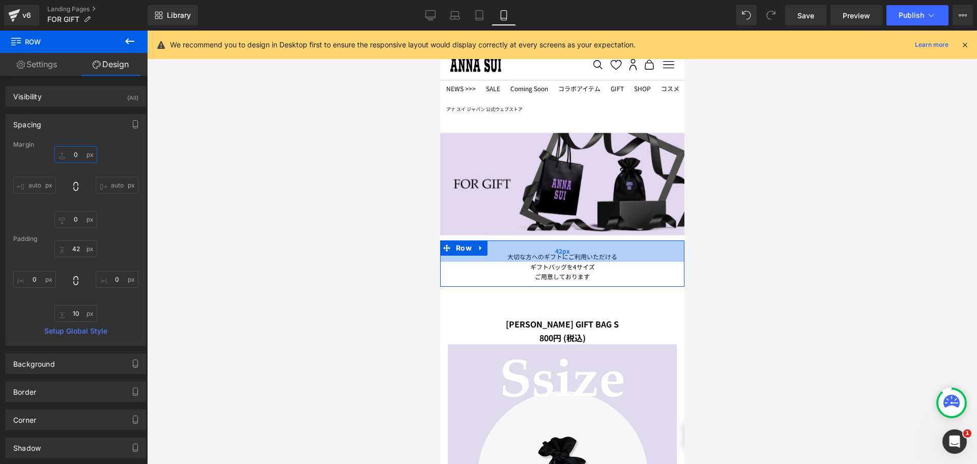
type input "０"
type input "42px"
click at [547, 261] on div "42px" at bounding box center [562, 250] width 244 height 21
type input "０"
click at [68, 246] on input "42px" at bounding box center [75, 248] width 43 height 17
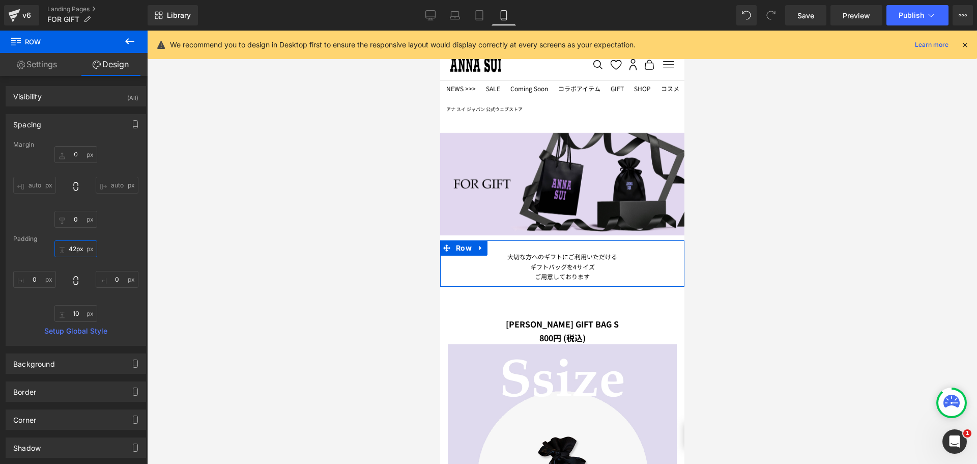
type input "０"
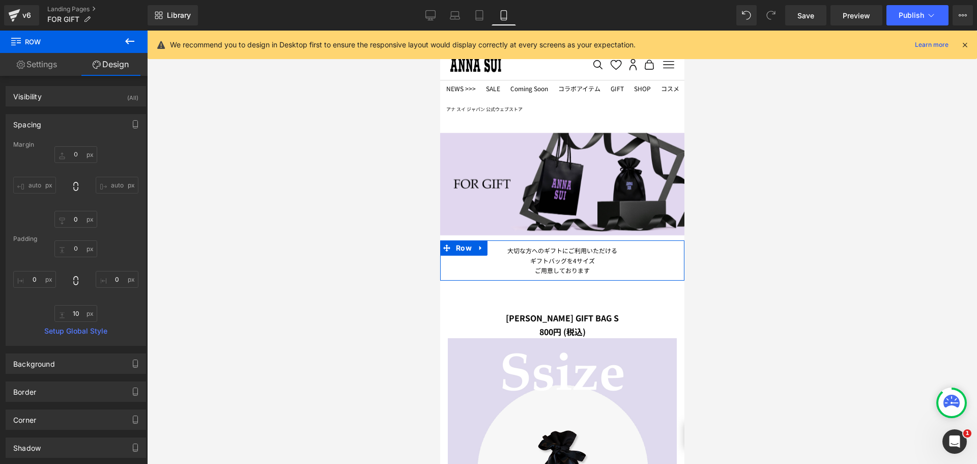
click at [562, 266] on span "Text Block" at bounding box center [553, 260] width 34 height 12
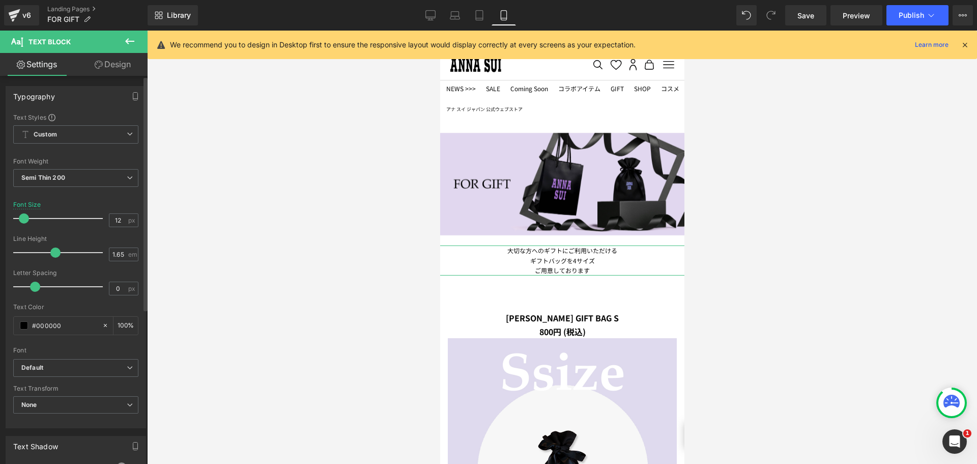
click at [24, 215] on span at bounding box center [24, 218] width 10 height 10
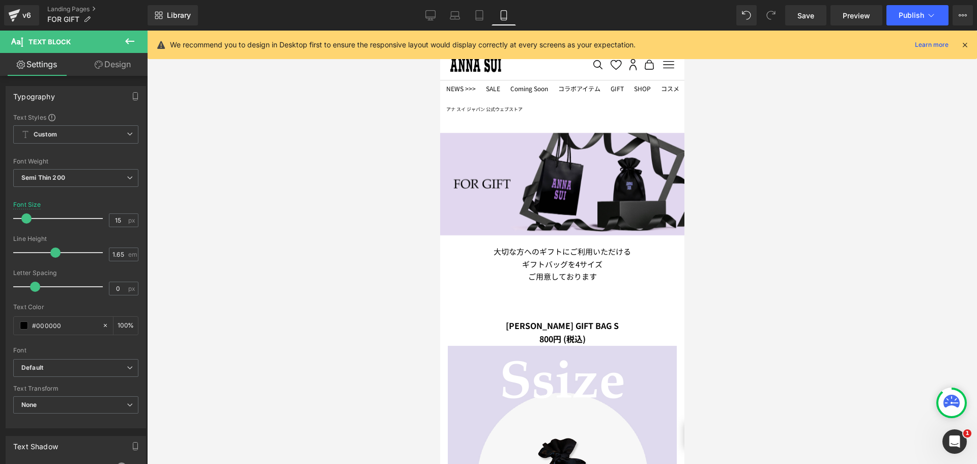
type input "14"
click at [120, 41] on button at bounding box center [130, 42] width 36 height 22
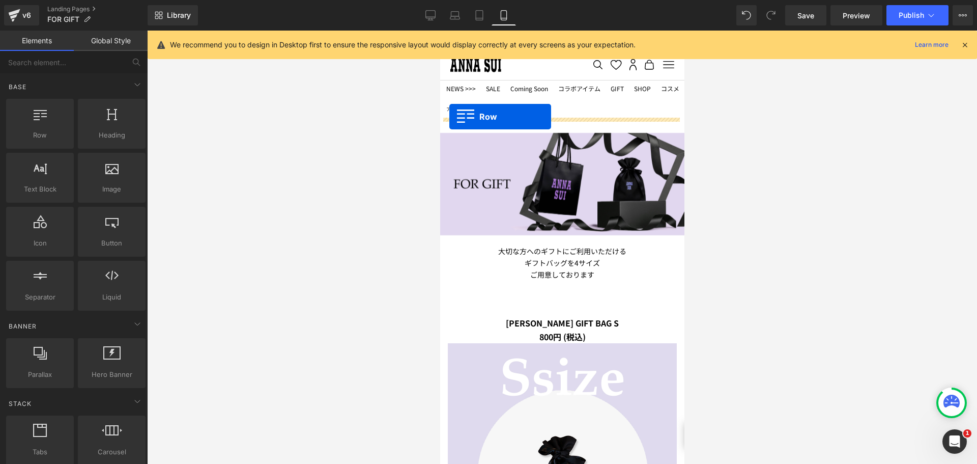
drag, startPoint x: 467, startPoint y: 154, endPoint x: 449, endPoint y: 117, distance: 41.4
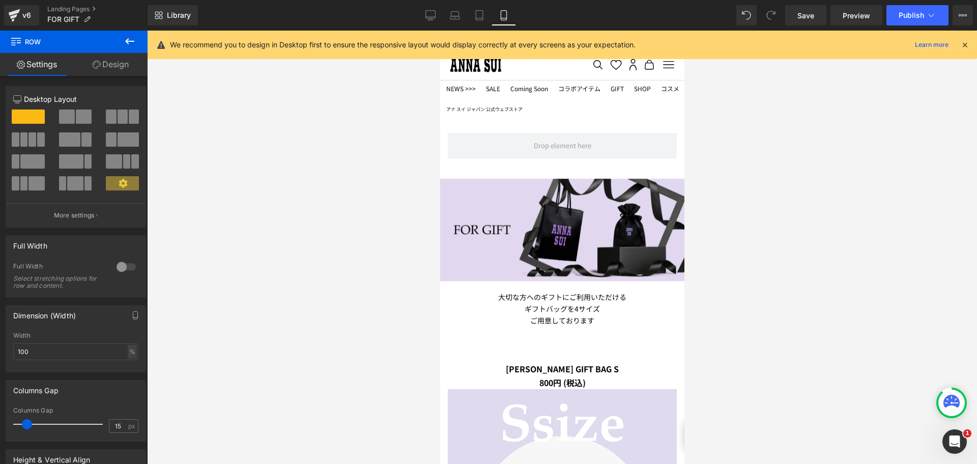
click at [129, 40] on icon at bounding box center [130, 41] width 12 height 12
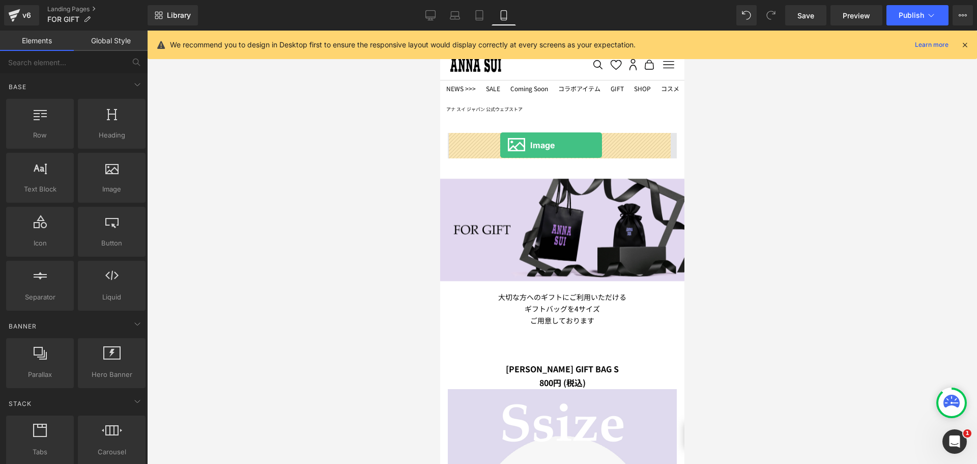
drag, startPoint x: 523, startPoint y: 203, endPoint x: 500, endPoint y: 145, distance: 62.6
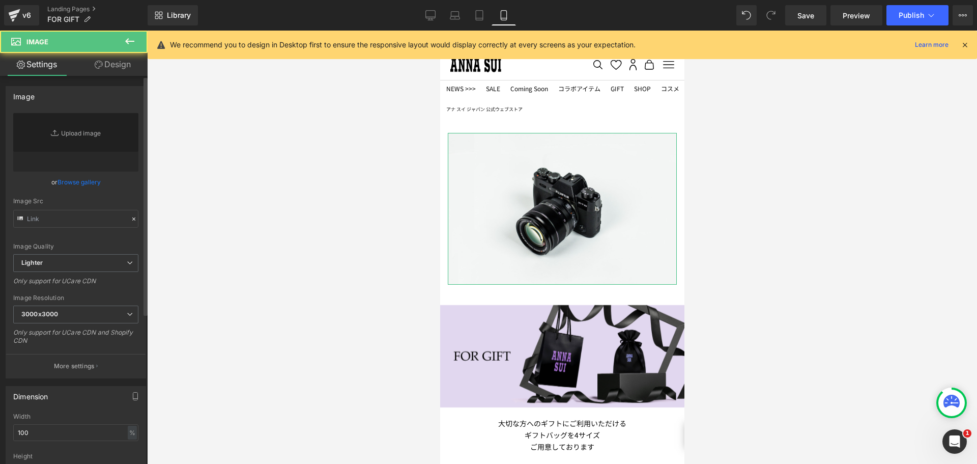
type input "//[DOMAIN_NAME][URL]"
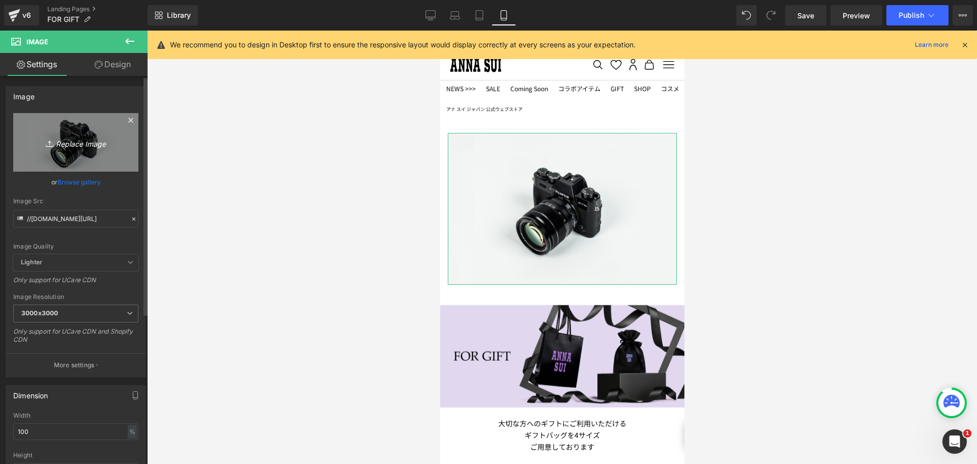
click at [74, 131] on link "Replace Image" at bounding box center [75, 142] width 125 height 59
type input "C:\fakepath\wrapping_banner1080.png"
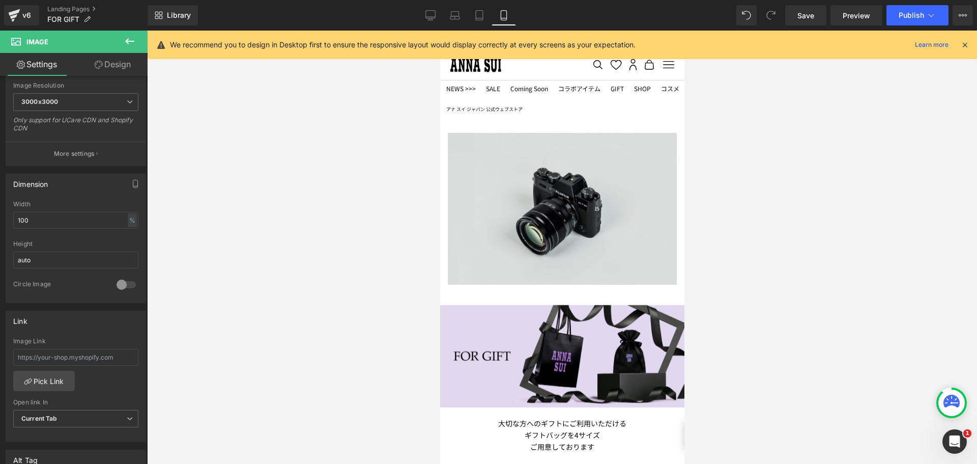
type input "[URL][DOMAIN_NAME]"
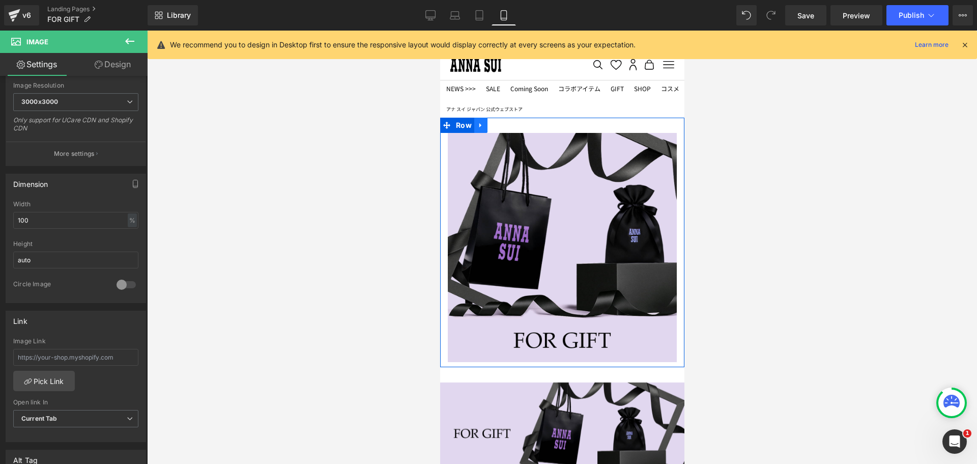
click at [475, 128] on link at bounding box center [480, 125] width 13 height 15
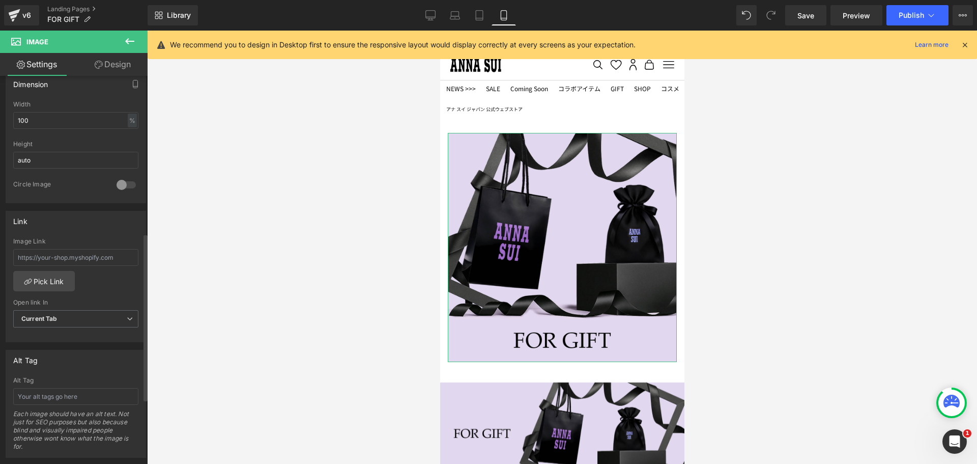
scroll to position [365, 0]
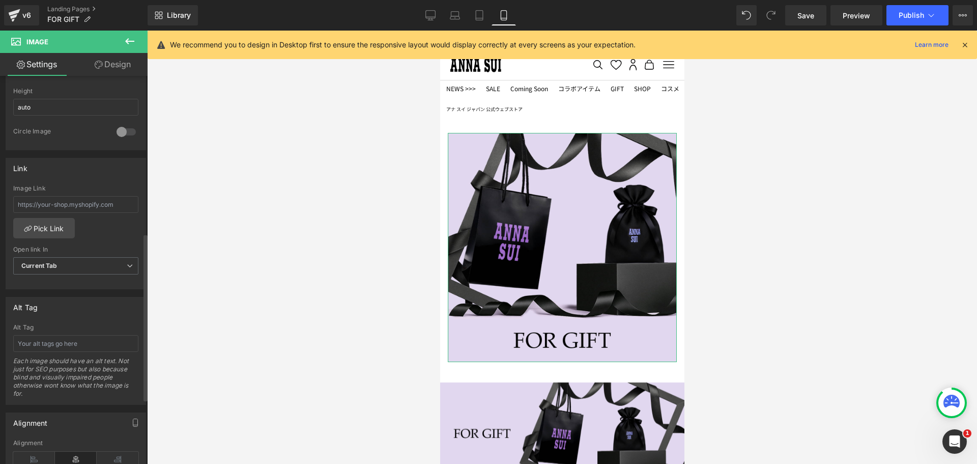
click at [122, 131] on div at bounding box center [126, 132] width 24 height 16
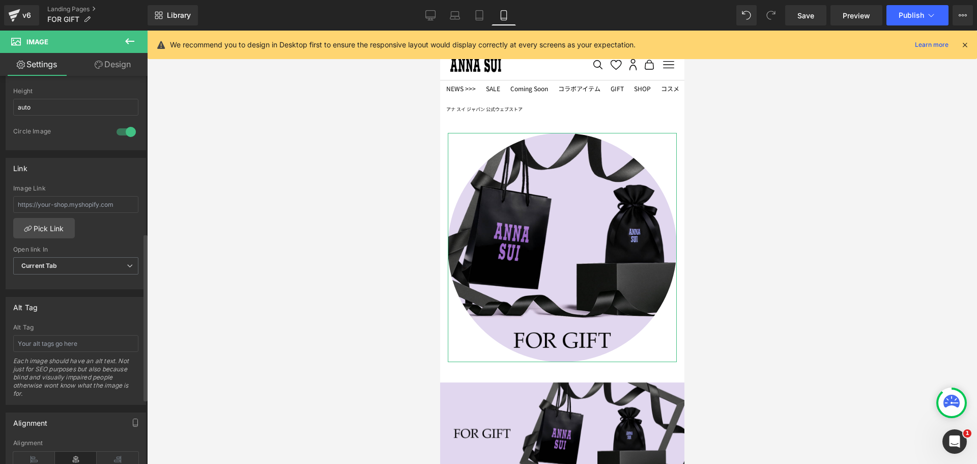
click at [119, 130] on div at bounding box center [126, 132] width 24 height 16
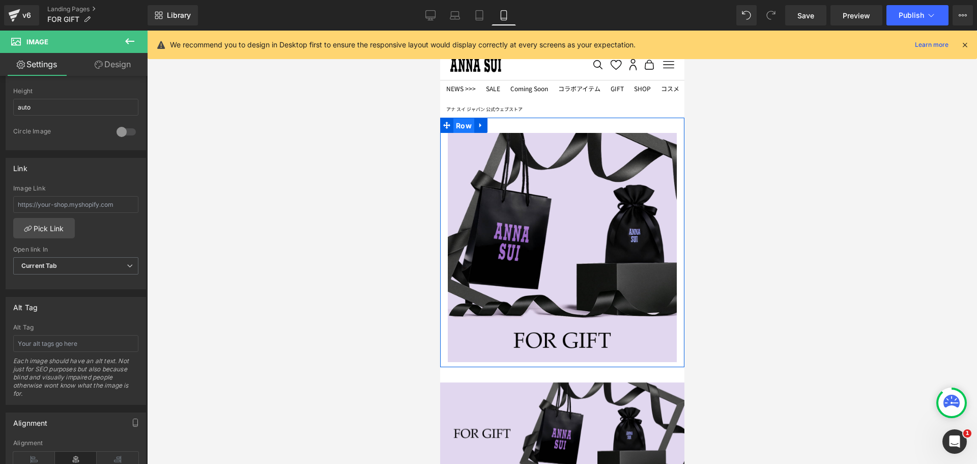
drag, startPoint x: 460, startPoint y: 127, endPoint x: 748, endPoint y: 150, distance: 289.0
click at [460, 127] on span "Row" at bounding box center [463, 125] width 21 height 15
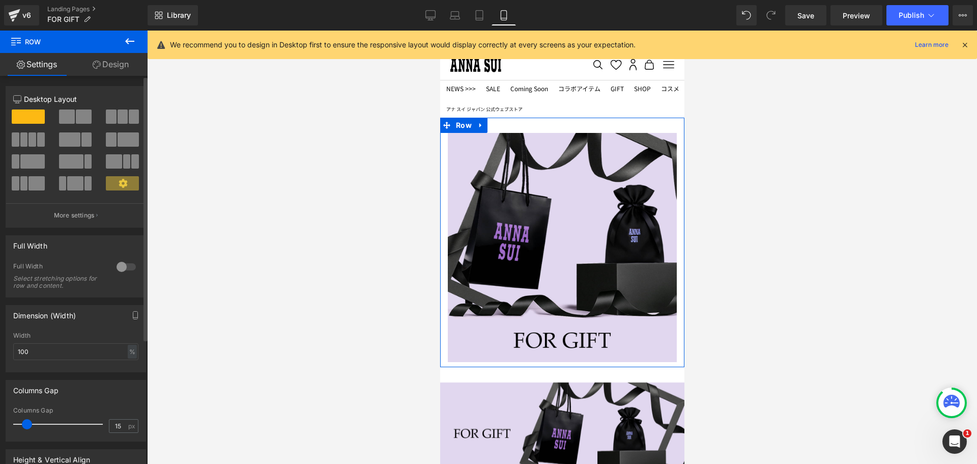
click at [127, 267] on div at bounding box center [126, 267] width 24 height 16
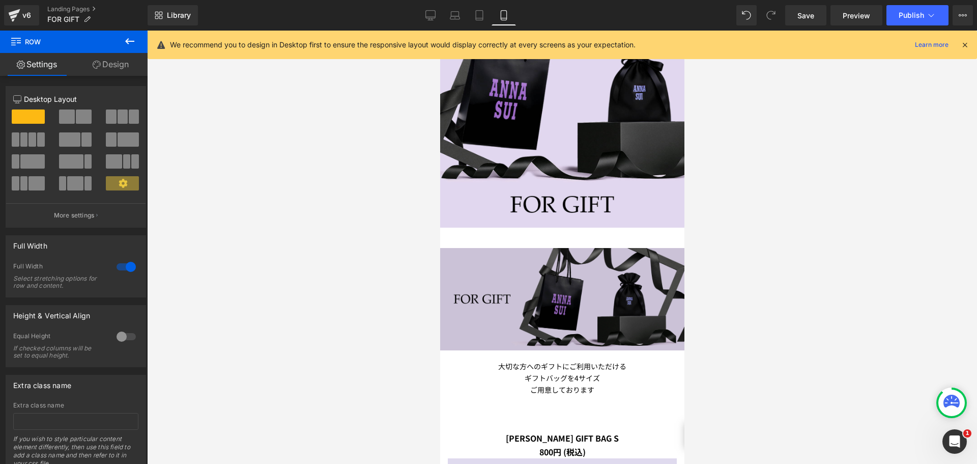
scroll to position [153, 0]
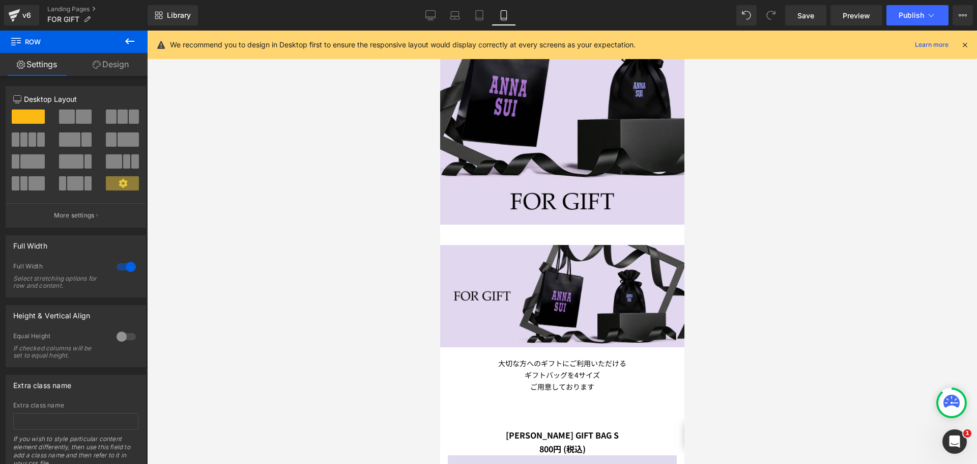
click at [465, 246] on div "Image NaNpx NaNpx" at bounding box center [562, 296] width 244 height 102
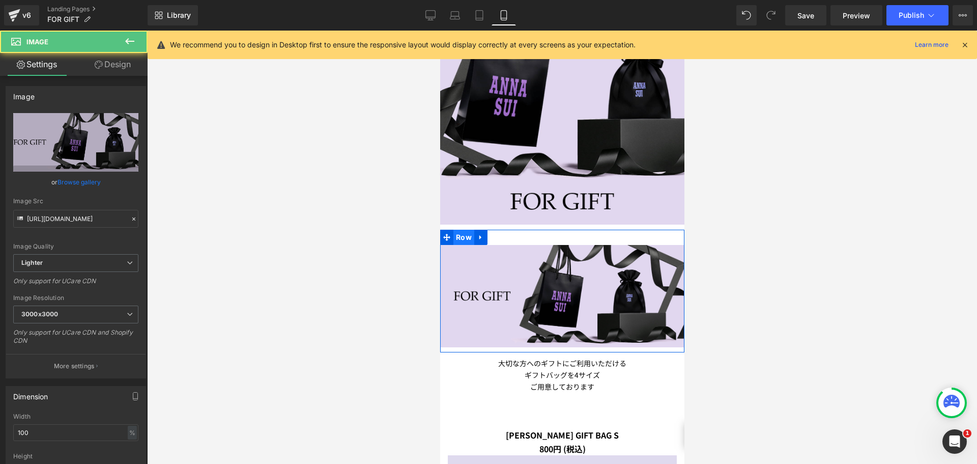
click at [463, 235] on span "Row" at bounding box center [463, 237] width 21 height 15
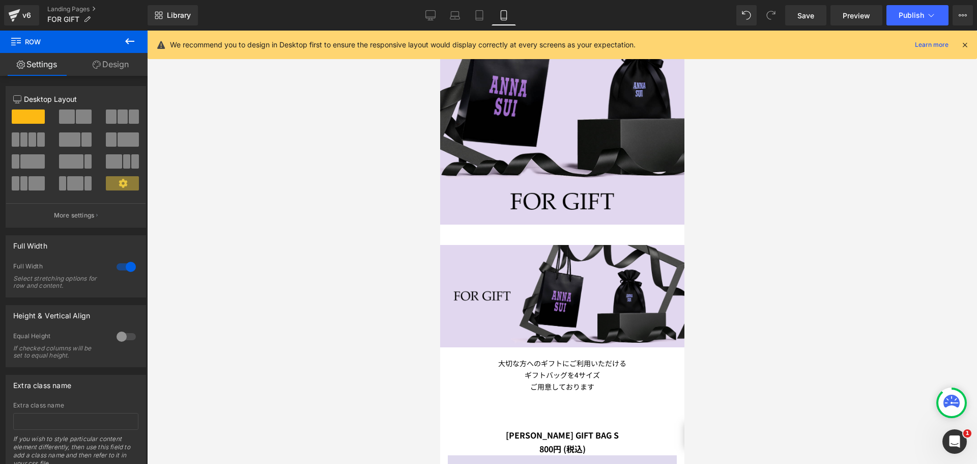
click at [111, 64] on link "Design" at bounding box center [111, 64] width 74 height 23
click at [0, 0] on div "Visibility" at bounding box center [0, 0] width 0 height 0
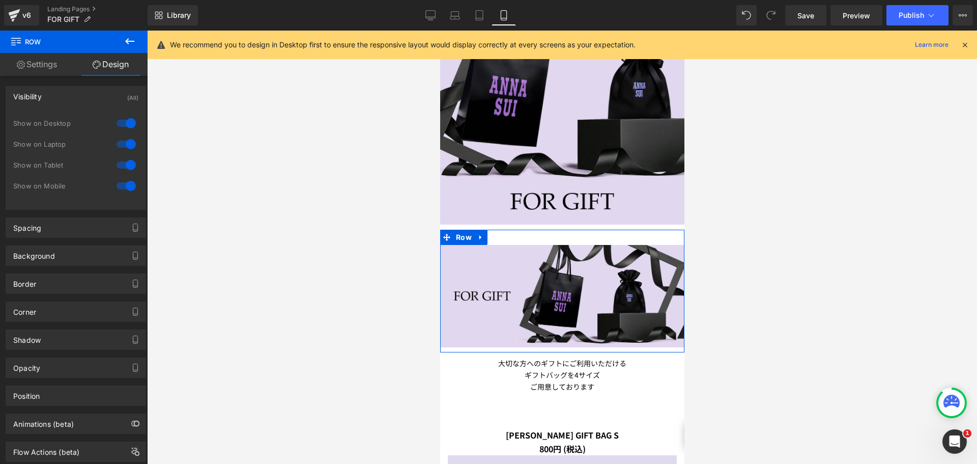
click at [119, 166] on div at bounding box center [126, 165] width 24 height 16
click at [115, 185] on div at bounding box center [126, 186] width 24 height 16
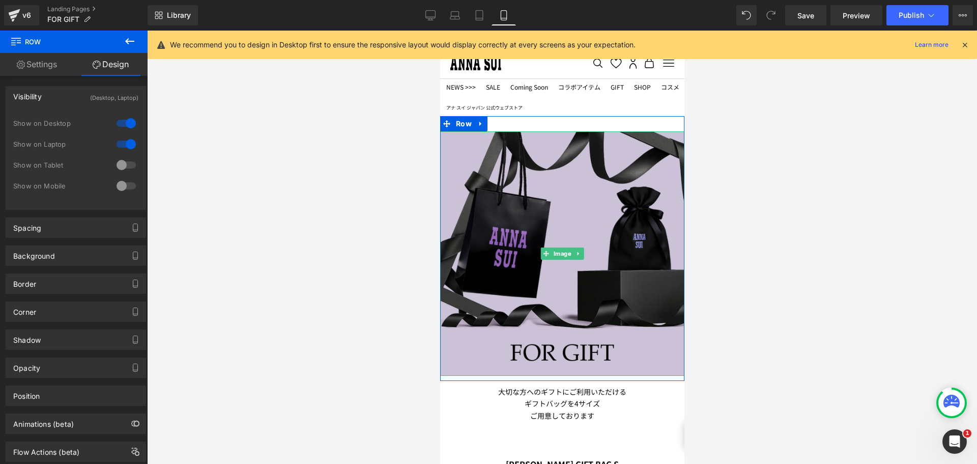
scroll to position [0, 0]
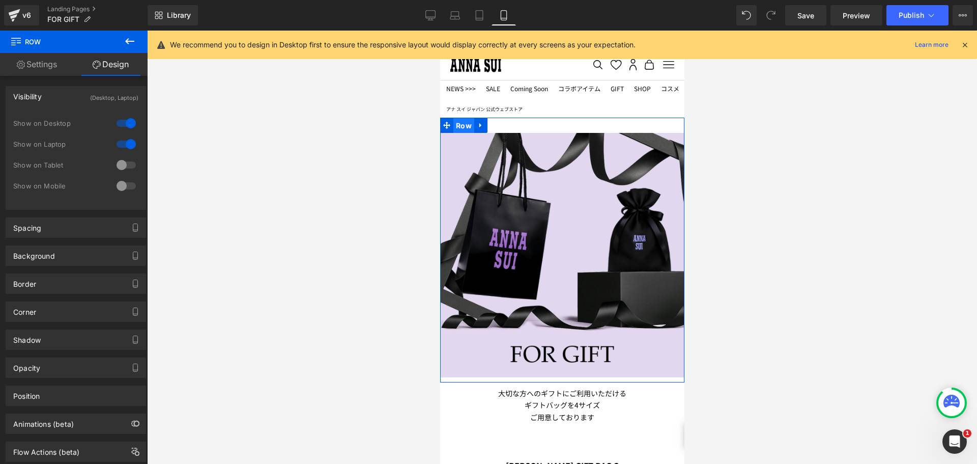
drag, startPoint x: 465, startPoint y: 122, endPoint x: 677, endPoint y: 143, distance: 212.7
click at [465, 122] on span "Row" at bounding box center [463, 125] width 21 height 15
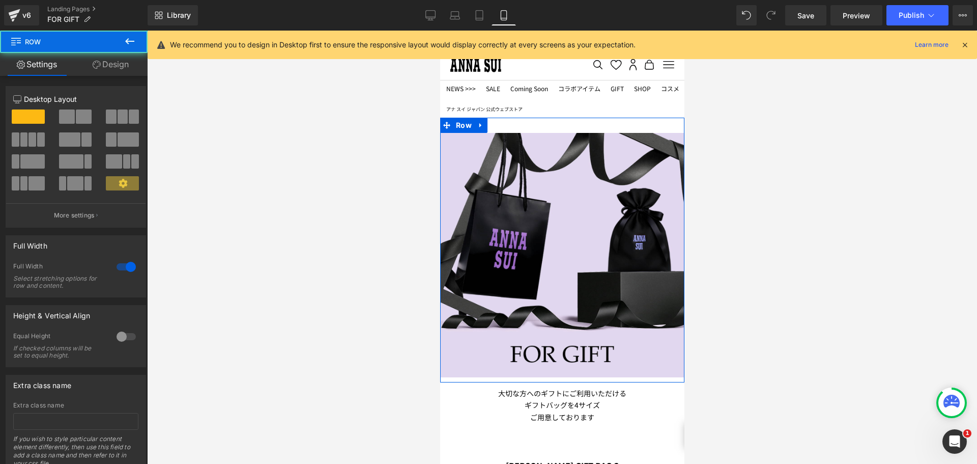
click at [104, 62] on link "Design" at bounding box center [111, 64] width 74 height 23
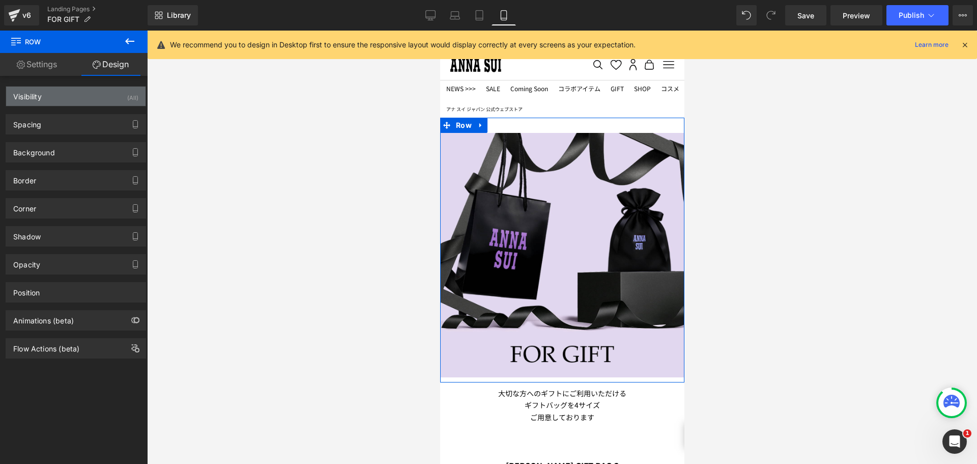
click at [119, 93] on div "Visibility (All)" at bounding box center [75, 96] width 139 height 19
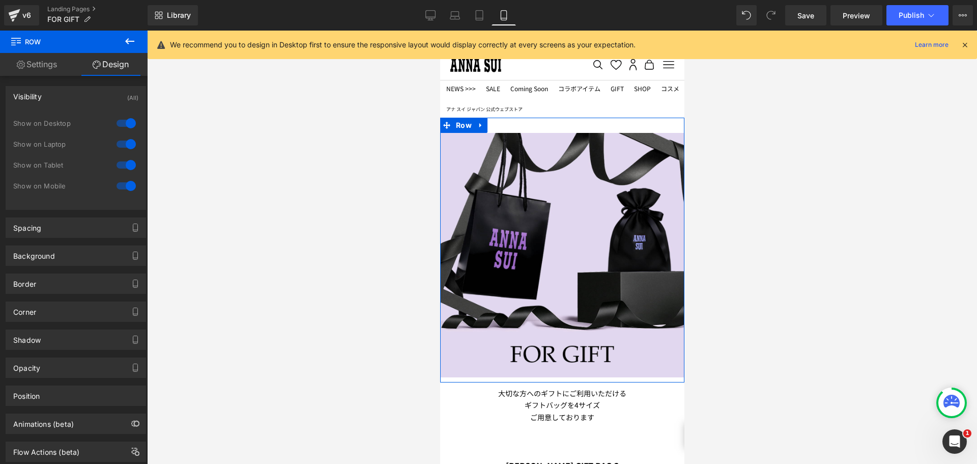
click at [117, 123] on div at bounding box center [126, 123] width 24 height 16
click at [120, 143] on div at bounding box center [126, 144] width 24 height 16
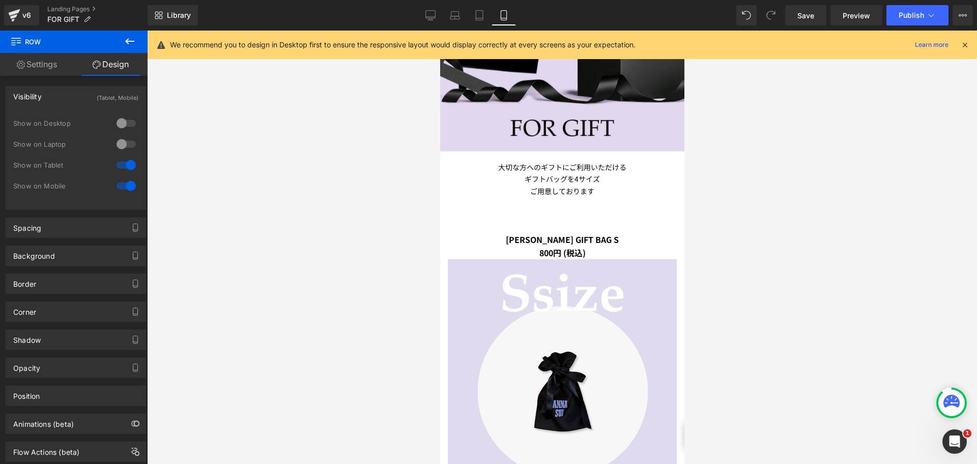
scroll to position [305, 0]
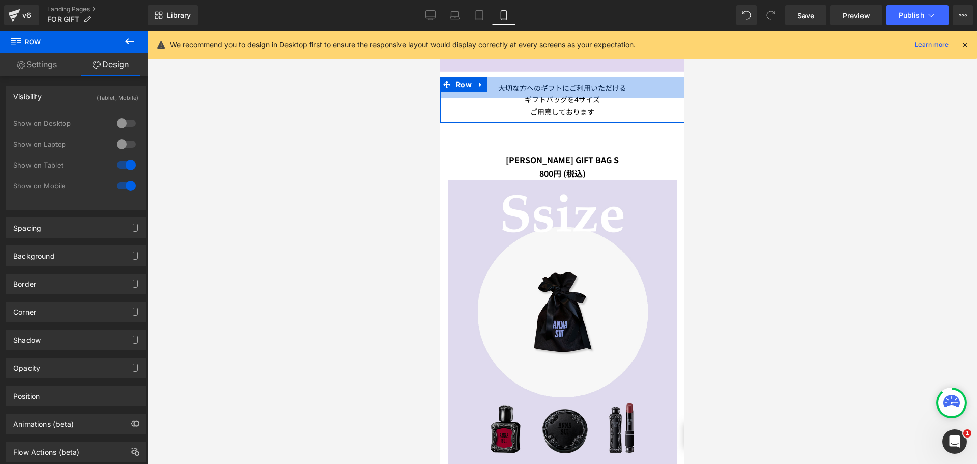
click at [554, 94] on div "NaNpx" at bounding box center [562, 87] width 244 height 21
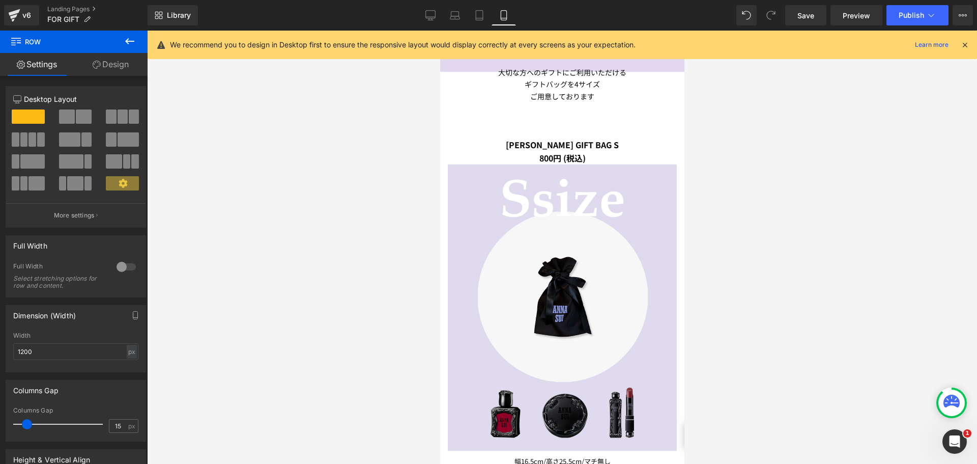
drag, startPoint x: 564, startPoint y: 89, endPoint x: 531, endPoint y: 92, distance: 33.7
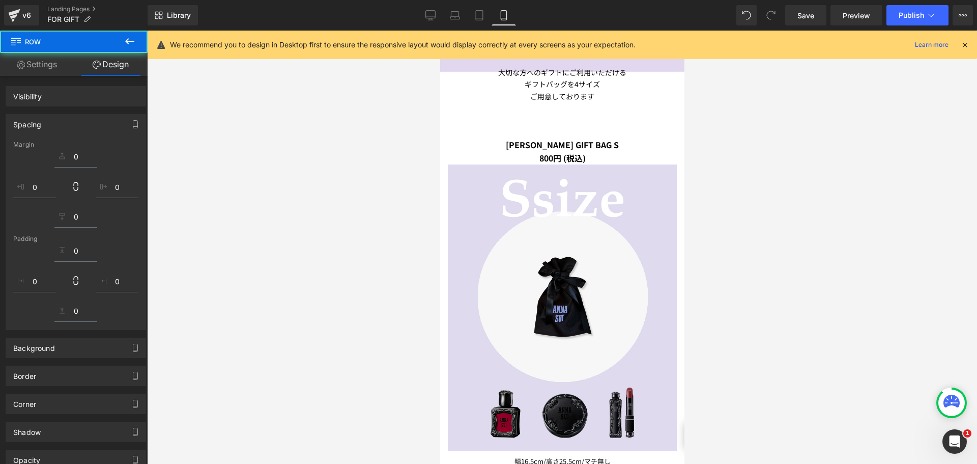
click at [531, 92] on strong "ご用意しております" at bounding box center [562, 96] width 64 height 10
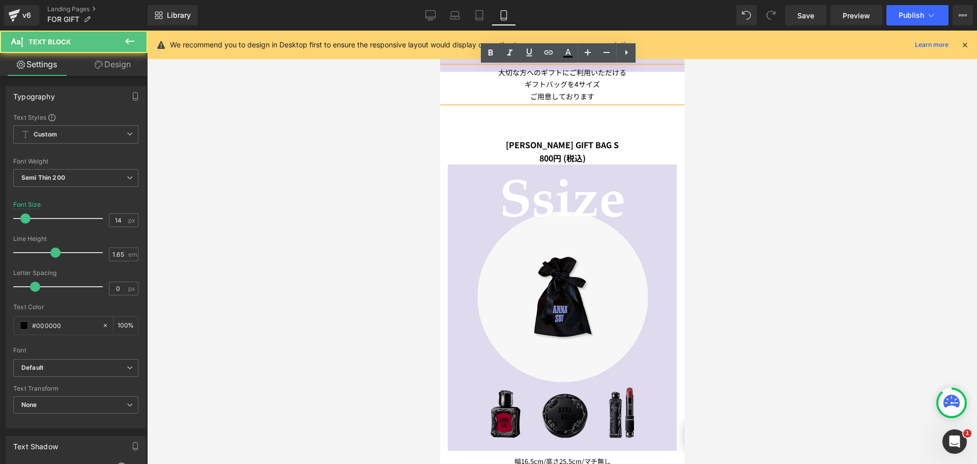
click at [572, 91] on strong "ご用意しております" at bounding box center [562, 96] width 64 height 10
click at [133, 65] on link "Design" at bounding box center [113, 64] width 74 height 23
click at [0, 0] on div "Spacing" at bounding box center [0, 0] width 0 height 0
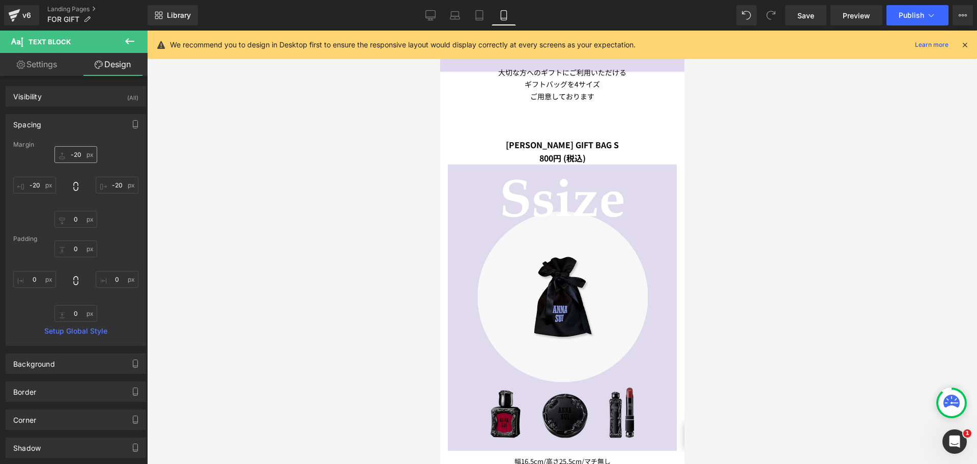
type input "-20"
type input "0"
type input "-20"
type input "0"
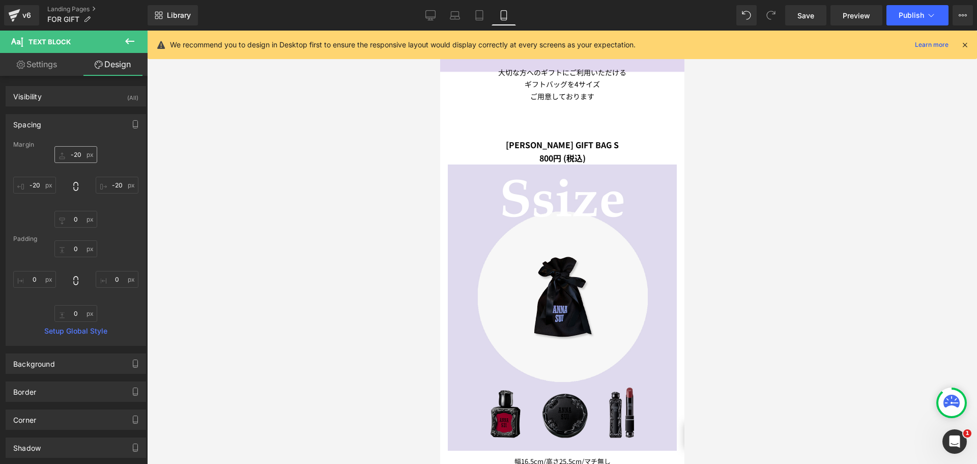
type input "0"
click at [74, 160] on input "-20" at bounding box center [75, 154] width 43 height 17
type input "０"
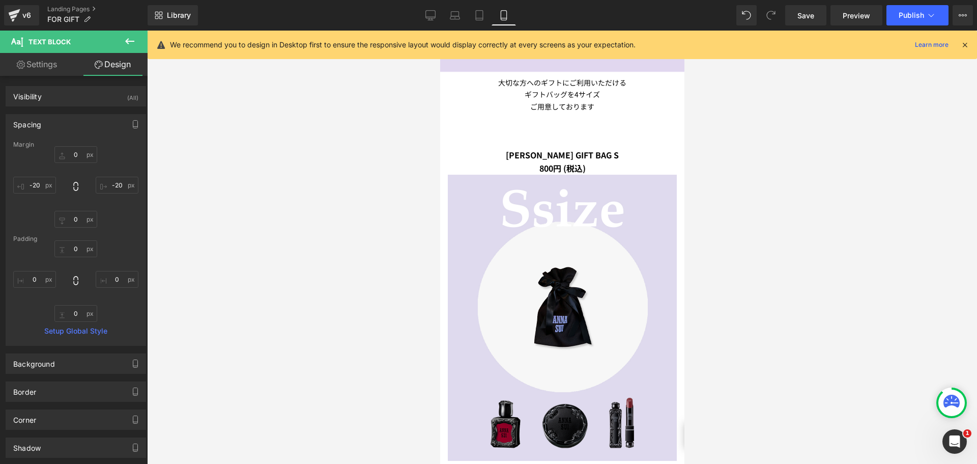
click at [316, 218] on div at bounding box center [562, 247] width 830 height 433
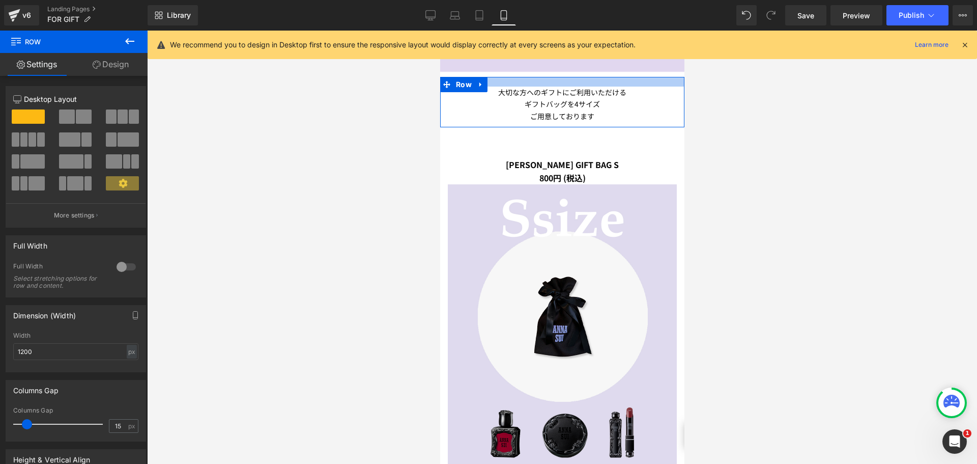
drag, startPoint x: 537, startPoint y: 79, endPoint x: 1202, endPoint y: 209, distance: 677.2
click at [536, 89] on div "大切な方へのギフトにご利用いただける ギフトバッグを 4サイズ ご用意しております Text Block Row" at bounding box center [562, 102] width 244 height 50
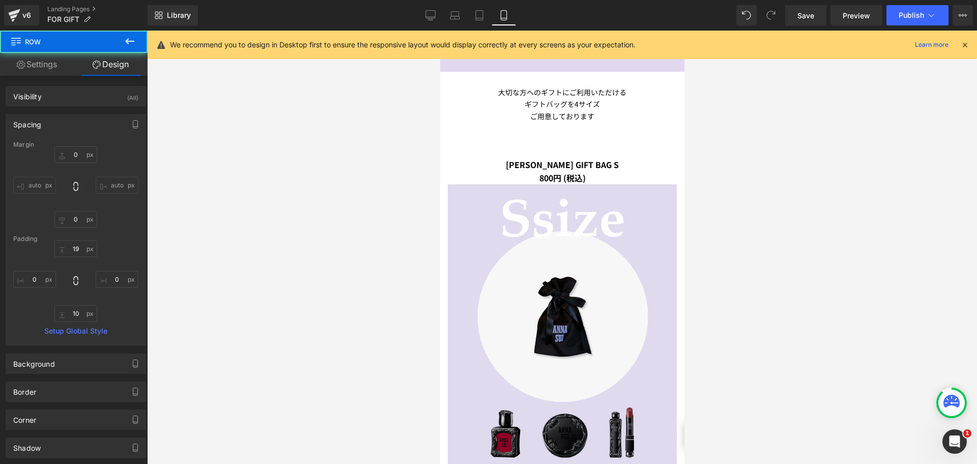
type input "0"
type input "19"
type input "0"
type input "10"
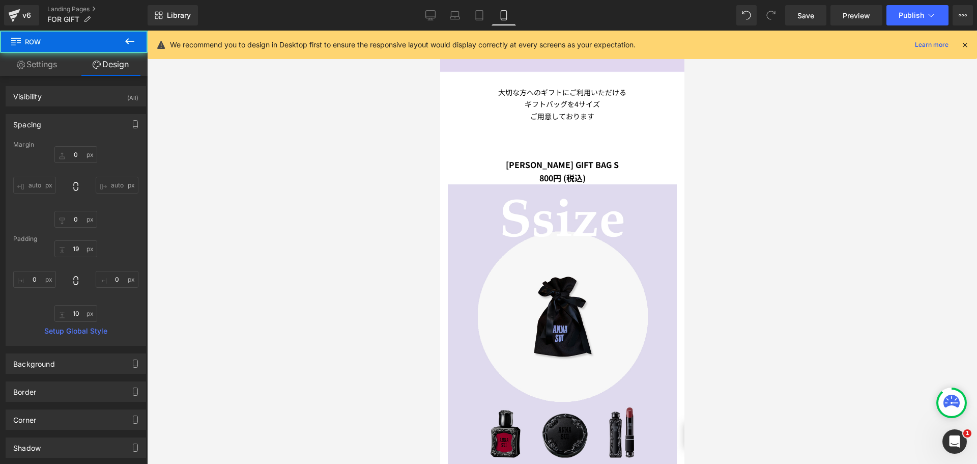
type input "0"
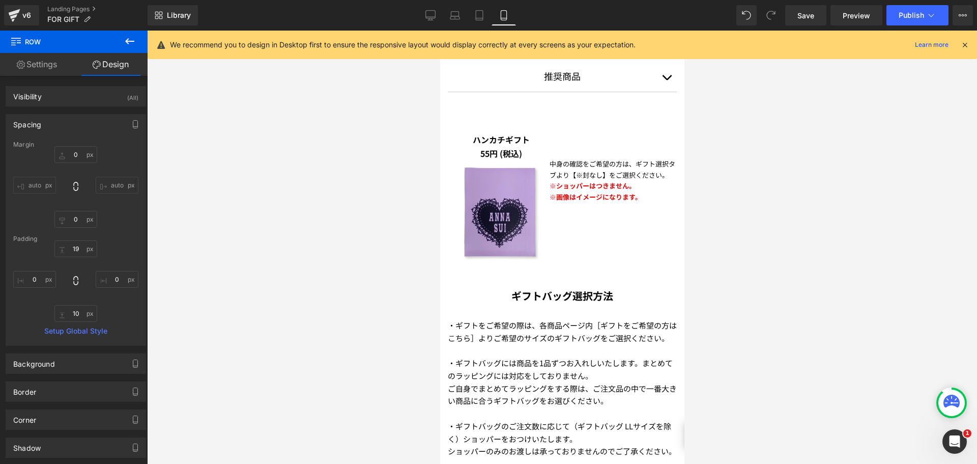
scroll to position [1920, 0]
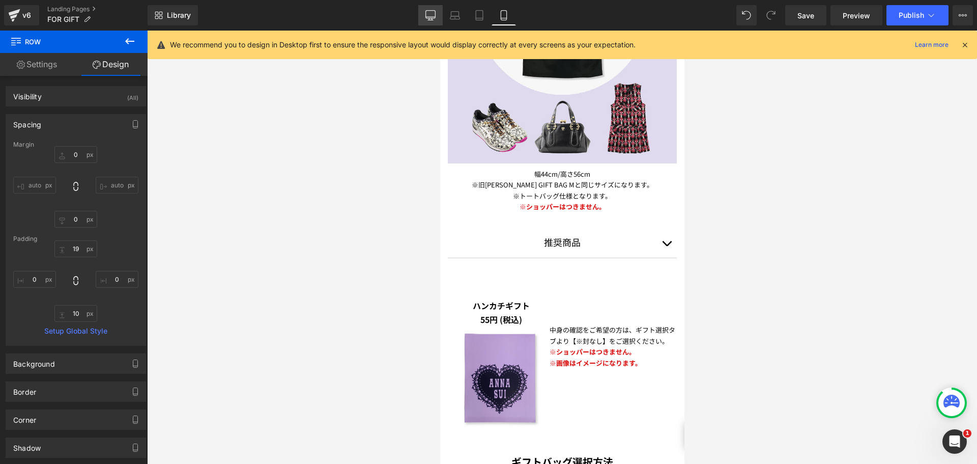
click at [435, 10] on icon at bounding box center [430, 15] width 10 height 10
type input "0"
type input "42"
type input "0"
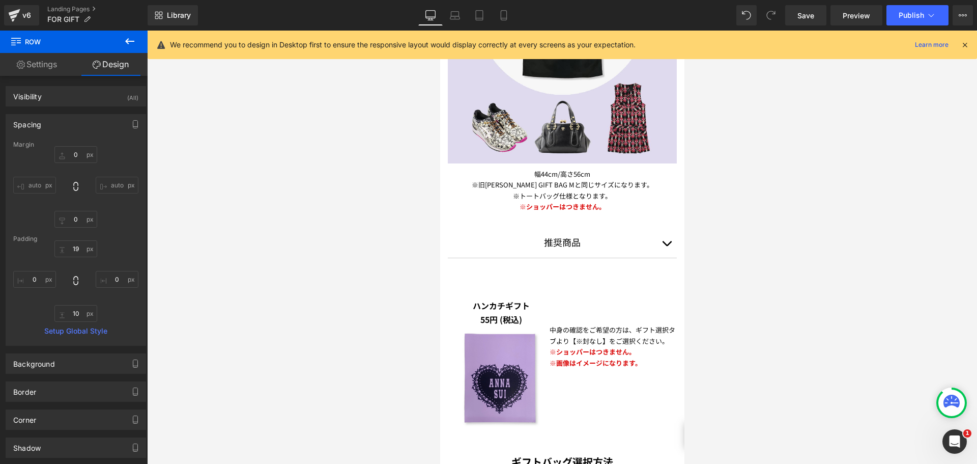
type input "10"
type input "0"
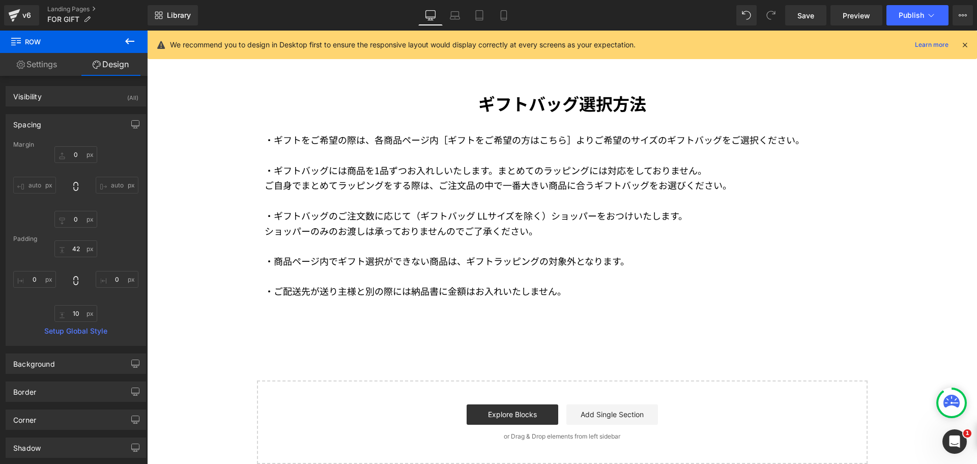
scroll to position [356, 0]
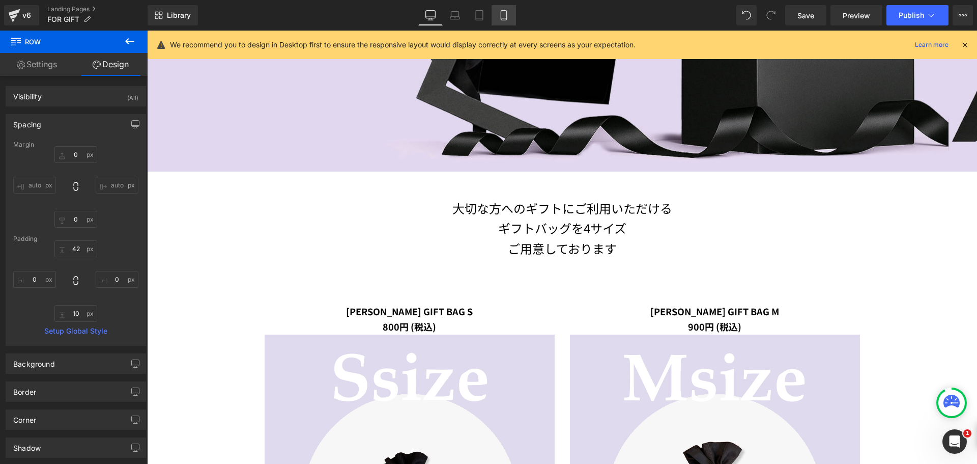
click at [503, 14] on icon at bounding box center [504, 15] width 10 height 10
type input "0"
type input "19"
type input "0"
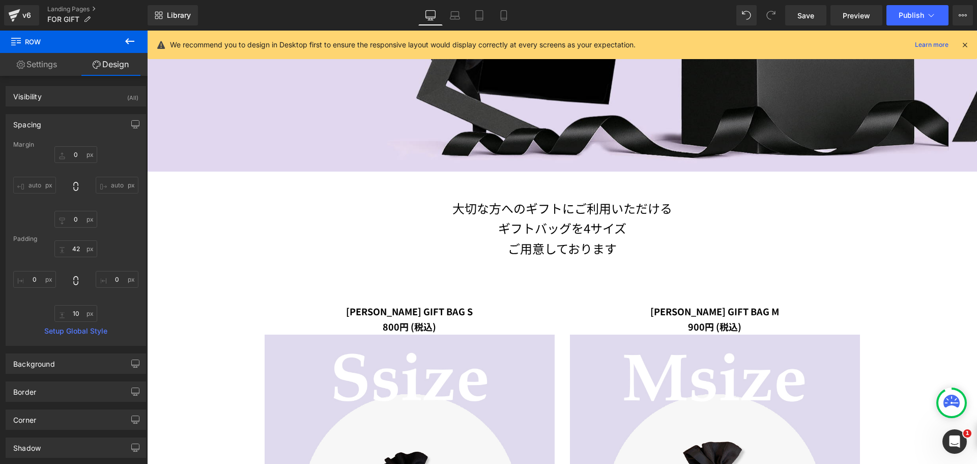
type input "10"
type input "0"
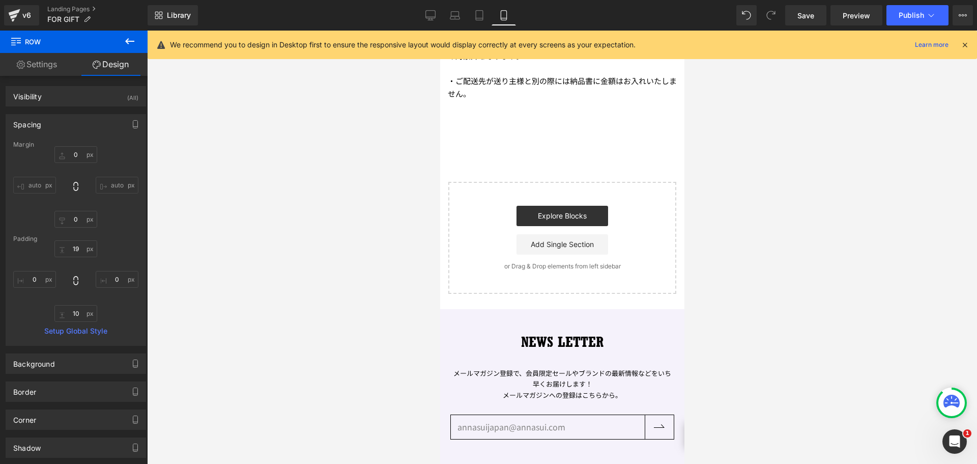
scroll to position [2232, 0]
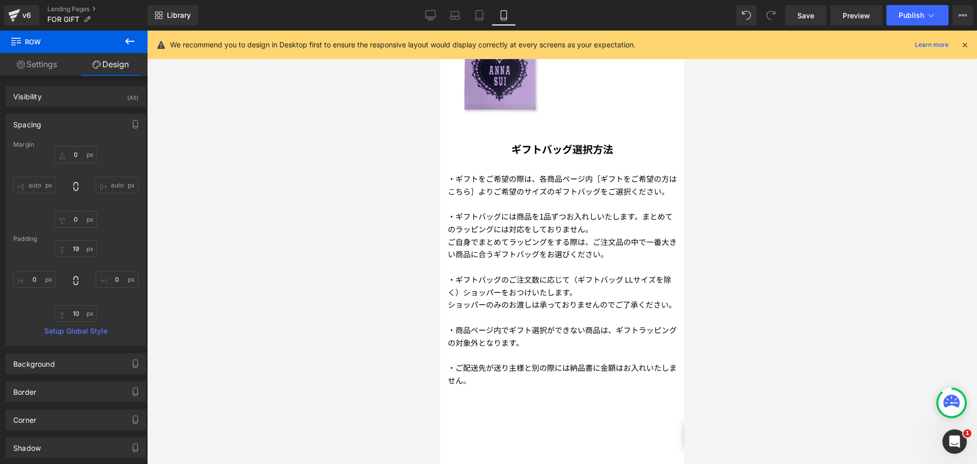
drag, startPoint x: 680, startPoint y: 115, endPoint x: 1127, endPoint y: 367, distance: 513.4
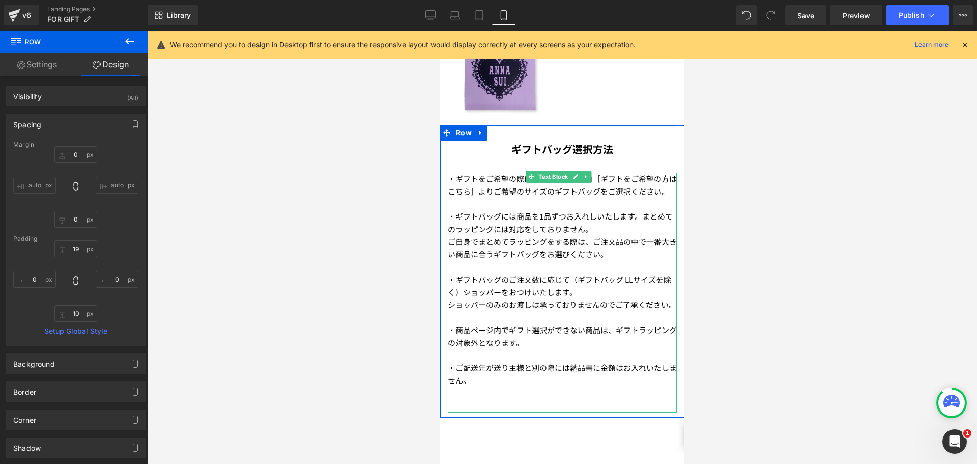
drag, startPoint x: 516, startPoint y: 143, endPoint x: 508, endPoint y: 143, distance: 7.6
click at [517, 173] on p "・ギフトをご希望の際は、各商品ページ内［ギフトをご希望の方はこちら］よりご希望のサイズのギフトバッグをご選択ください。" at bounding box center [561, 185] width 229 height 25
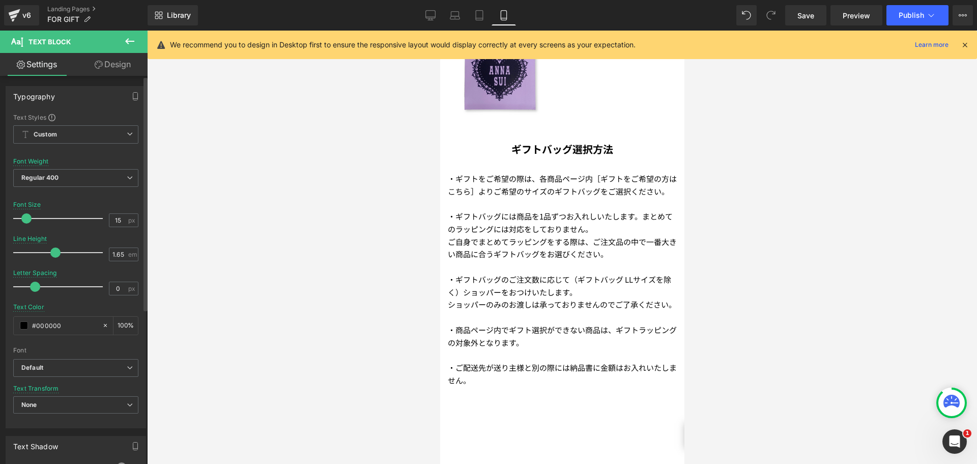
click at [24, 218] on span at bounding box center [26, 218] width 10 height 10
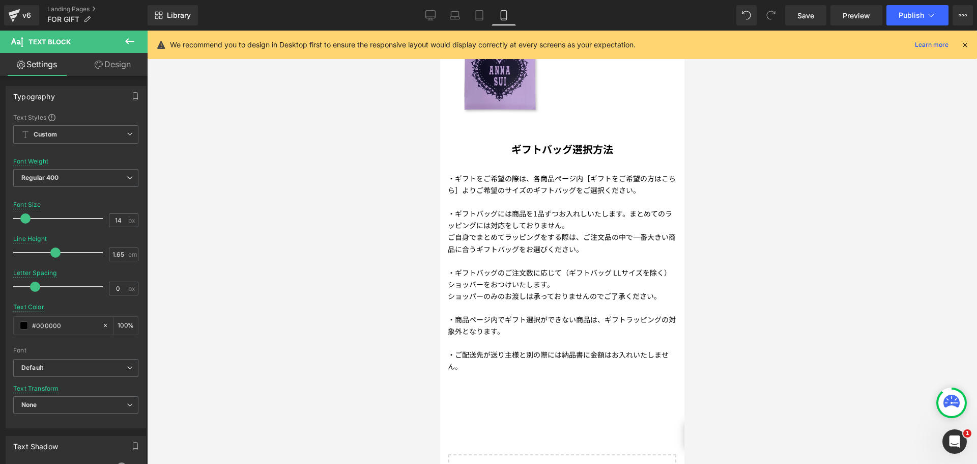
type input "13"
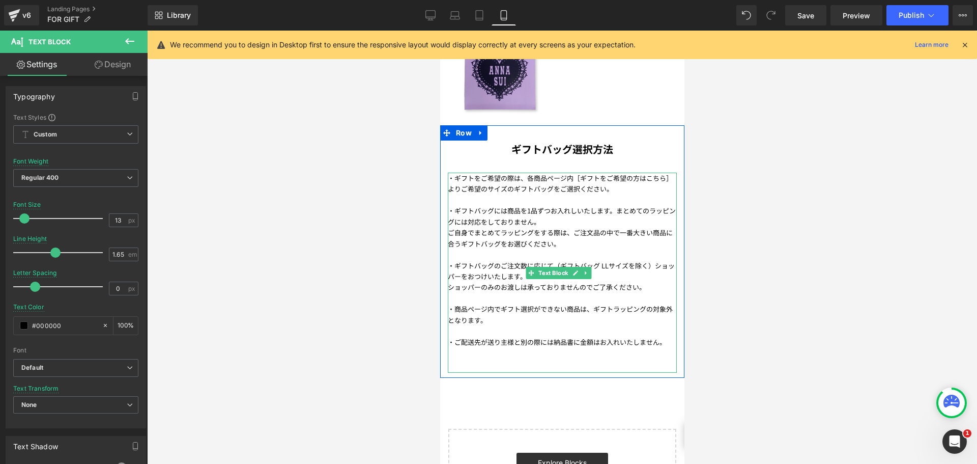
click at [455, 227] on span "ご自身でまとめてラッピングをする際は、ご注文品の中で一番大きい商品に合うギフトバッグをお選びください。" at bounding box center [559, 237] width 225 height 20
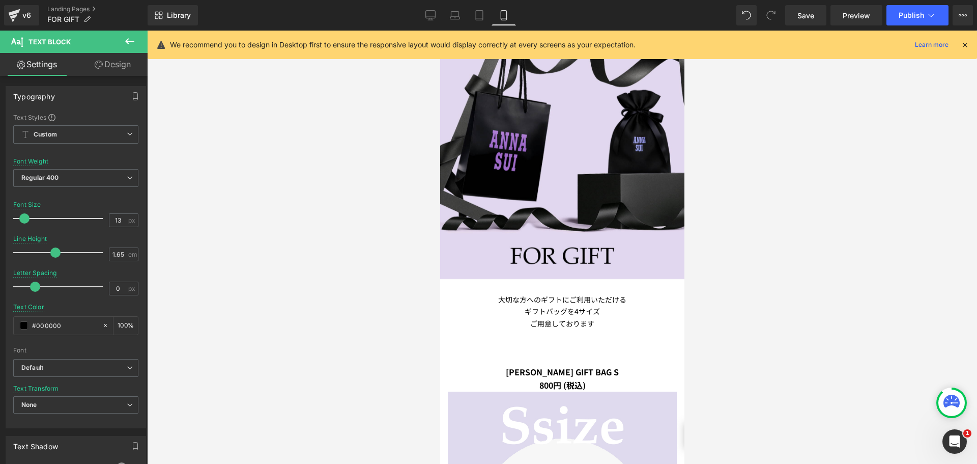
scroll to position [0, 0]
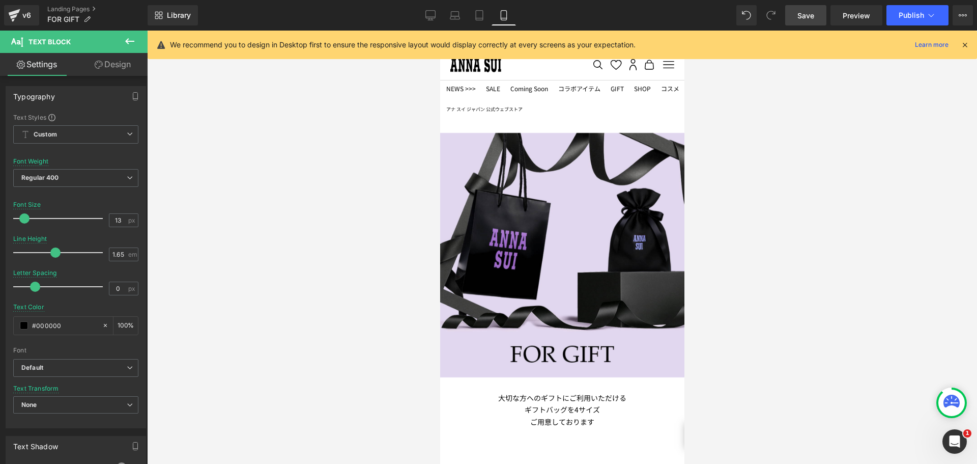
click at [810, 13] on span "Save" at bounding box center [805, 15] width 17 height 11
